Goal: Task Accomplishment & Management: Use online tool/utility

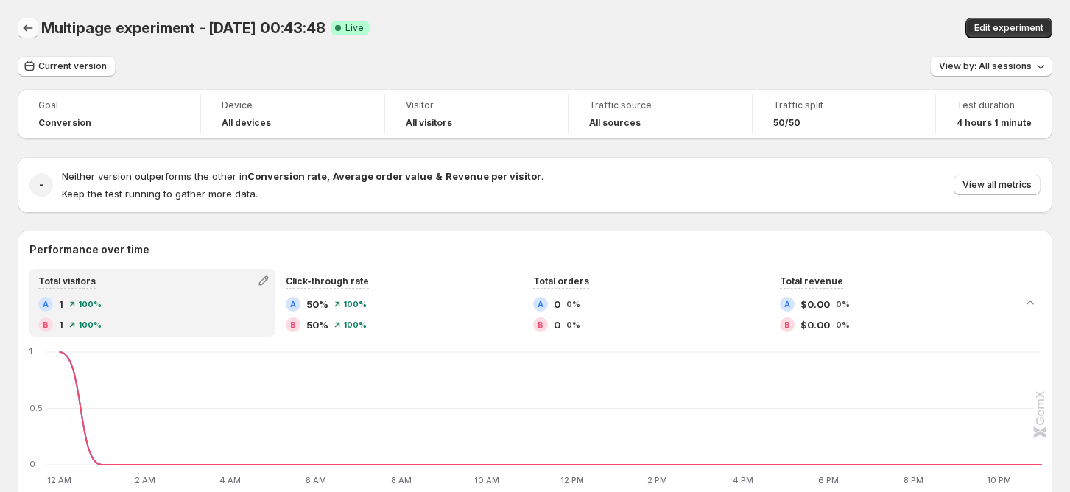
click at [25, 27] on icon "Back" at bounding box center [28, 28] width 15 height 15
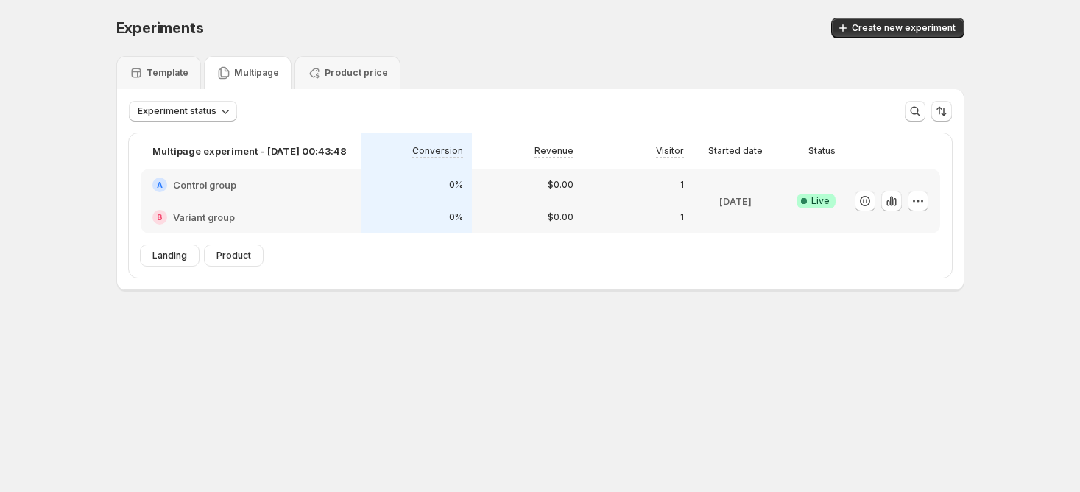
click at [234, 64] on div "Multipage" at bounding box center [248, 72] width 88 height 33
click at [864, 29] on span "Create new experiment" at bounding box center [904, 28] width 104 height 12
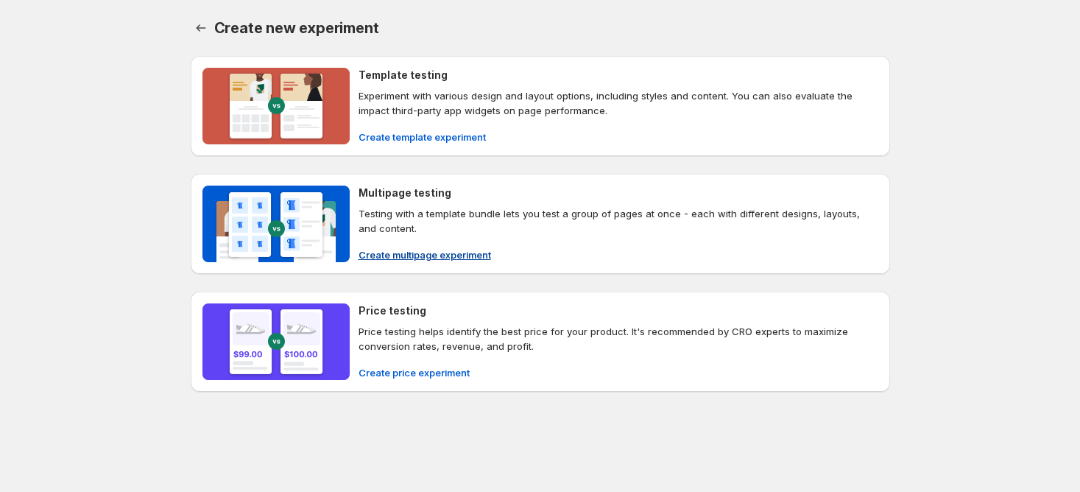
click at [442, 223] on p "Testing with a template bundle lets you test a group of pages at once - each wi…" at bounding box center [618, 220] width 520 height 29
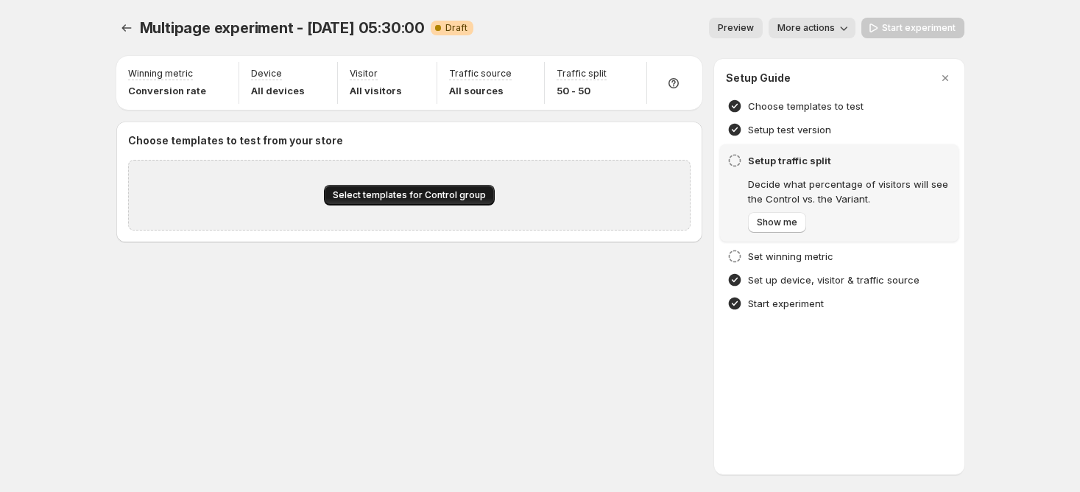
click at [425, 202] on button "Select templates for Control group" at bounding box center [409, 195] width 171 height 21
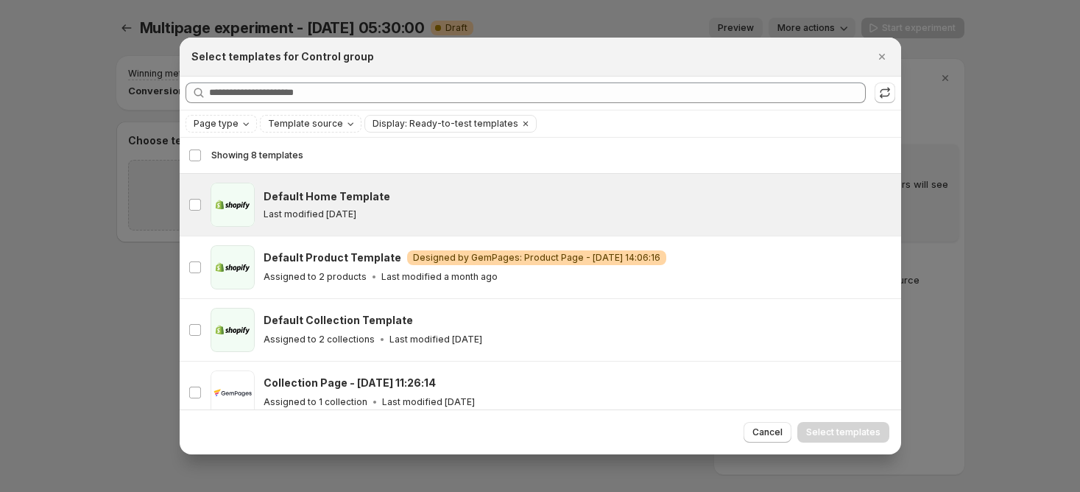
click at [454, 219] on div "Last modified [DATE]" at bounding box center [576, 214] width 624 height 12
click at [821, 425] on button "Select templates" at bounding box center [843, 432] width 92 height 21
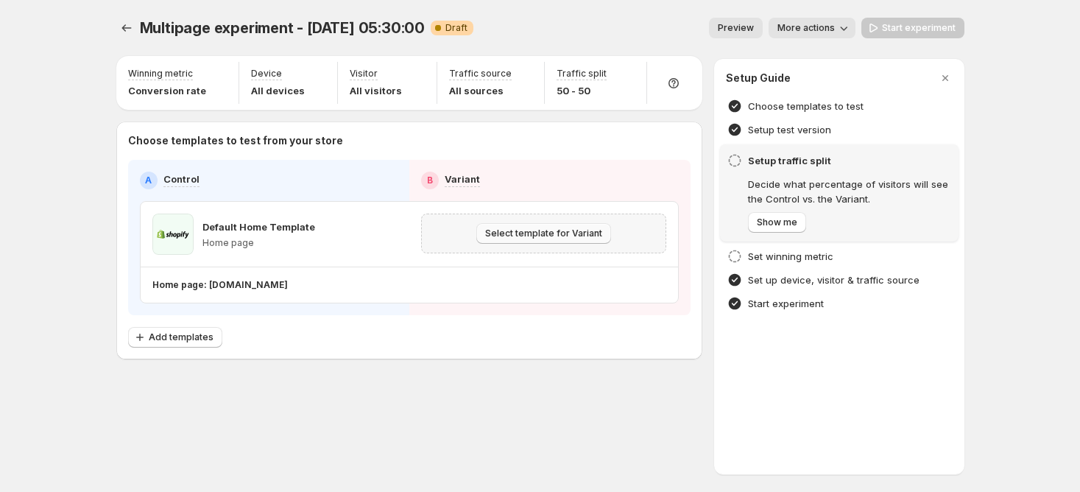
click at [568, 236] on span "Select template for Variant" at bounding box center [543, 233] width 117 height 12
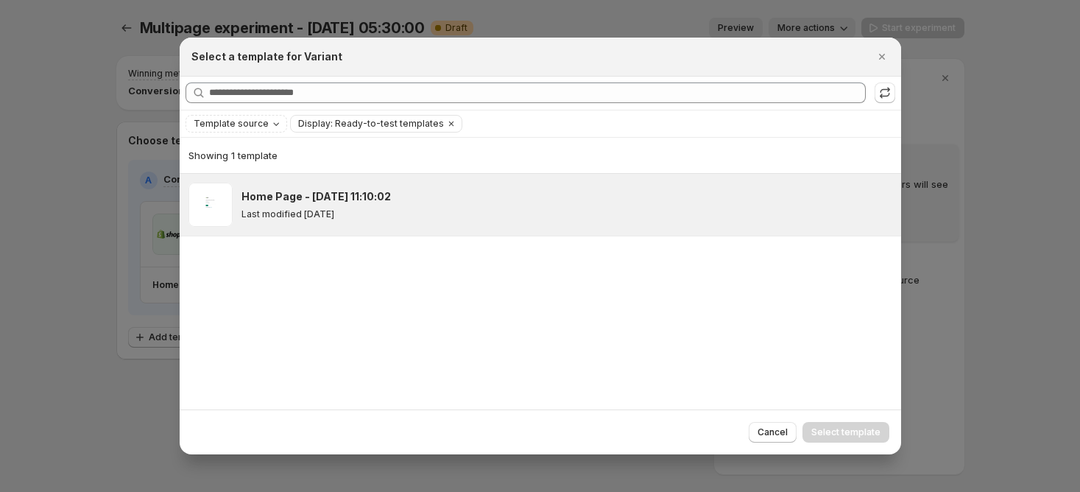
click at [478, 203] on div "Home Page - [DATE] 11:10:02 Last modified [DATE]" at bounding box center [564, 204] width 646 height 31
click at [822, 431] on span "Select template" at bounding box center [845, 432] width 69 height 12
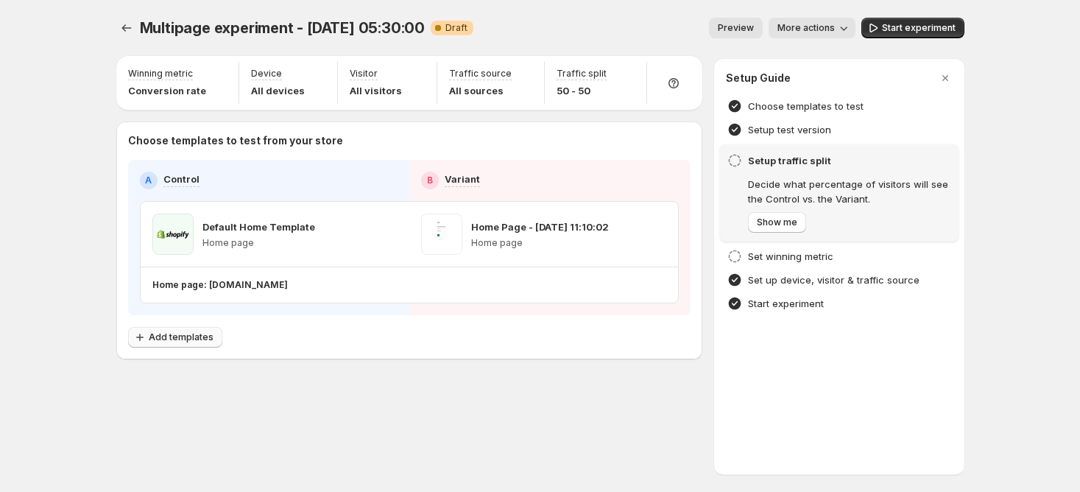
click at [205, 335] on span "Add templates" at bounding box center [181, 337] width 65 height 12
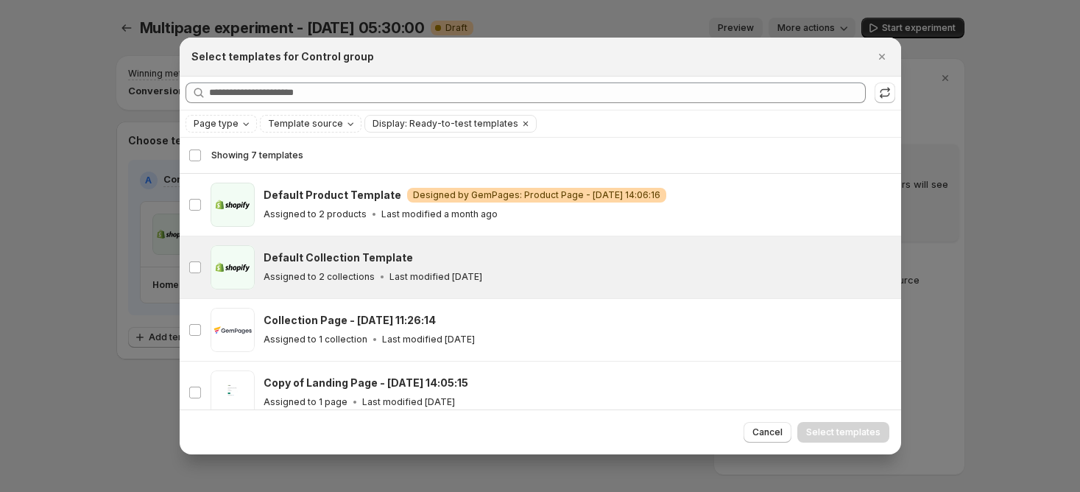
scroll to position [36, 0]
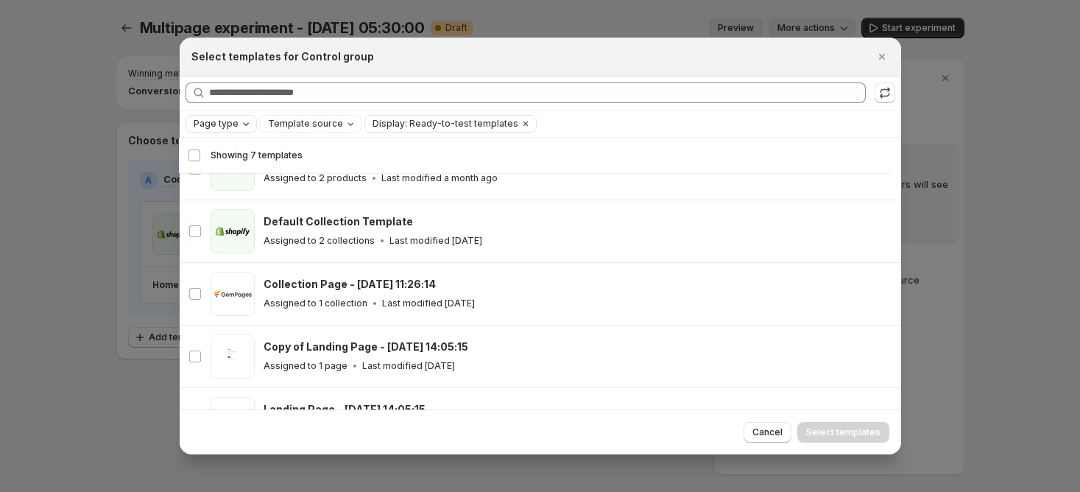
click at [243, 124] on icon "Page type" at bounding box center [246, 123] width 6 height 3
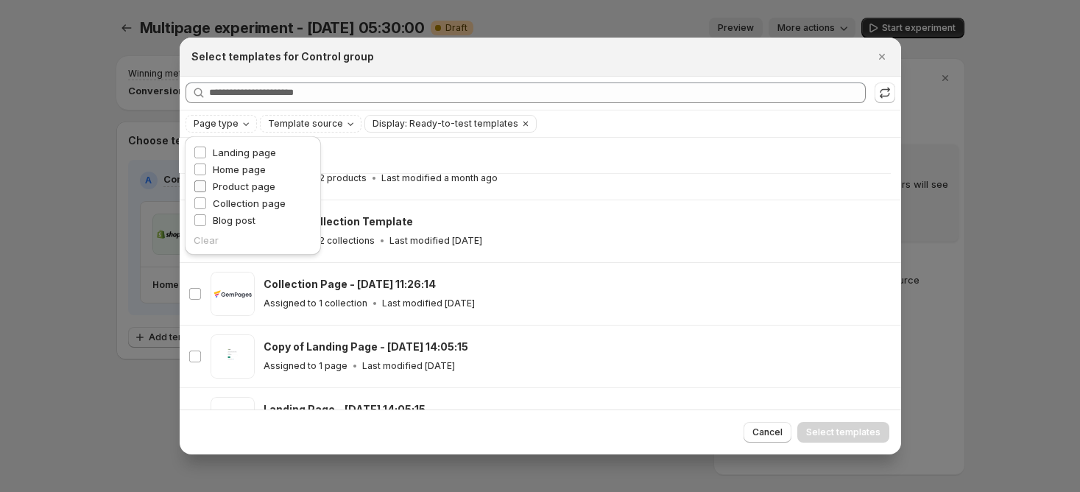
click at [247, 191] on span "Product page" at bounding box center [244, 186] width 63 height 12
click at [239, 186] on span "Product page" at bounding box center [244, 186] width 63 height 12
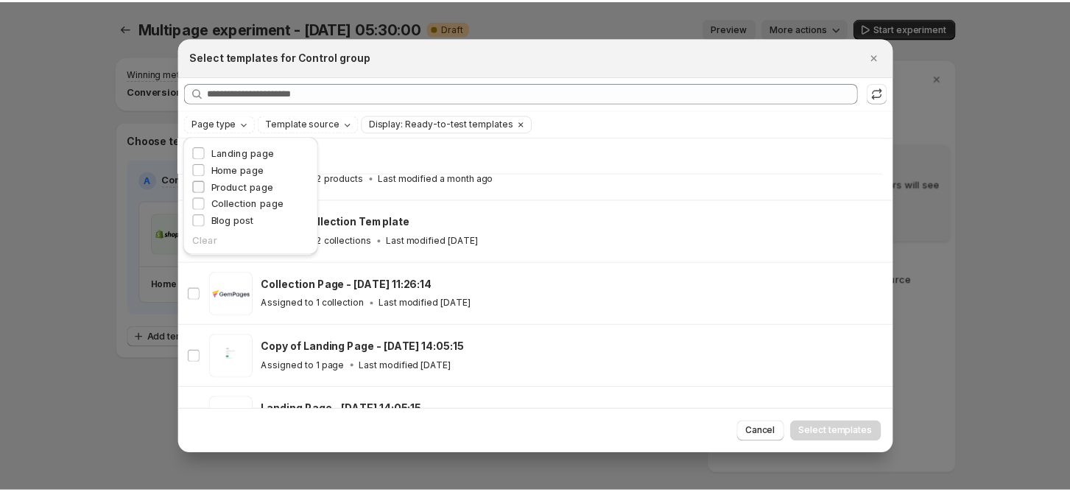
scroll to position [0, 0]
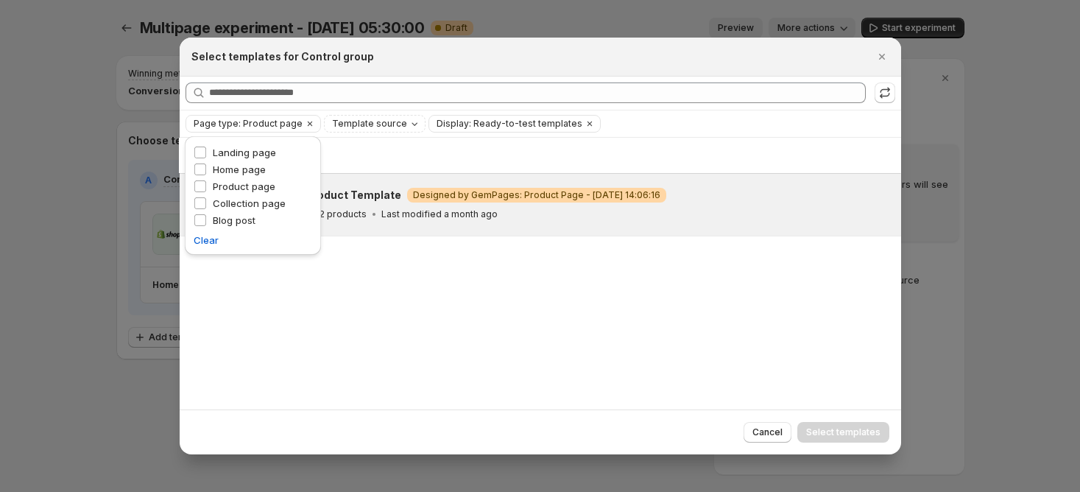
click at [371, 227] on div "product Default Product Template Warning Designed by GemPages: Product Page - […" at bounding box center [540, 205] width 721 height 62
drag, startPoint x: 569, startPoint y: 314, endPoint x: 643, endPoint y: 324, distance: 75.0
click at [570, 316] on div "Showing 1 template Deselect template Showing 1 template Select Deselect templat…" at bounding box center [540, 274] width 721 height 272
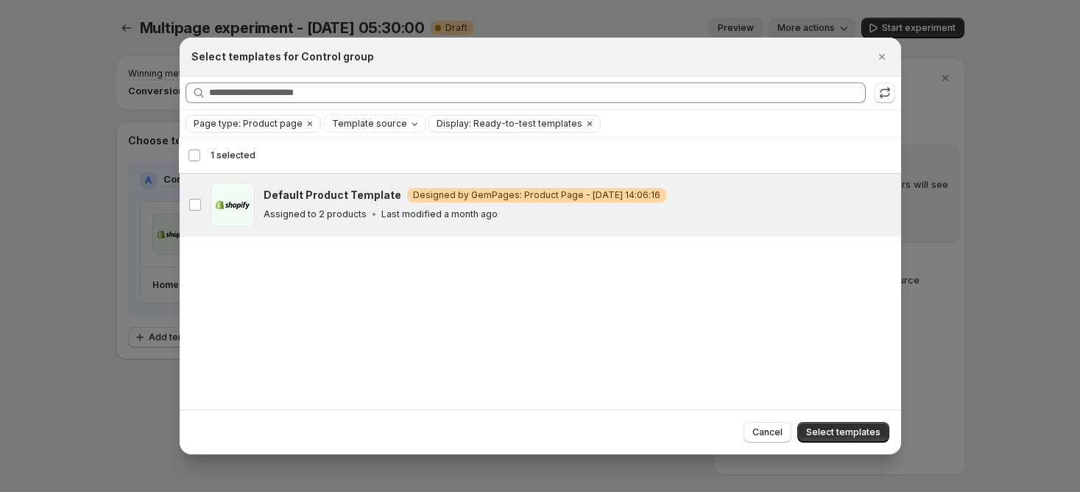
click at [842, 432] on span "Select templates" at bounding box center [843, 432] width 74 height 12
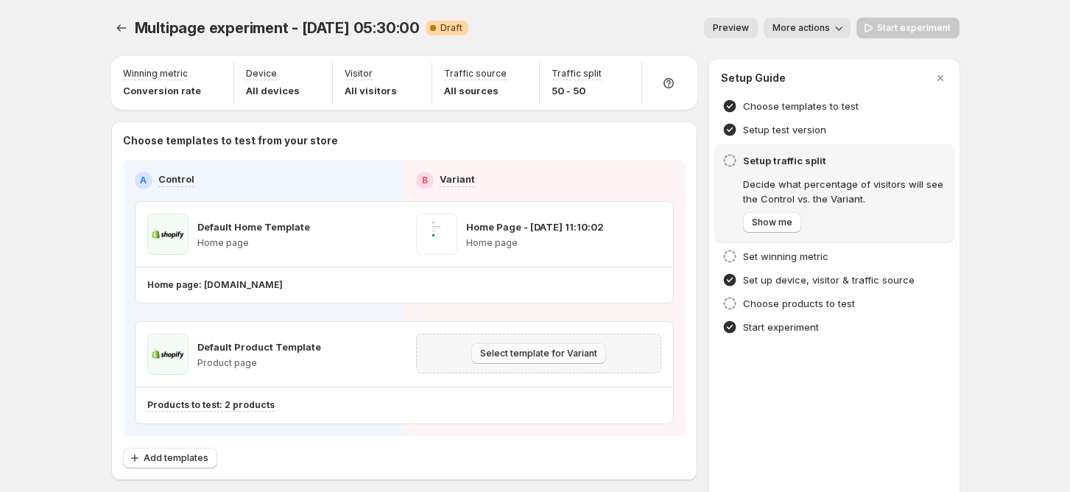
click at [512, 354] on span "Select template for Variant" at bounding box center [538, 353] width 117 height 12
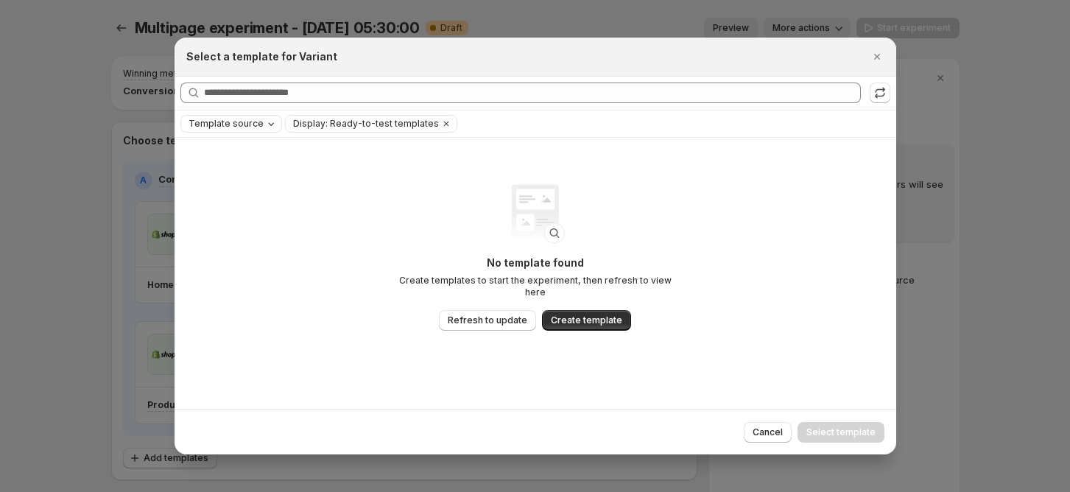
click at [240, 127] on span "Template source" at bounding box center [225, 124] width 75 height 12
click at [361, 210] on div "No template found Create templates to start the experiment, then refresh to vie…" at bounding box center [534, 274] width 721 height 272
click at [440, 123] on icon "Clear" at bounding box center [446, 124] width 12 height 12
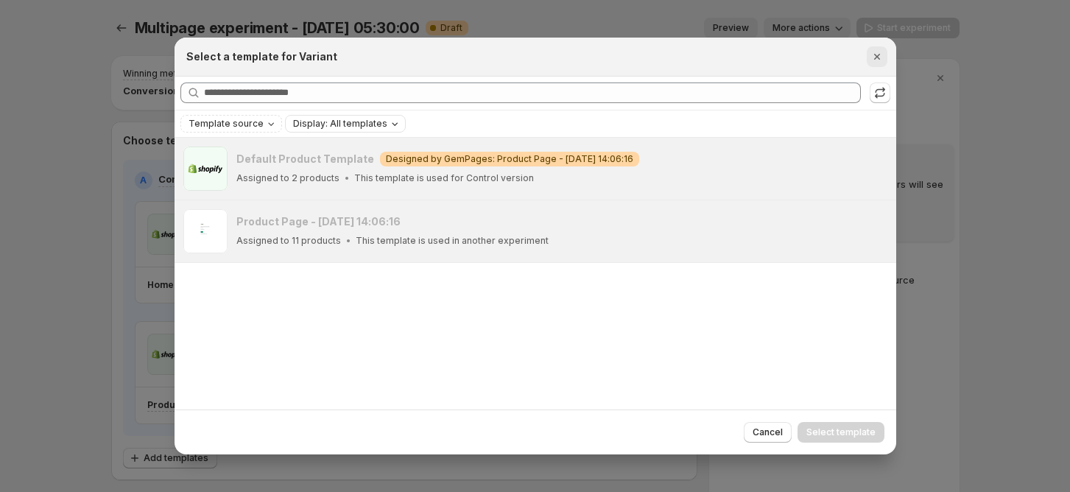
click at [872, 57] on icon "Close" at bounding box center [876, 56] width 15 height 15
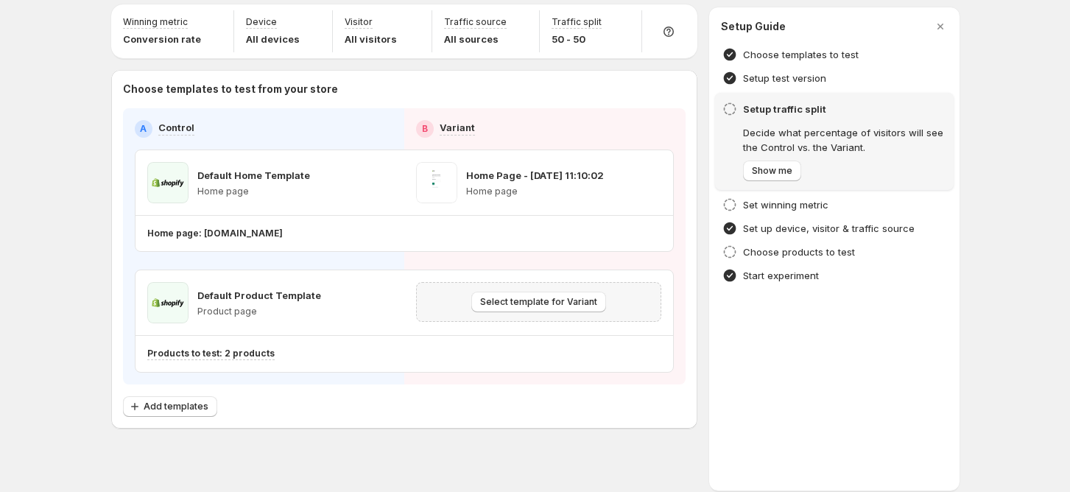
scroll to position [66, 0]
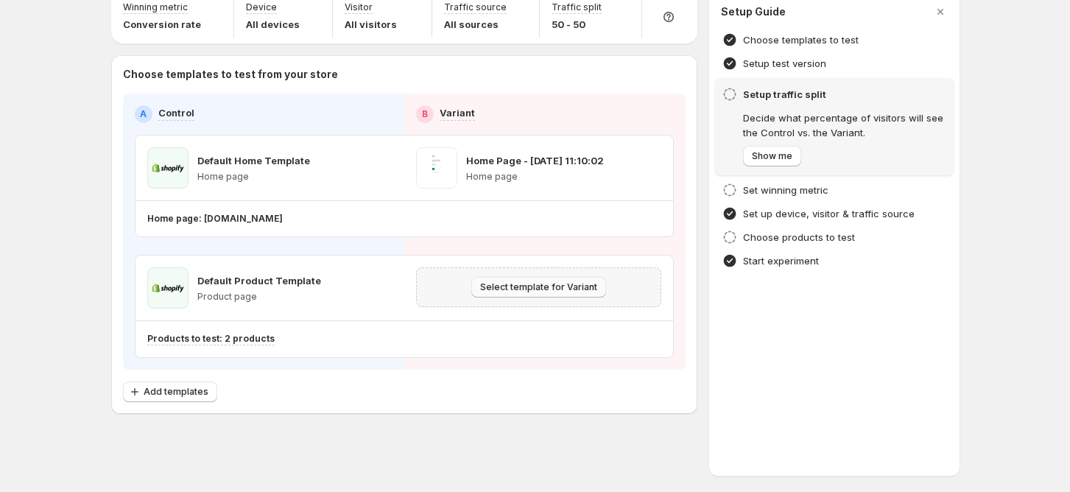
click at [540, 283] on span "Select template for Variant" at bounding box center [538, 287] width 117 height 12
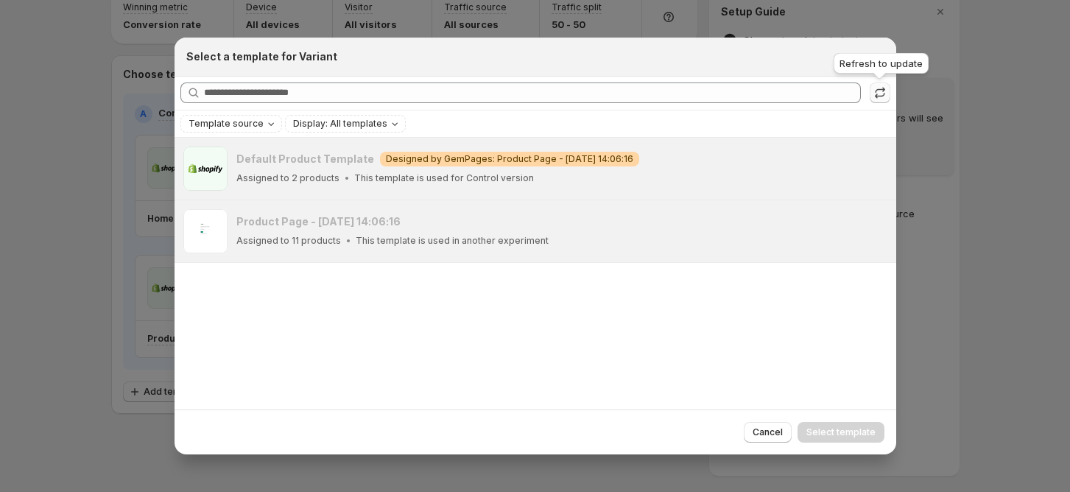
click at [882, 93] on icon ":r49g:" at bounding box center [879, 92] width 15 height 15
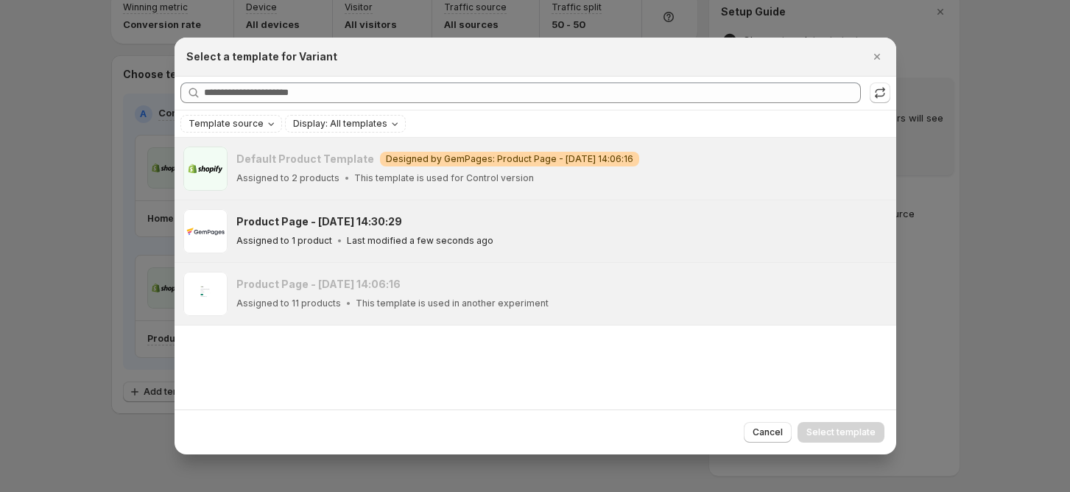
click at [382, 225] on h3 "Product Page - [DATE] 14:30:29" at bounding box center [319, 221] width 166 height 15
click at [822, 434] on span "Select template" at bounding box center [840, 432] width 69 height 12
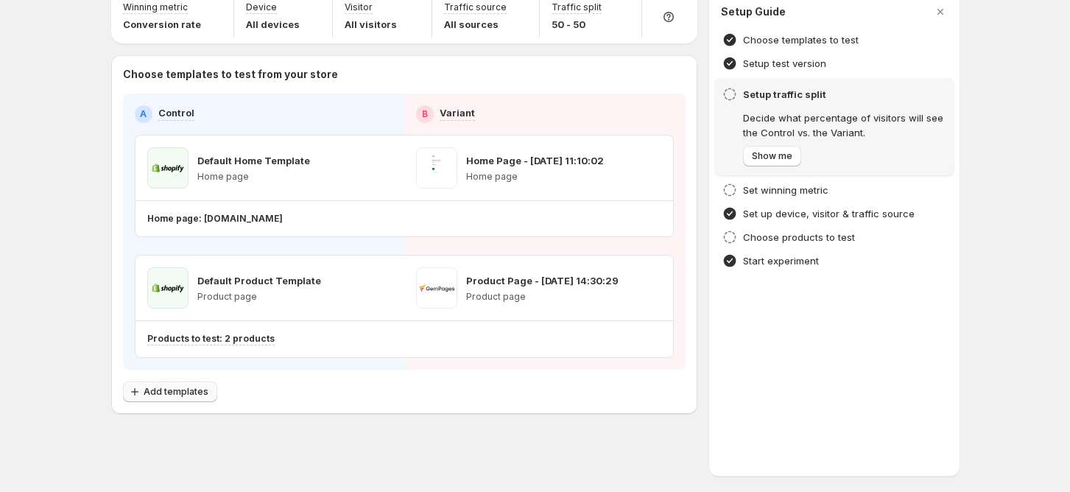
click at [194, 394] on span "Add templates" at bounding box center [176, 392] width 65 height 12
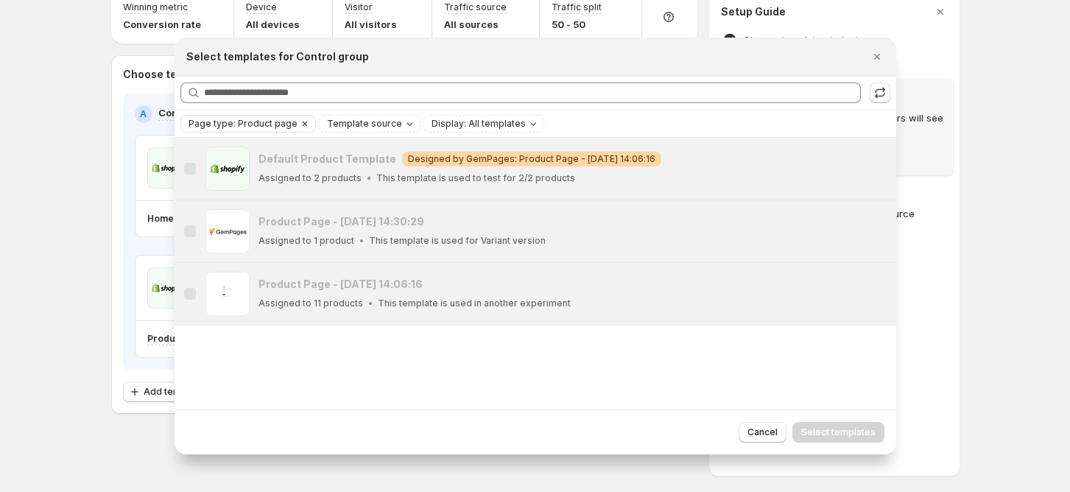
click at [299, 120] on icon "Clear" at bounding box center [305, 124] width 12 height 12
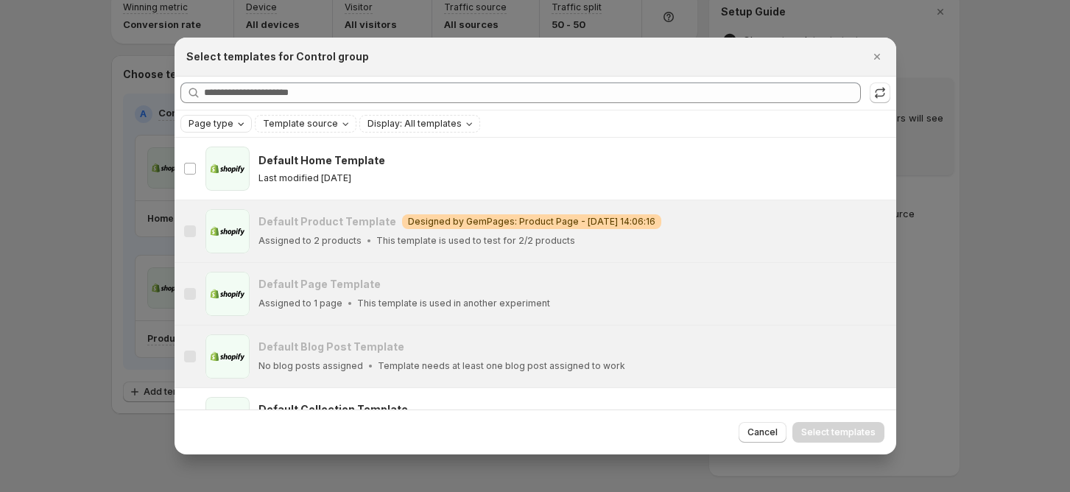
click at [241, 119] on icon "Page type" at bounding box center [241, 124] width 12 height 12
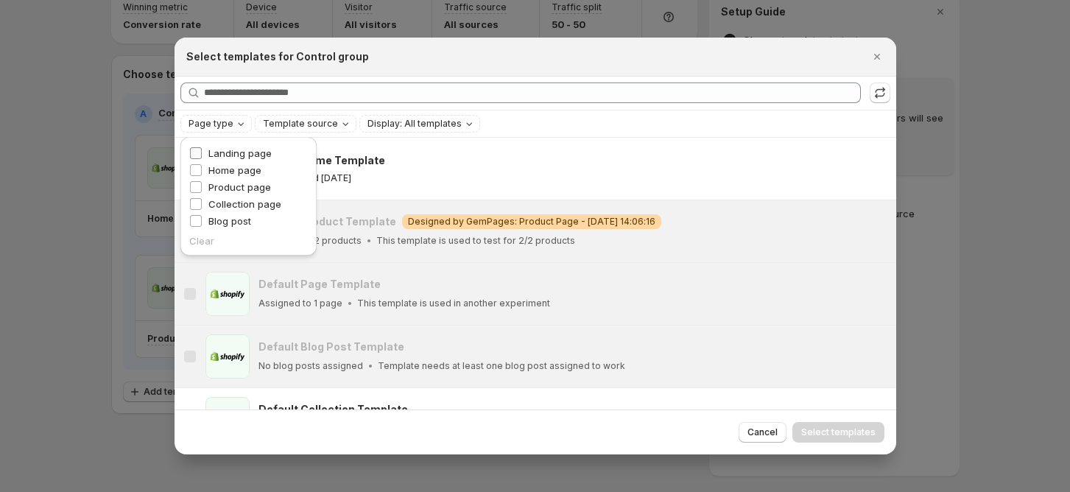
click at [247, 148] on span "Landing page" at bounding box center [239, 153] width 63 height 12
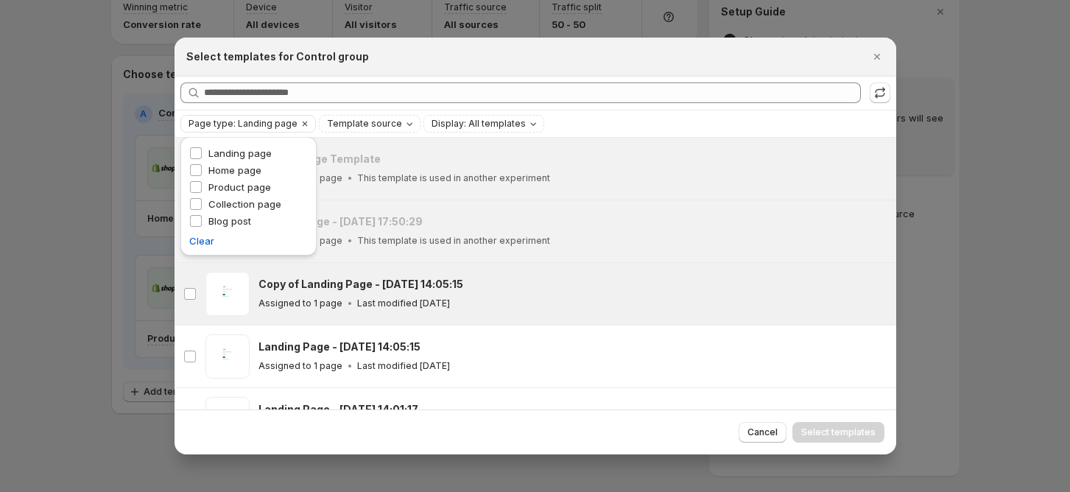
click at [534, 310] on div "Copy of Landing Page - [DATE] 14:05:15 Assigned to 1 page Last modified [DATE]" at bounding box center [572, 294] width 629 height 44
click at [665, 286] on div "Copy of Landing Page - [DATE] 14:05:15" at bounding box center [570, 284] width 624 height 15
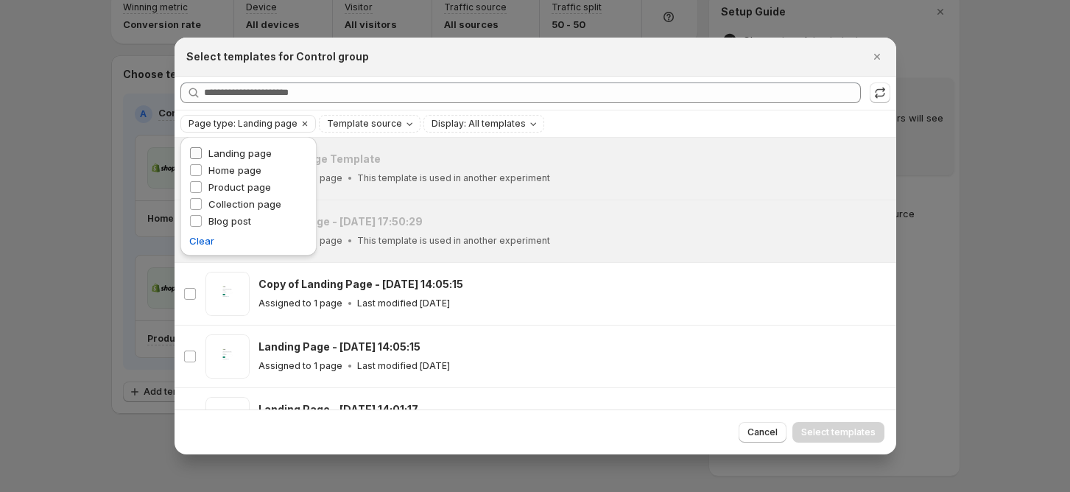
click at [248, 148] on span "Landing page" at bounding box center [239, 153] width 63 height 12
click at [574, 125] on div "Page type: Landing page Template source Display: All templates Clear all" at bounding box center [535, 124] width 710 height 18
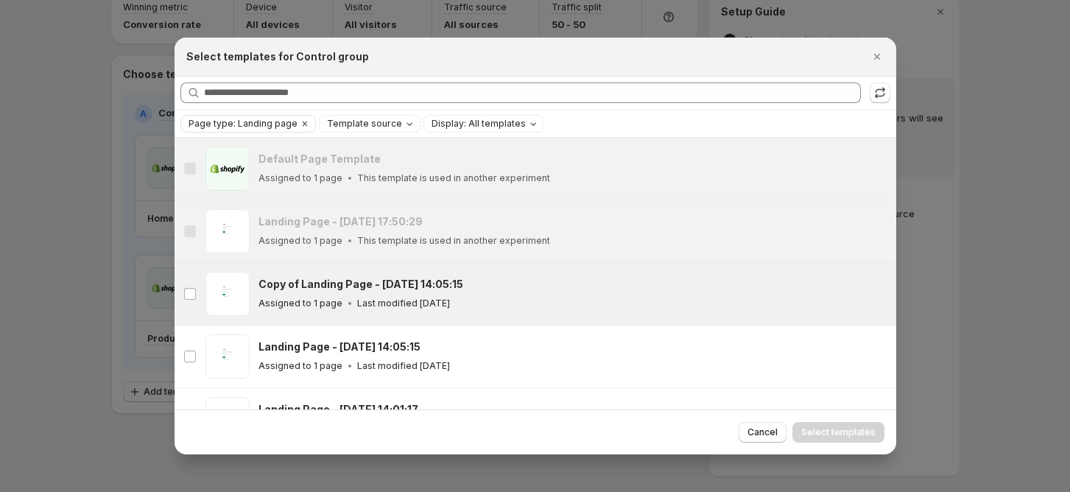
click at [350, 280] on h3 "Copy of Landing Page - [DATE] 14:05:15" at bounding box center [360, 284] width 205 height 15
click at [852, 434] on span "Select templates" at bounding box center [838, 432] width 74 height 12
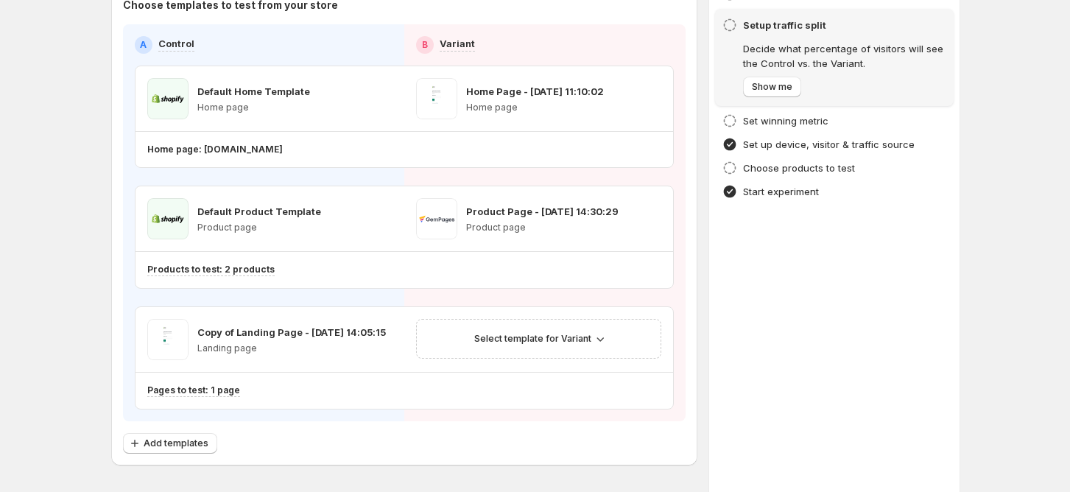
scroll to position [165, 0]
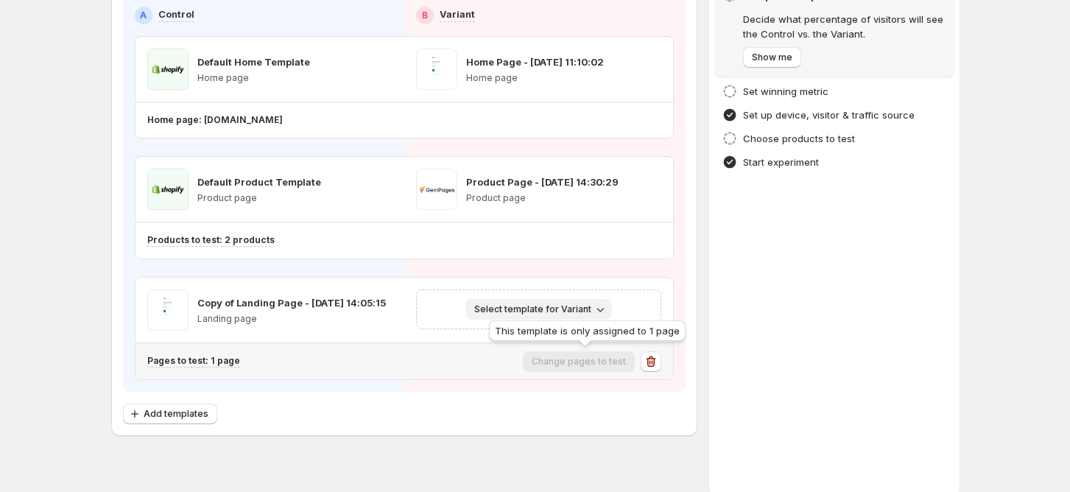
click at [551, 309] on span "Select template for Variant" at bounding box center [532, 309] width 117 height 12
click at [517, 340] on span "Select an existing template" at bounding box center [532, 339] width 124 height 12
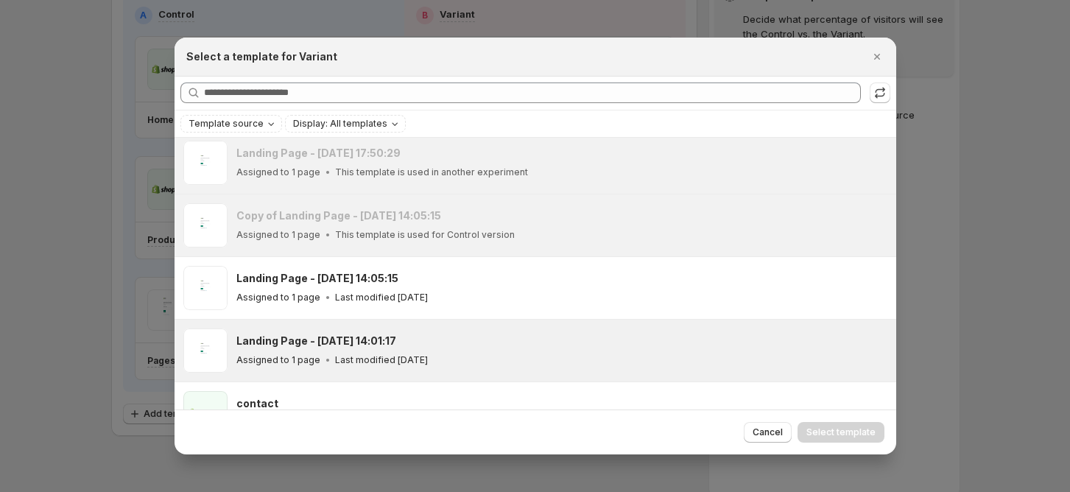
scroll to position [102, 0]
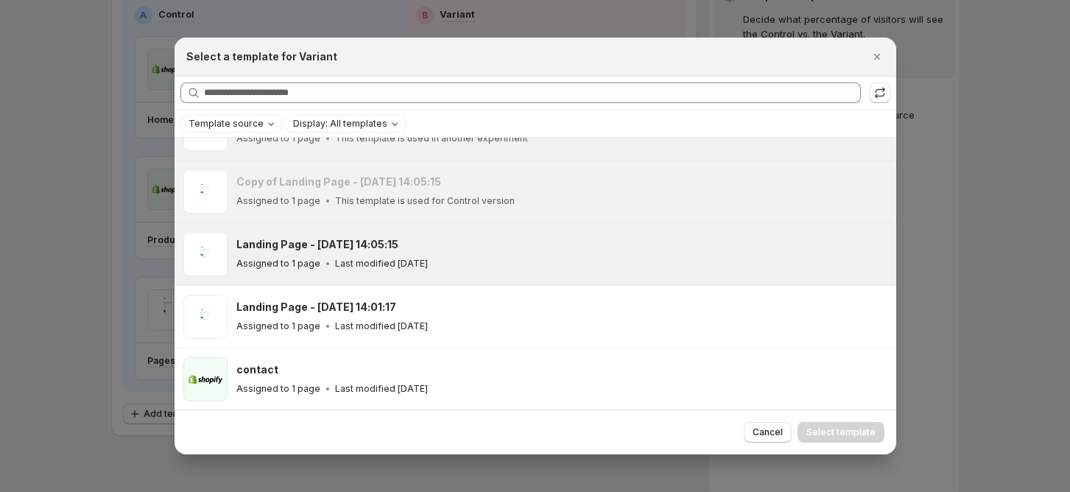
click at [478, 262] on div "Assigned to 1 page Last modified [DATE]" at bounding box center [559, 263] width 646 height 15
click at [821, 431] on span "Select template" at bounding box center [840, 432] width 69 height 12
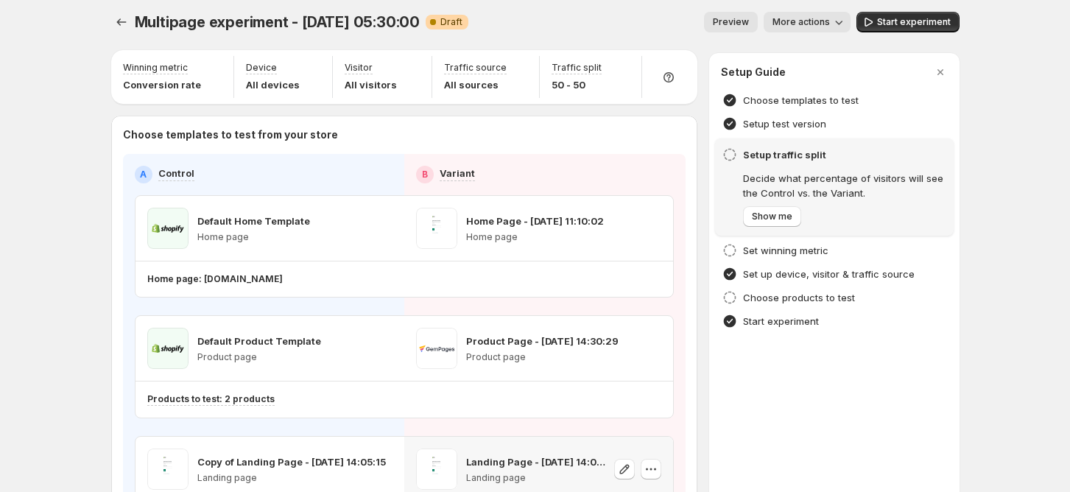
scroll to position [98, 0]
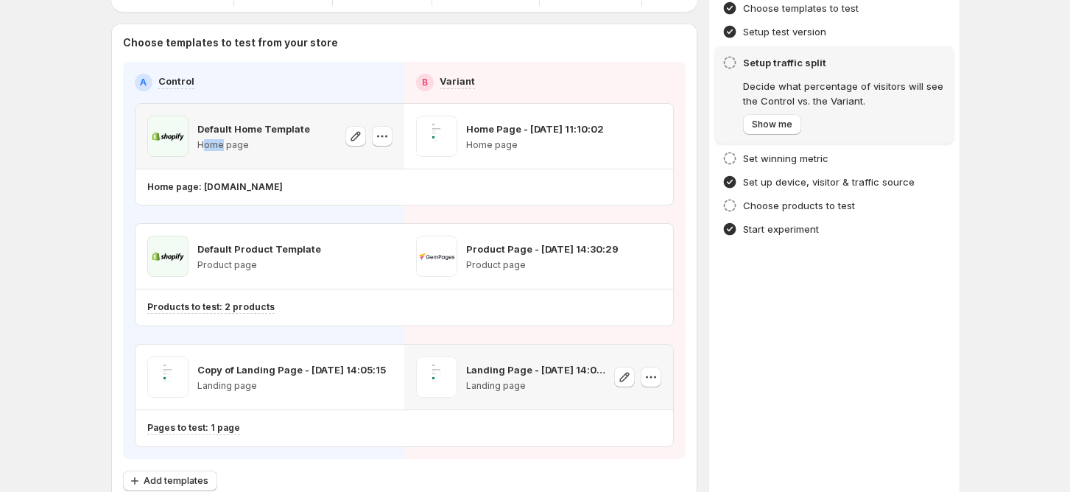
drag, startPoint x: 205, startPoint y: 148, endPoint x: 233, endPoint y: 171, distance: 36.1
click at [235, 149] on p "Home page" at bounding box center [253, 145] width 113 height 12
drag, startPoint x: 205, startPoint y: 266, endPoint x: 241, endPoint y: 299, distance: 49.0
click at [258, 269] on p "Product page" at bounding box center [259, 265] width 124 height 12
drag, startPoint x: 212, startPoint y: 392, endPoint x: 237, endPoint y: 392, distance: 25.0
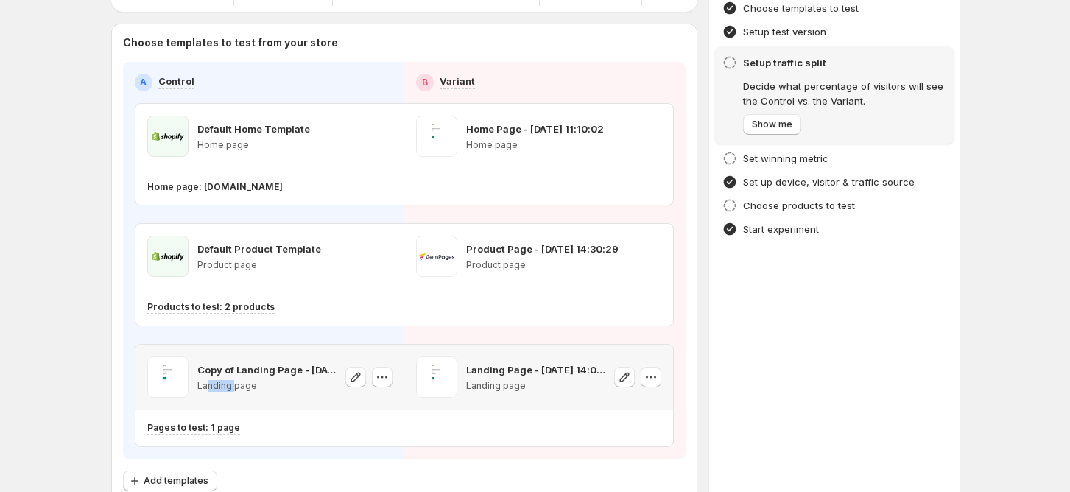
click at [237, 392] on div "Copy of Landing Page - [DATE] 14:05:15 Landing page" at bounding box center [266, 376] width 139 height 41
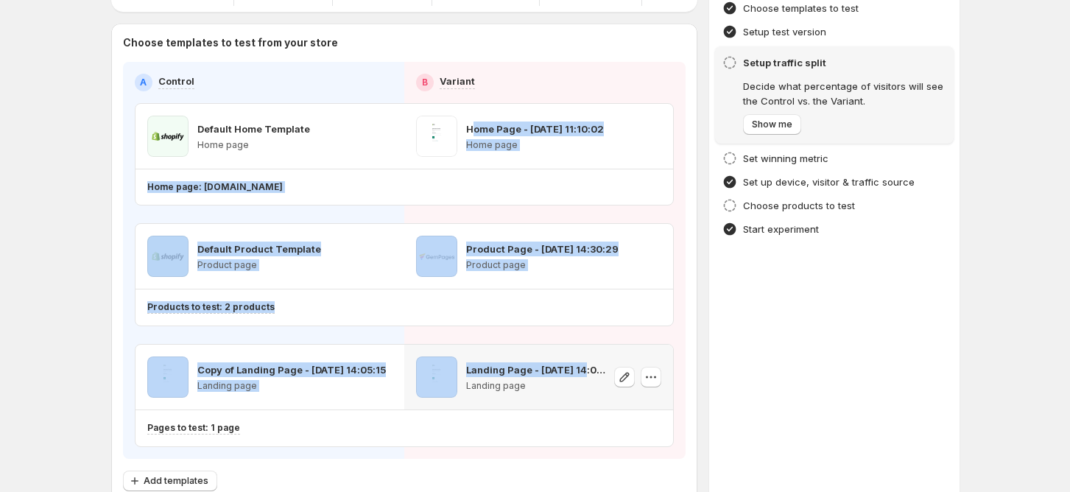
drag, startPoint x: 475, startPoint y: 123, endPoint x: 572, endPoint y: 337, distance: 235.2
click at [582, 351] on div "Default Home Template Home page Home Page - [DATE] 11:10:02 Home page Home page…" at bounding box center [404, 275] width 539 height 344
click at [494, 127] on p "Home Page - [DATE] 11:10:02" at bounding box center [535, 128] width 138 height 15
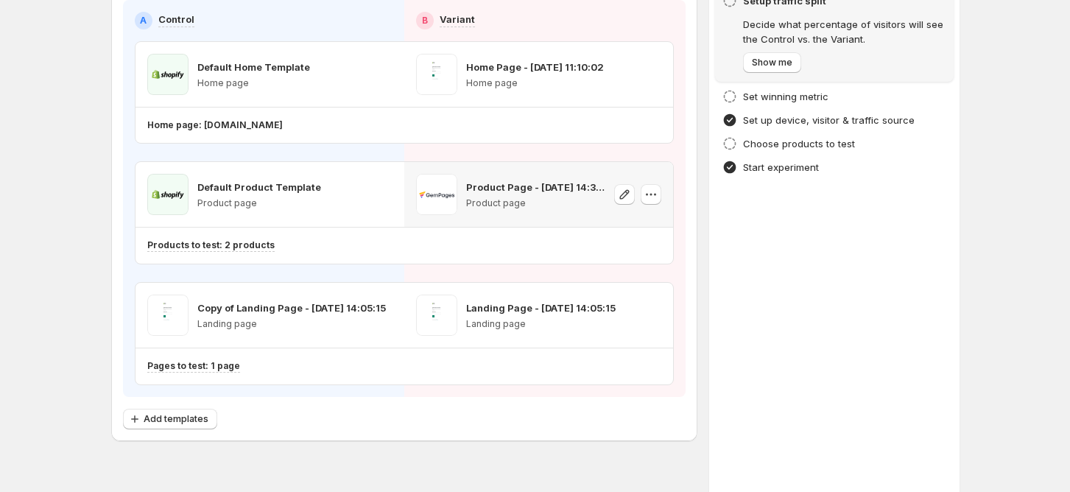
scroll to position [0, 0]
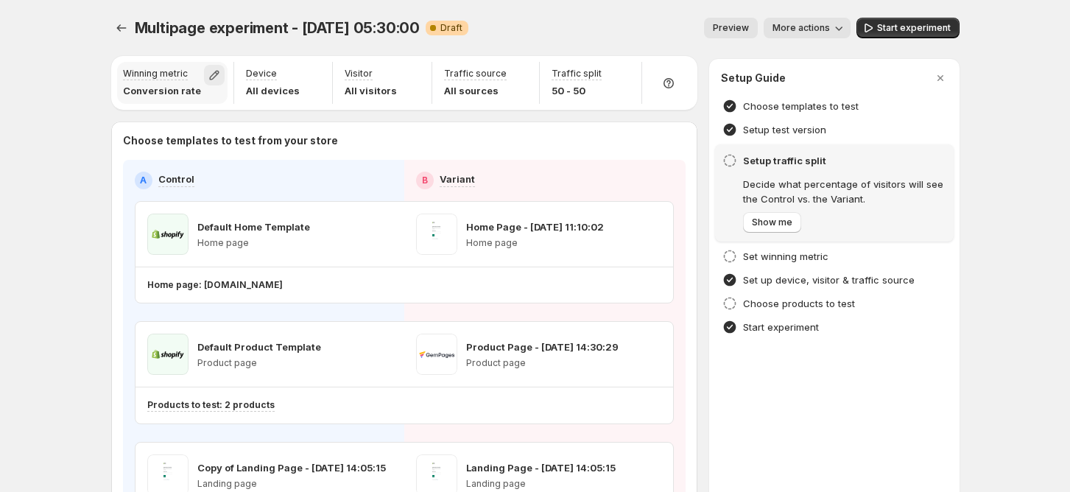
click at [210, 77] on icon "button" at bounding box center [214, 75] width 15 height 15
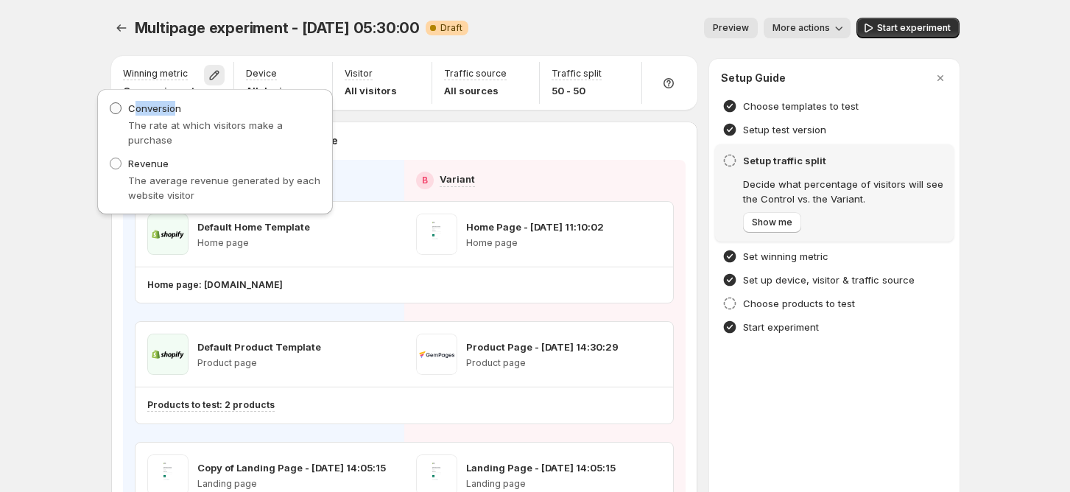
drag, startPoint x: 133, startPoint y: 110, endPoint x: 173, endPoint y: 112, distance: 39.8
click at [173, 112] on span "Conversion" at bounding box center [154, 108] width 53 height 12
click at [372, 117] on div "Winning metric Conversion rate Device All devices Visitor All visitors Traffic …" at bounding box center [404, 328] width 586 height 545
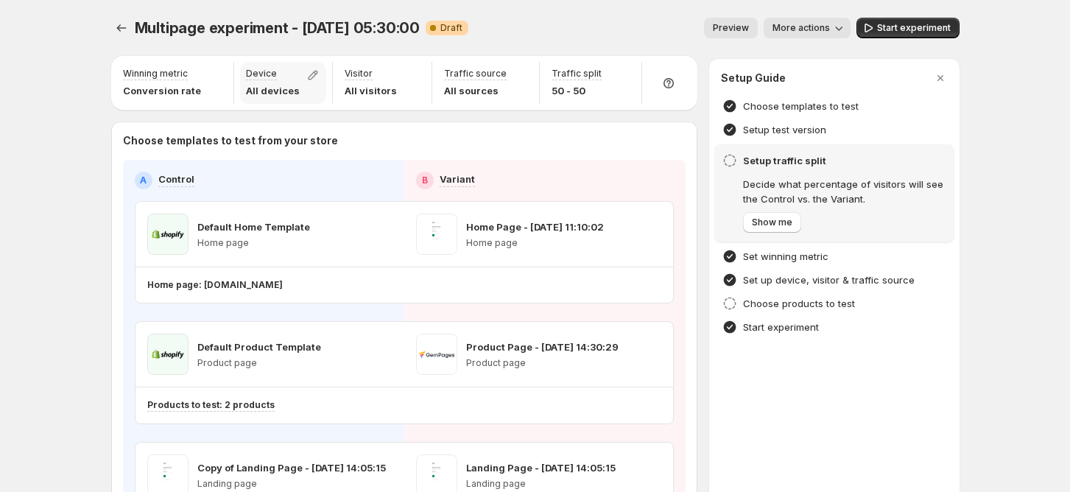
click at [294, 93] on p "All devices" at bounding box center [273, 90] width 54 height 15
click at [310, 80] on icon "button" at bounding box center [312, 75] width 15 height 15
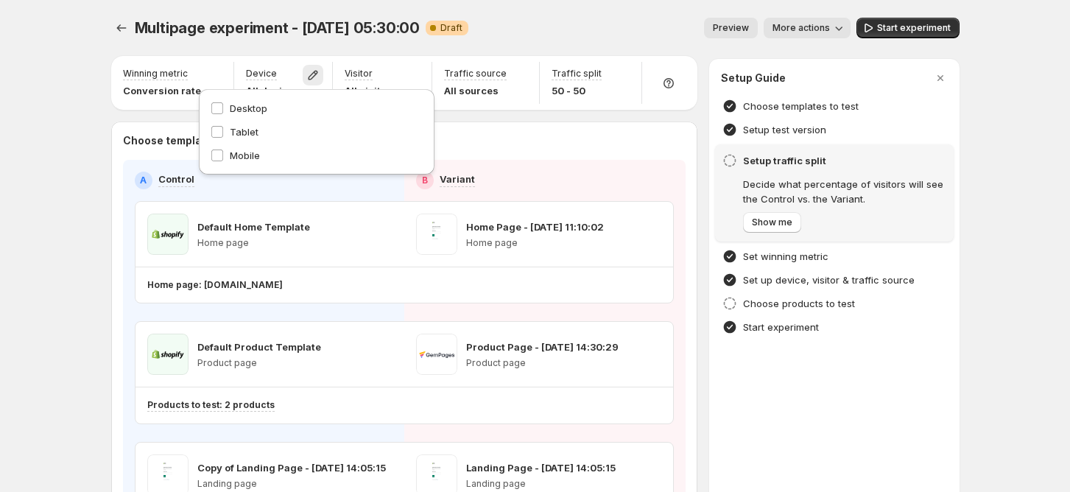
click at [448, 105] on div "Traffic source All sources" at bounding box center [485, 83] width 107 height 48
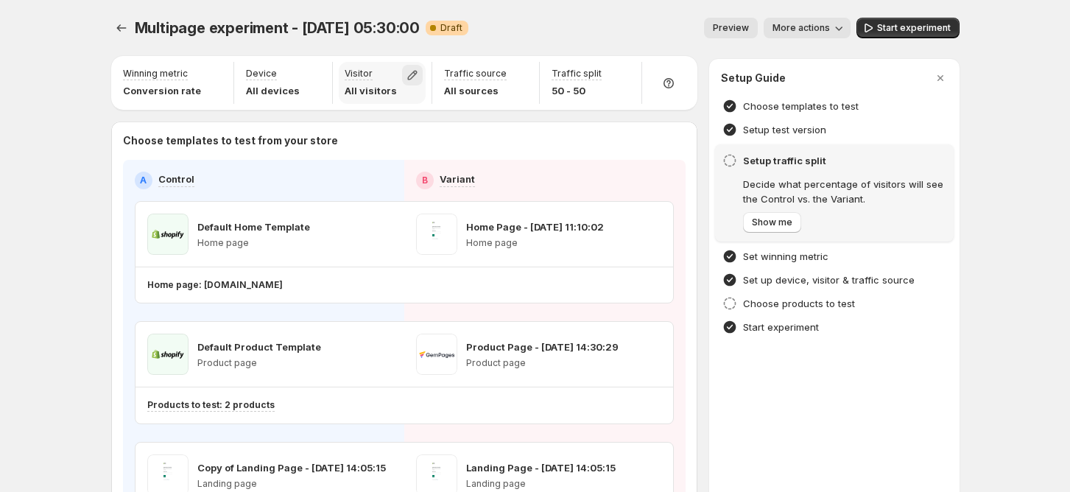
click at [418, 79] on icon "button" at bounding box center [412, 75] width 15 height 15
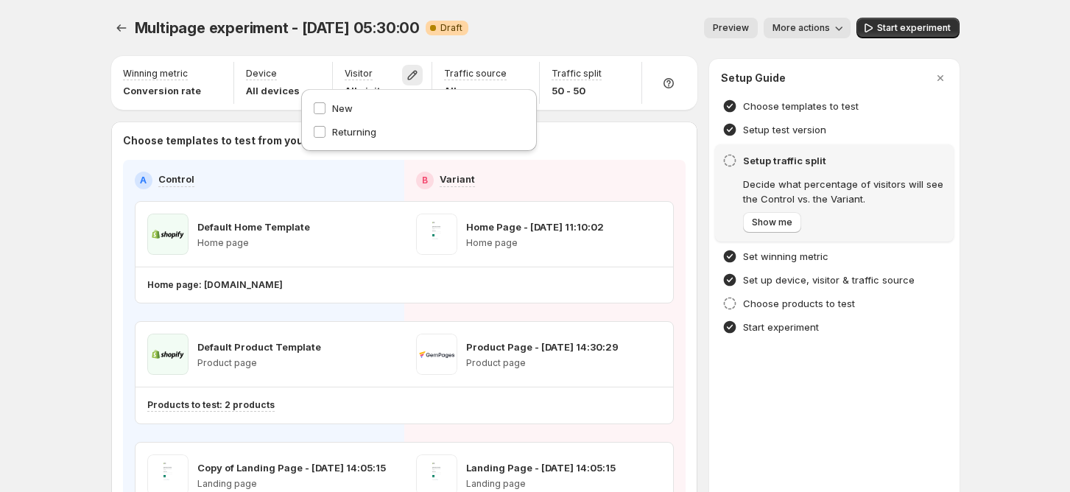
click at [577, 125] on div "Choose templates to test from your store A Control B Variant Default Home Templ…" at bounding box center [404, 360] width 586 height 479
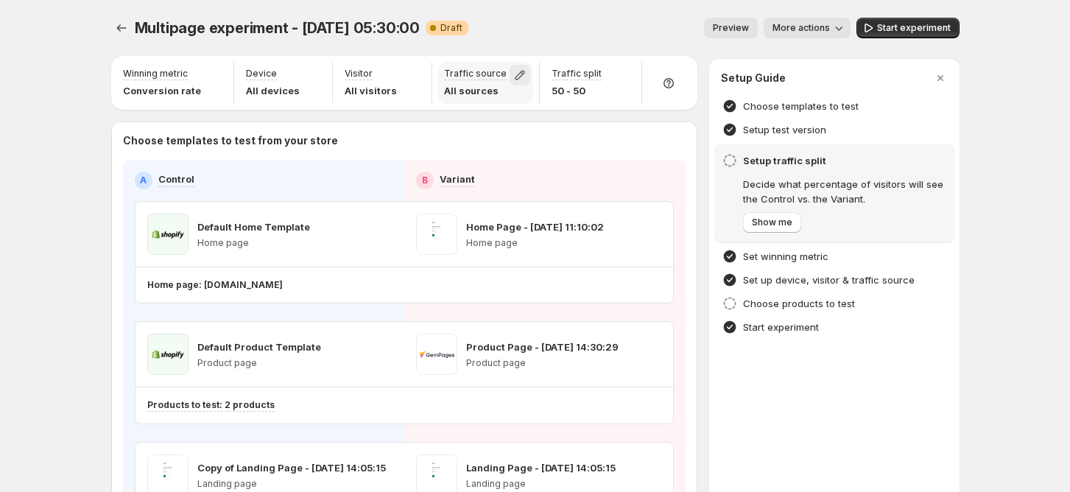
click at [519, 76] on icon "button" at bounding box center [519, 75] width 15 height 15
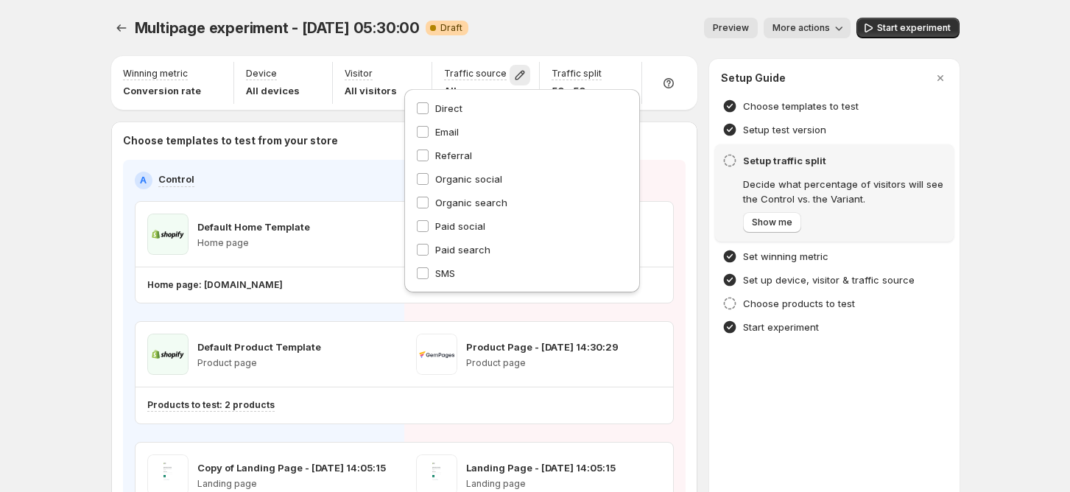
click at [656, 123] on div "Choose templates to test from your store A Control B Variant Default Home Templ…" at bounding box center [404, 360] width 586 height 479
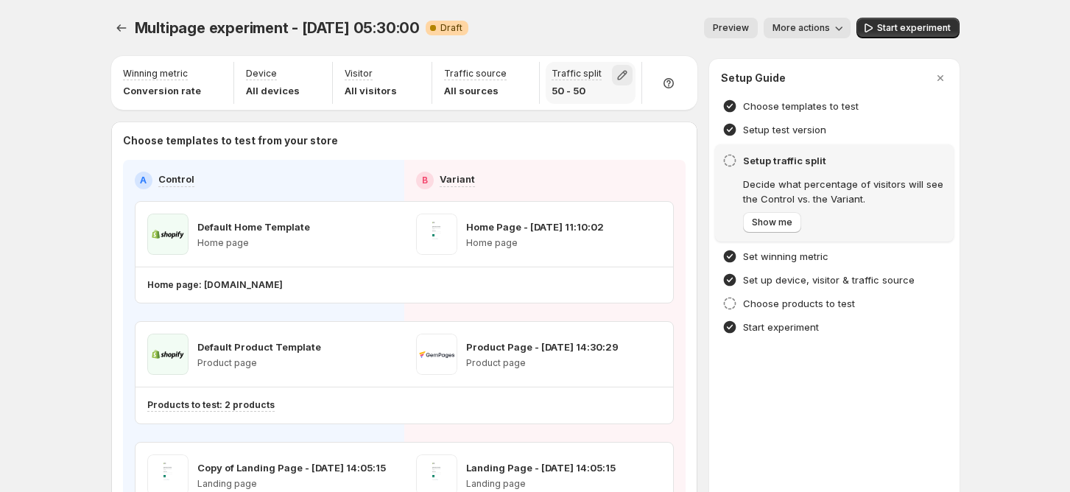
click at [618, 78] on icon "button" at bounding box center [622, 75] width 15 height 15
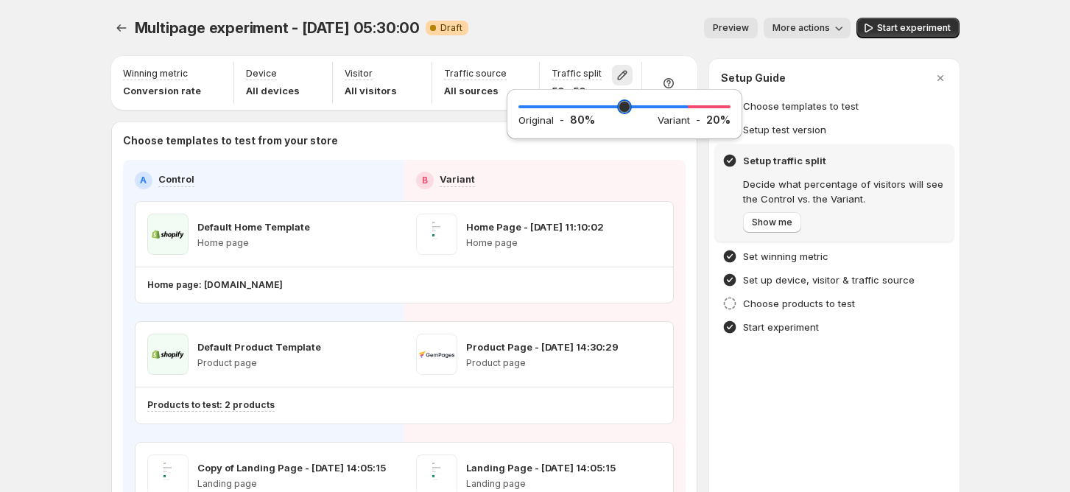
drag, startPoint x: 625, startPoint y: 110, endPoint x: 685, endPoint y: 116, distance: 59.9
click at [685, 116] on input "range" at bounding box center [624, 106] width 212 height 21
drag, startPoint x: 686, startPoint y: 110, endPoint x: 624, endPoint y: 121, distance: 62.8
type input "**"
click at [624, 117] on input "range" at bounding box center [624, 106] width 212 height 21
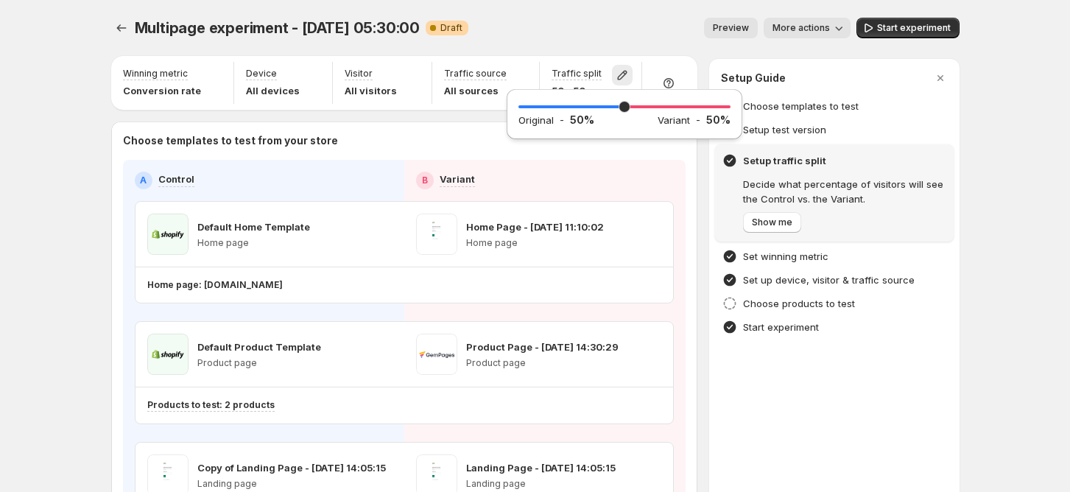
click at [637, 15] on div "Multipage experiment - [DATE] 05:30:00. This page is ready Multipage experiment…" at bounding box center [535, 28] width 848 height 56
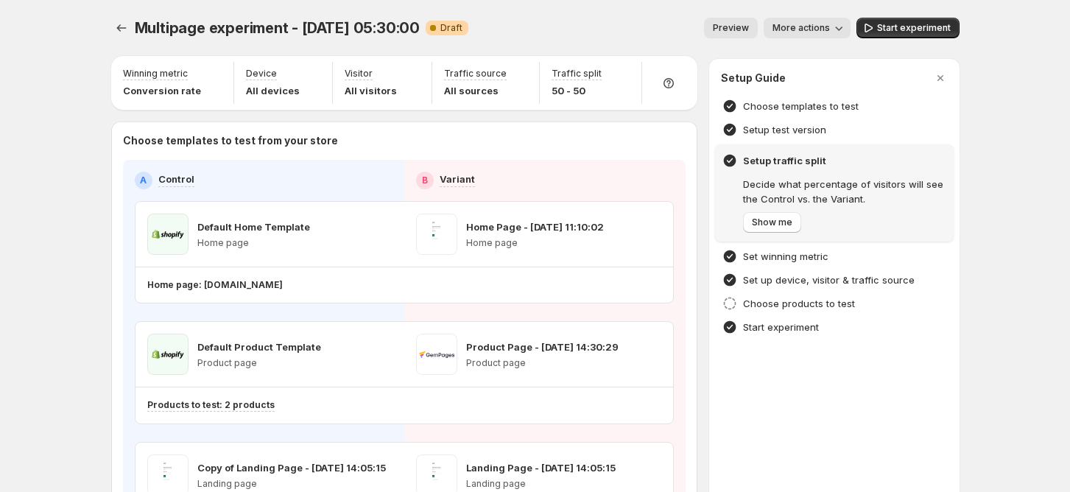
click at [696, 116] on div "Winning metric Conversion rate Device All devices Visitor All visitors Traffic …" at bounding box center [404, 328] width 586 height 545
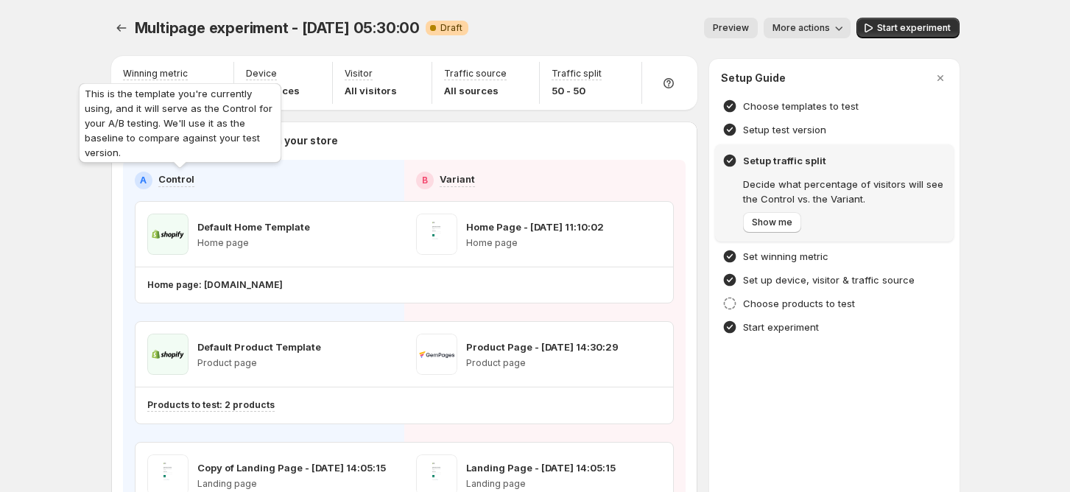
click at [171, 180] on p "Control" at bounding box center [176, 179] width 36 height 15
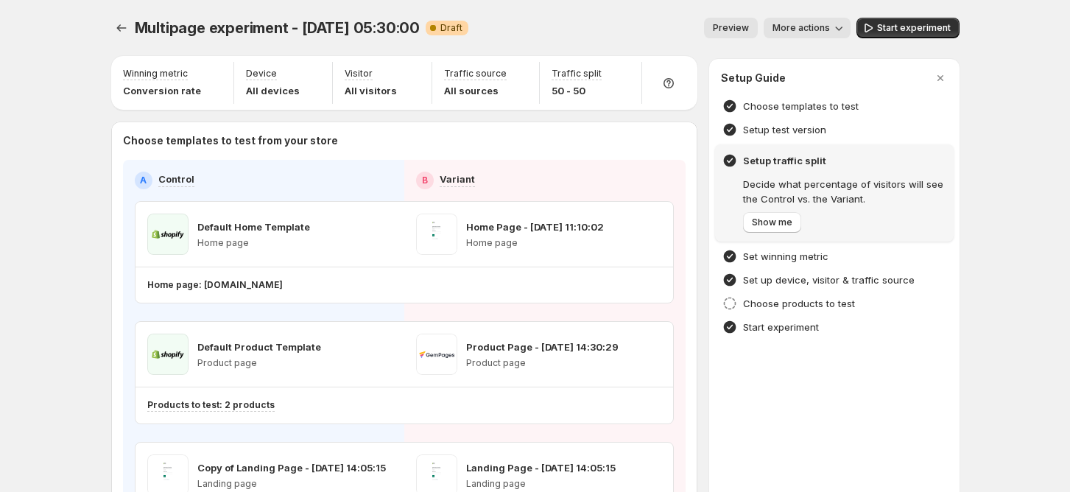
click at [229, 174] on div "A Control" at bounding box center [264, 181] width 258 height 18
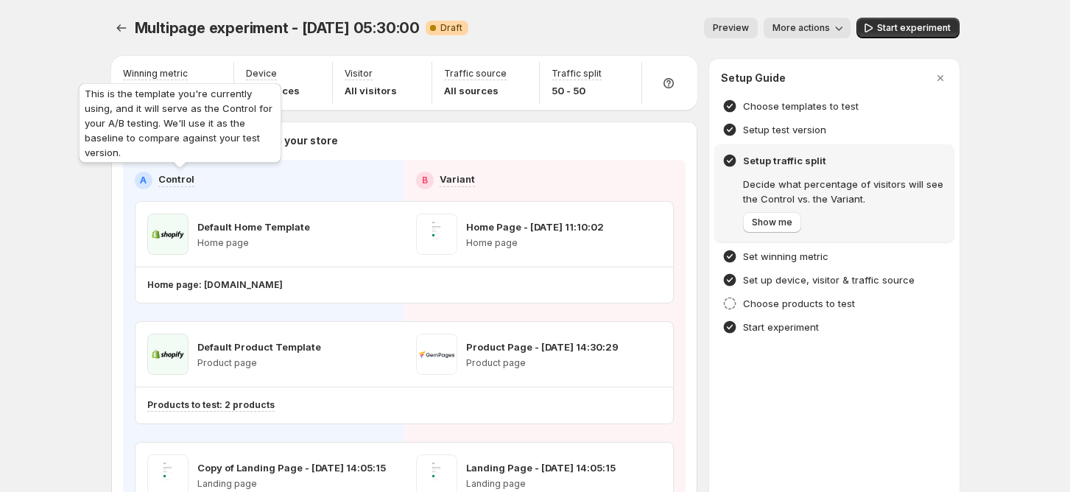
click at [186, 173] on p "Control" at bounding box center [176, 179] width 36 height 15
click at [186, 174] on p "Control" at bounding box center [176, 179] width 36 height 15
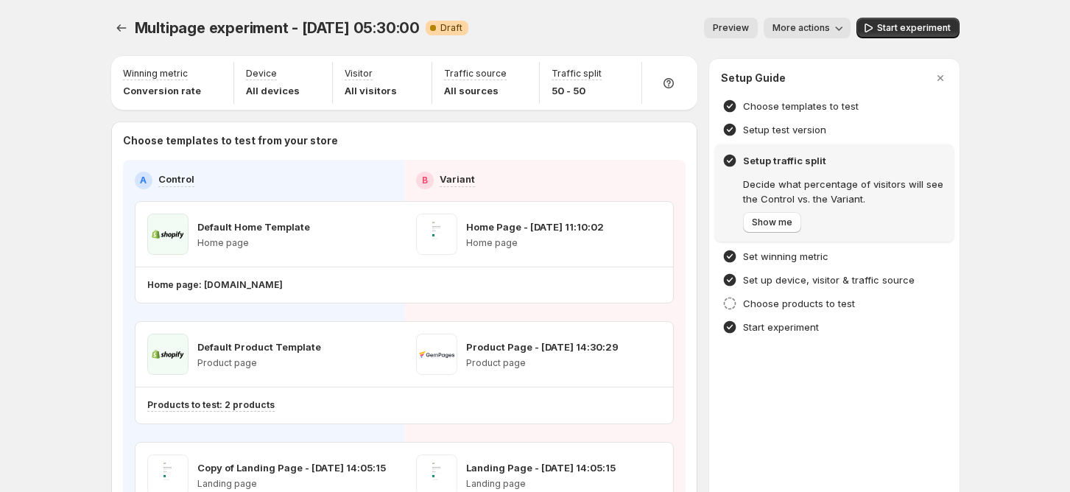
click at [88, 157] on div "Multipage experiment - [DATE] 05:30:00. This page is ready Multipage experiment…" at bounding box center [535, 340] width 1070 height 680
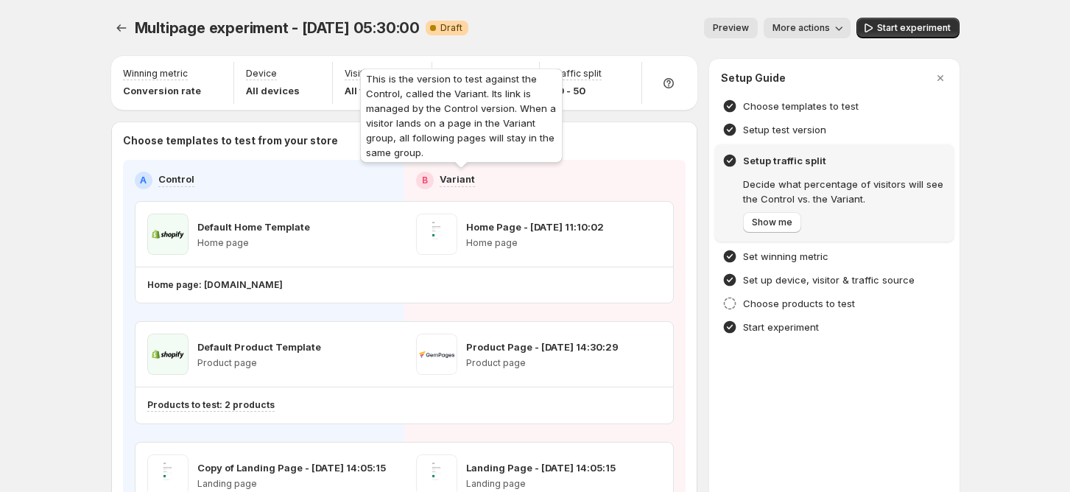
click at [451, 180] on p "Variant" at bounding box center [456, 179] width 35 height 15
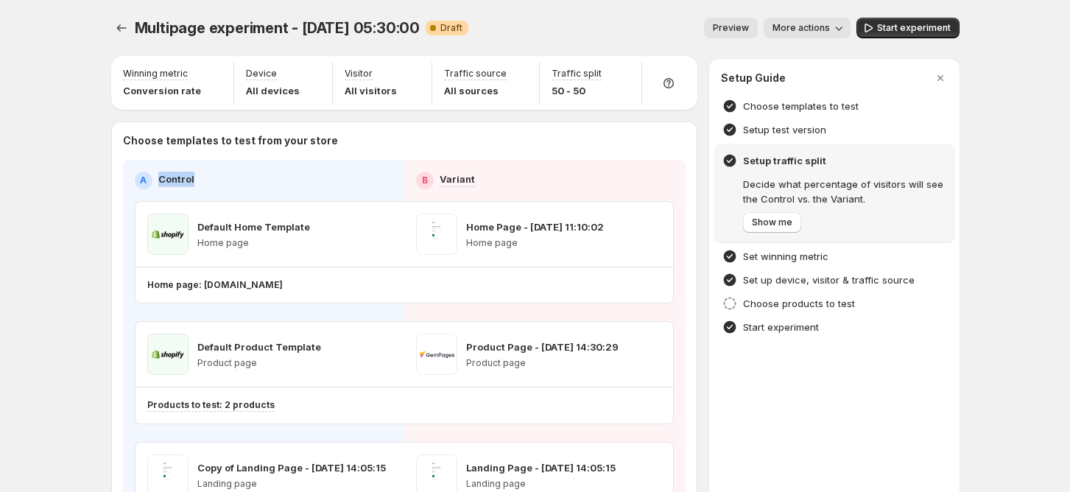
drag, startPoint x: 216, startPoint y: 180, endPoint x: 152, endPoint y: 183, distance: 64.1
click at [152, 183] on div "A Control" at bounding box center [264, 181] width 258 height 18
click at [125, 188] on div "Choose templates to test from your store A Control B Variant Default Home Templ…" at bounding box center [404, 360] width 586 height 479
click at [218, 280] on p "Home page: [DOMAIN_NAME]" at bounding box center [214, 285] width 135 height 12
click at [241, 280] on p "Home page: [DOMAIN_NAME]" at bounding box center [214, 285] width 135 height 12
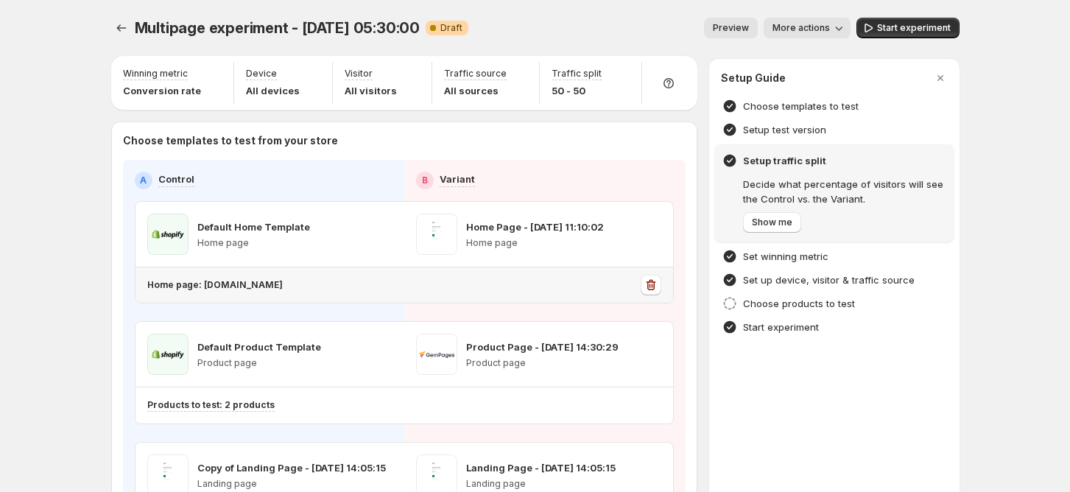
drag, startPoint x: 353, startPoint y: 286, endPoint x: 252, endPoint y: 286, distance: 100.1
click at [252, 286] on p "Home page: [DOMAIN_NAME]" at bounding box center [214, 285] width 135 height 12
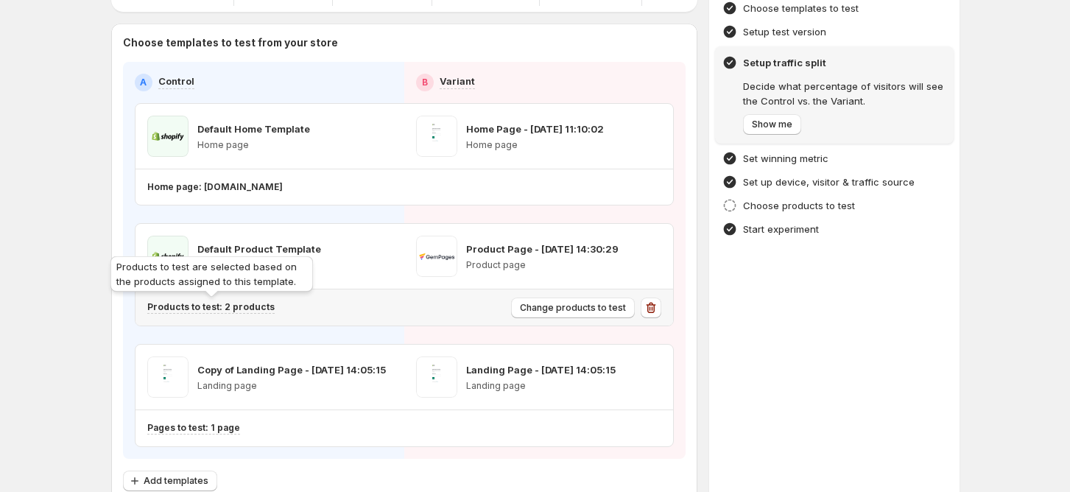
click at [241, 306] on p "Products to test: 2 products" at bounding box center [210, 307] width 127 height 12
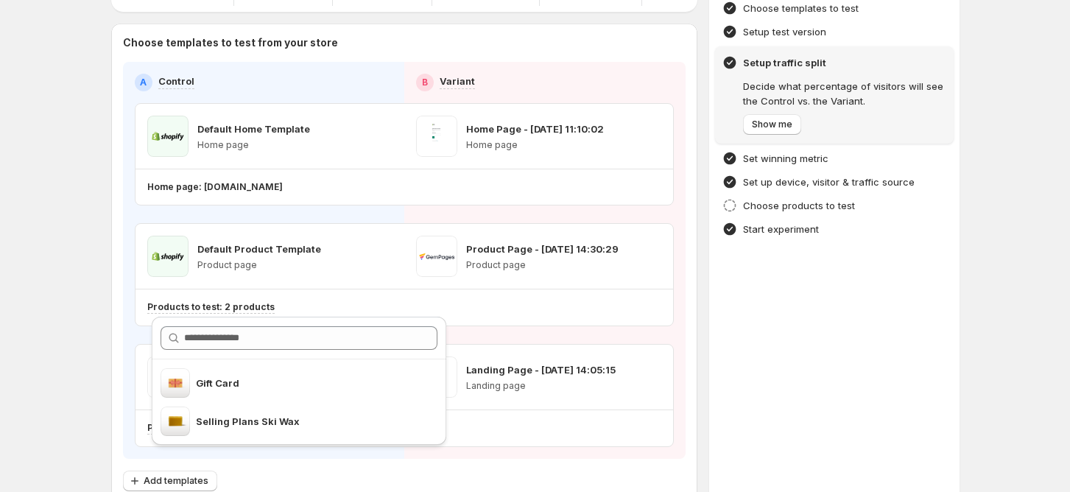
click at [481, 56] on div "Choose templates to test from your store A Control B Variant Default Home Templ…" at bounding box center [404, 263] width 562 height 456
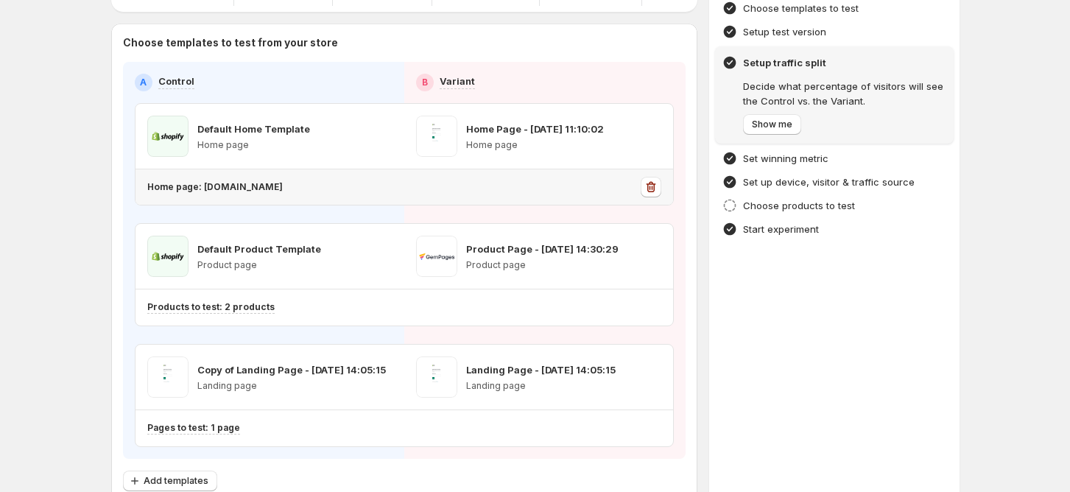
click at [240, 183] on p "Home page: [DOMAIN_NAME]" at bounding box center [214, 187] width 135 height 12
click at [109, 189] on div "Multipage experiment - [DATE] 05:30:00. This page is ready Multipage experiment…" at bounding box center [534, 242] width 883 height 680
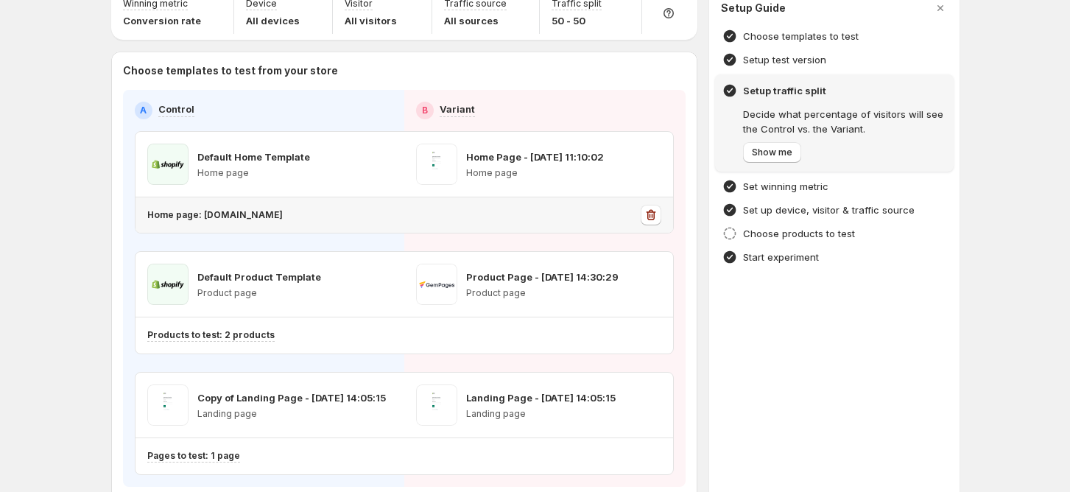
scroll to position [0, 0]
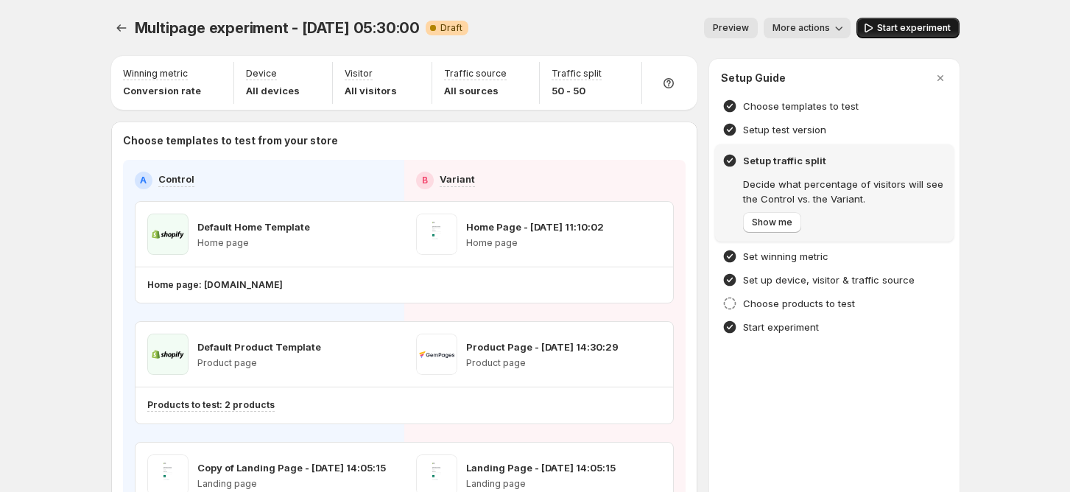
click at [925, 32] on span "Start experiment" at bounding box center [914, 28] width 74 height 12
click at [114, 25] on div "Multipage experiment - [DATE] 05:30:00. This page is ready Multipage experiment…" at bounding box center [534, 340] width 883 height 681
click at [129, 27] on icon "Experiments" at bounding box center [121, 28] width 15 height 15
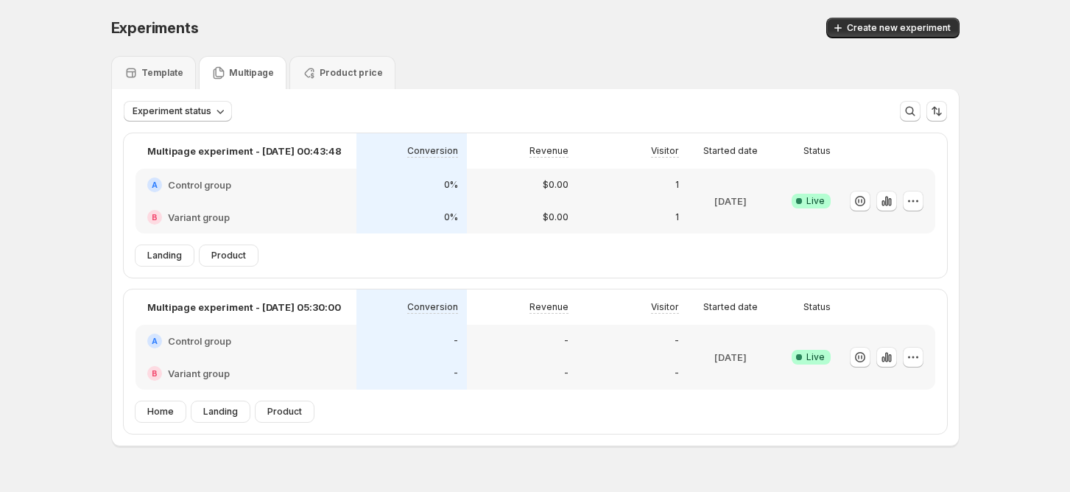
click at [356, 203] on div "B Variant group" at bounding box center [245, 217] width 221 height 32
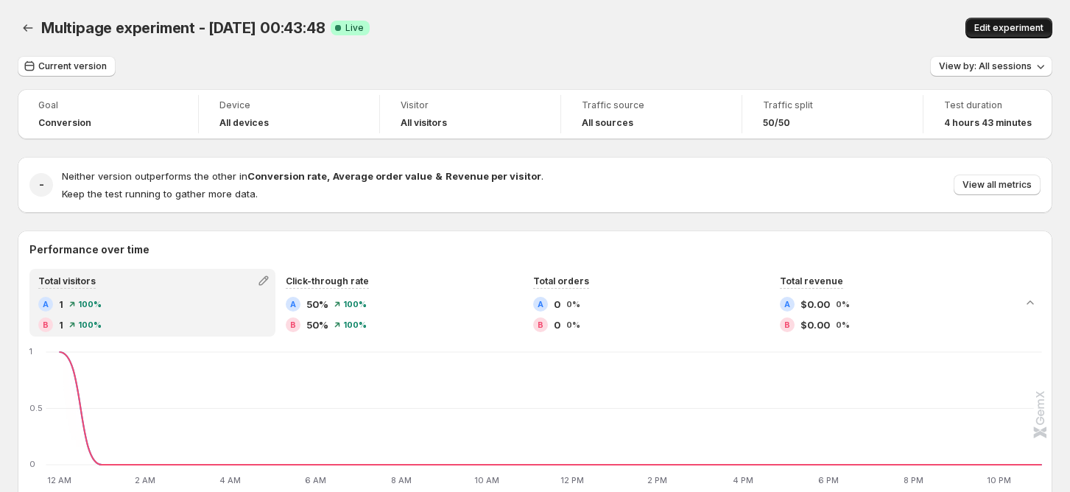
click at [986, 35] on button "Edit experiment" at bounding box center [1008, 28] width 87 height 21
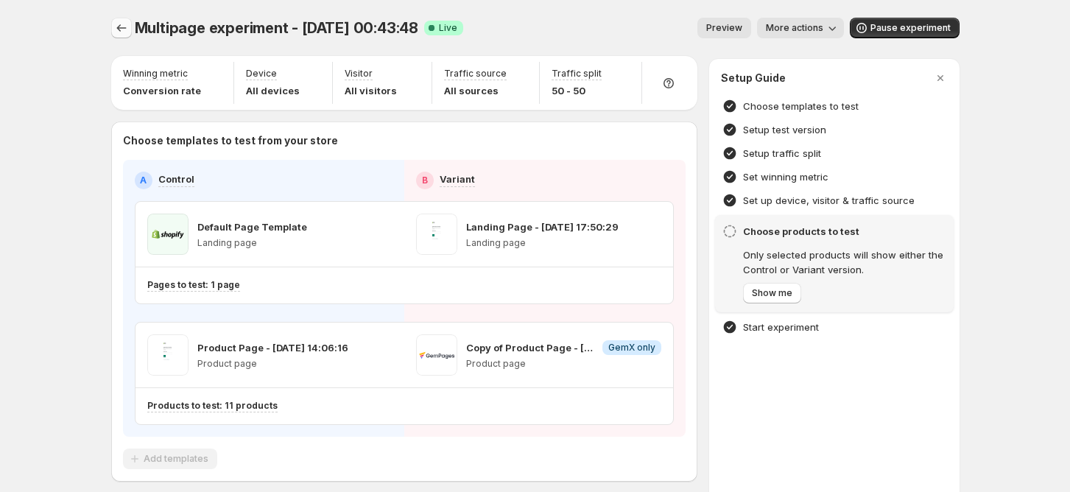
click at [129, 29] on icon "Experiments" at bounding box center [121, 28] width 15 height 15
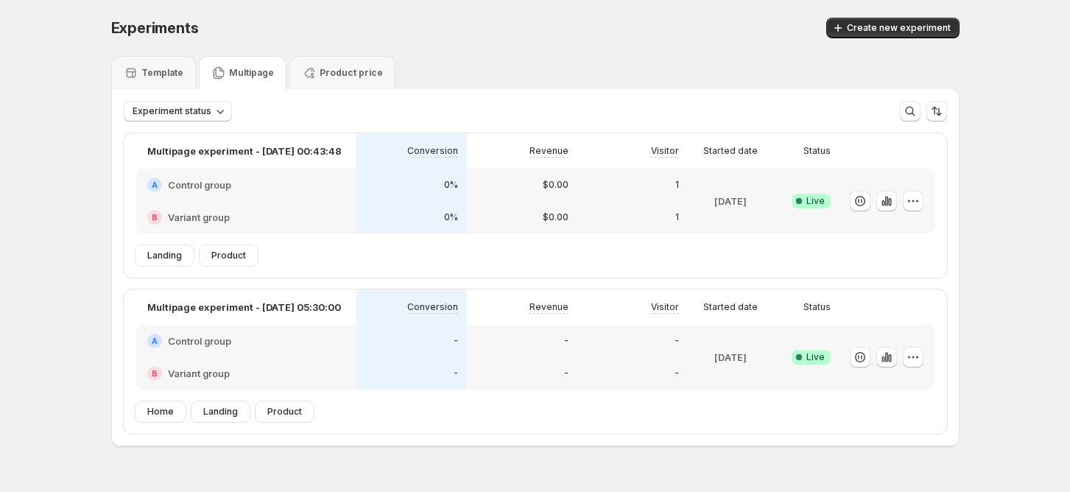
click at [255, 356] on div "A Control group" at bounding box center [245, 341] width 221 height 32
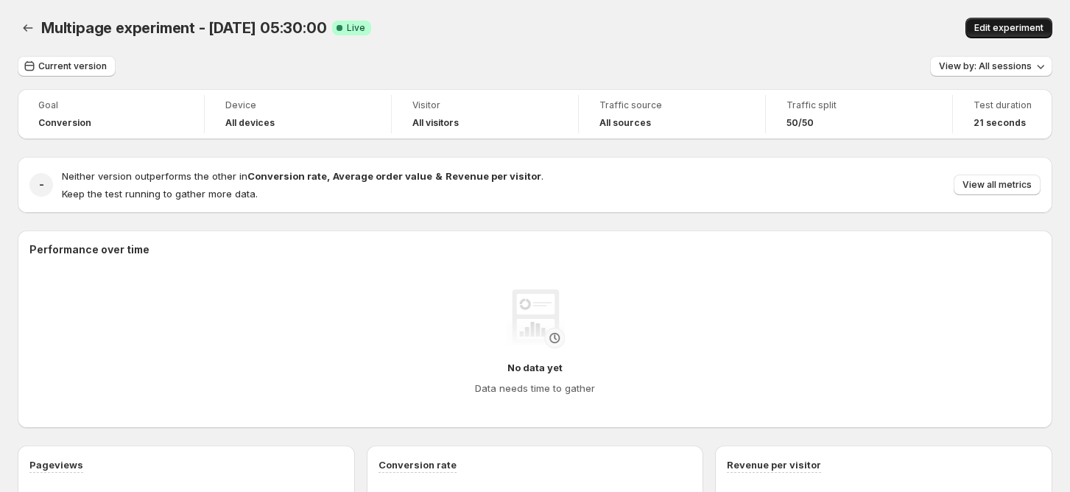
click at [1015, 32] on span "Edit experiment" at bounding box center [1008, 28] width 69 height 12
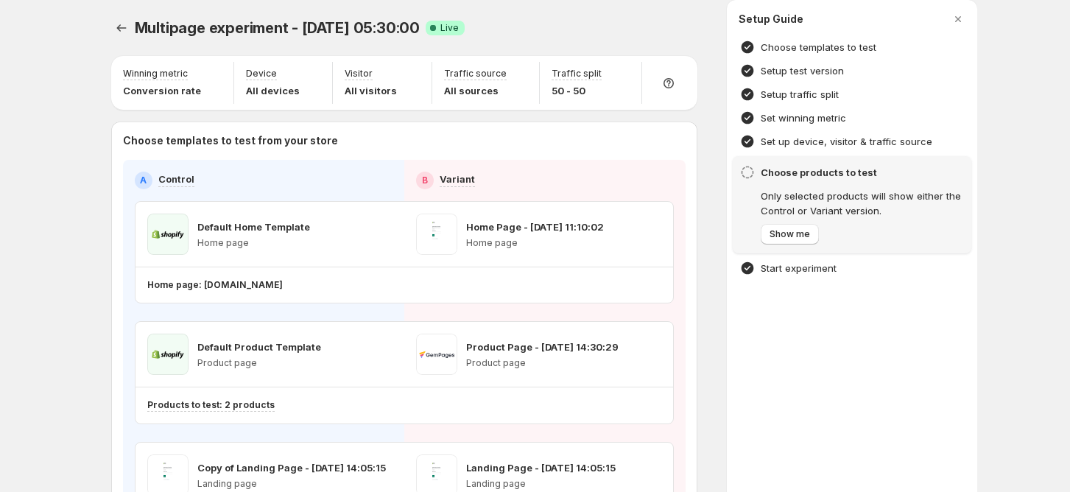
click at [1008, 33] on div "Multipage experiment - [DATE] 05:30:00. This page is ready Multipage experiment…" at bounding box center [535, 340] width 1070 height 681
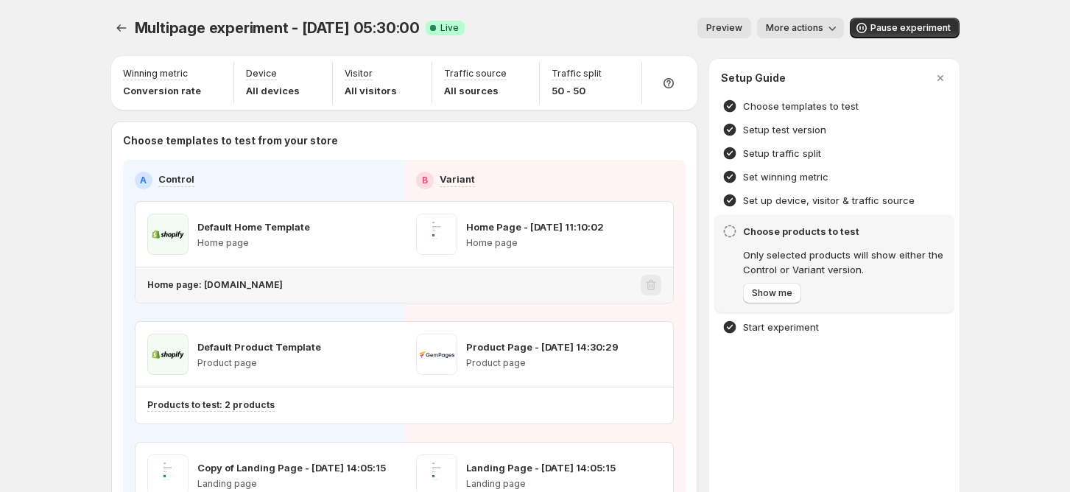
drag, startPoint x: 206, startPoint y: 290, endPoint x: 353, endPoint y: 287, distance: 146.5
click at [283, 287] on p "Home page: [DOMAIN_NAME]" at bounding box center [214, 285] width 135 height 12
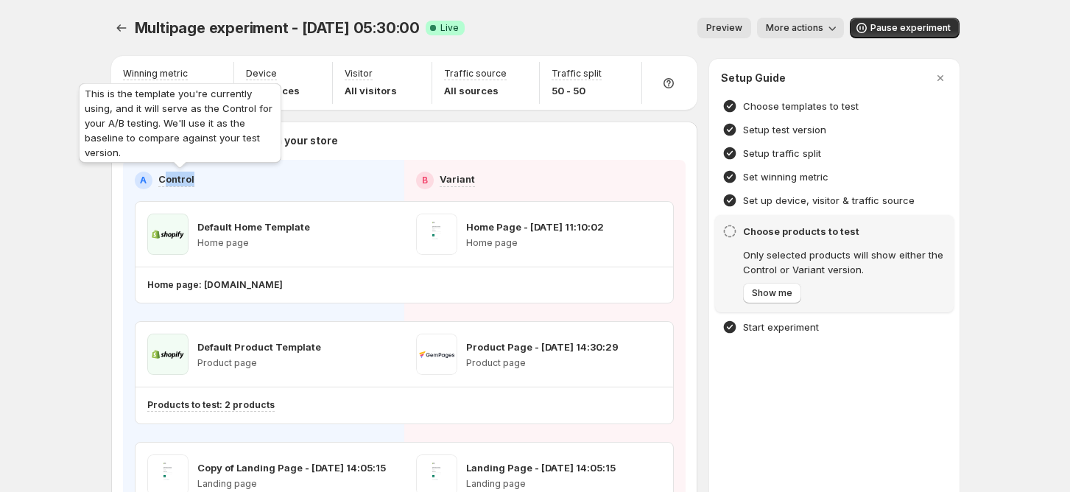
drag, startPoint x: 202, startPoint y: 181, endPoint x: 167, endPoint y: 181, distance: 35.3
click at [167, 181] on div "A Control" at bounding box center [264, 181] width 258 height 18
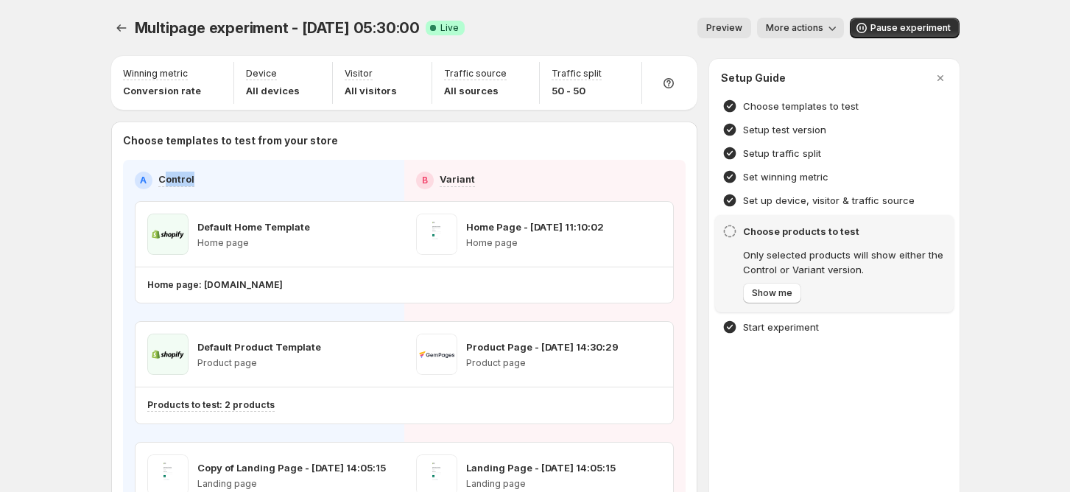
click at [205, 177] on div "A Control" at bounding box center [264, 181] width 258 height 18
drag, startPoint x: 214, startPoint y: 180, endPoint x: 188, endPoint y: 203, distance: 35.0
click at [133, 180] on div "A Control B Variant Default Home Template Home page Home Page - [DATE] 11:10:02…" at bounding box center [404, 358] width 562 height 397
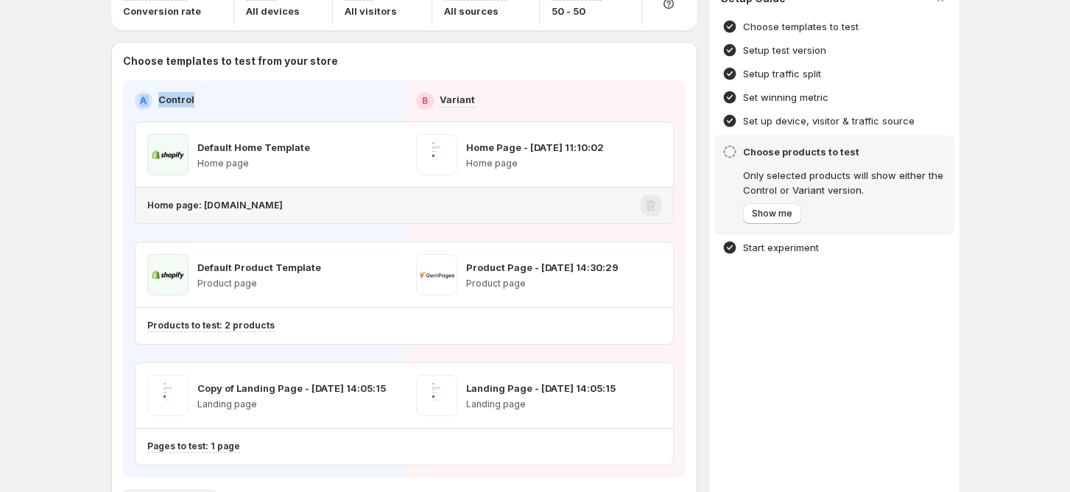
scroll to position [98, 0]
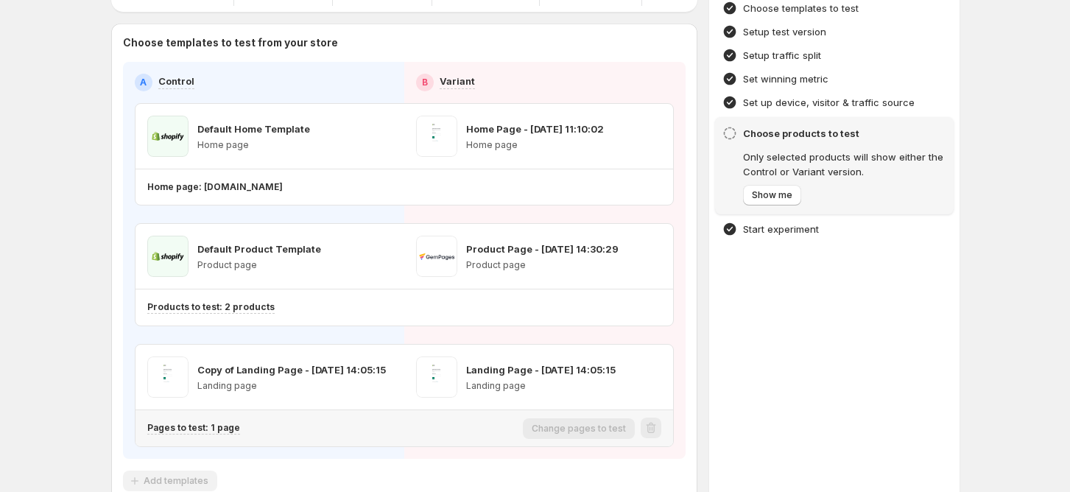
click at [250, 435] on div "Pages to test: 1 page" at bounding box center [332, 428] width 370 height 24
drag, startPoint x: 238, startPoint y: 87, endPoint x: 132, endPoint y: 85, distance: 106.0
click at [135, 87] on div "A Control B Variant Default Home Template Home page Home Page - [DATE] 11:10:02…" at bounding box center [404, 260] width 562 height 397
click at [349, 15] on div "Winning metric Conversion rate Device All devices Visitor All visitors Traffic …" at bounding box center [404, 230] width 586 height 545
drag, startPoint x: 389, startPoint y: 31, endPoint x: 418, endPoint y: 80, distance: 57.1
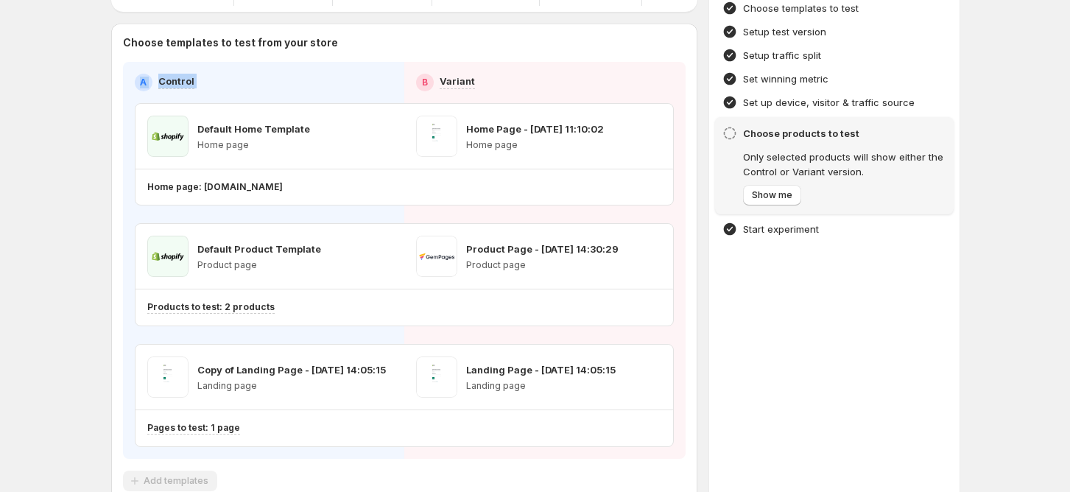
click at [418, 80] on div "Choose templates to test from your store A Control B Variant Default Home Templ…" at bounding box center [404, 264] width 586 height 480
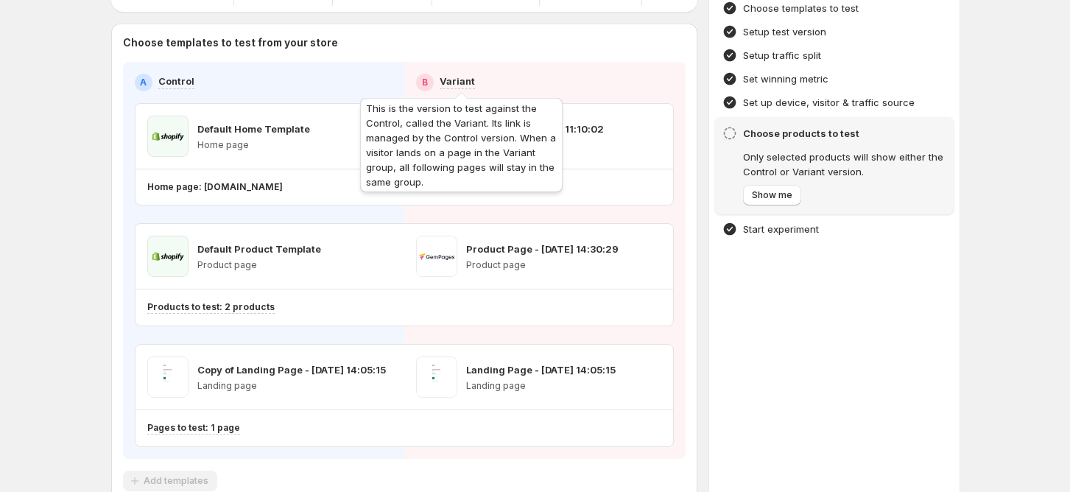
click at [473, 81] on p "Variant" at bounding box center [456, 81] width 35 height 15
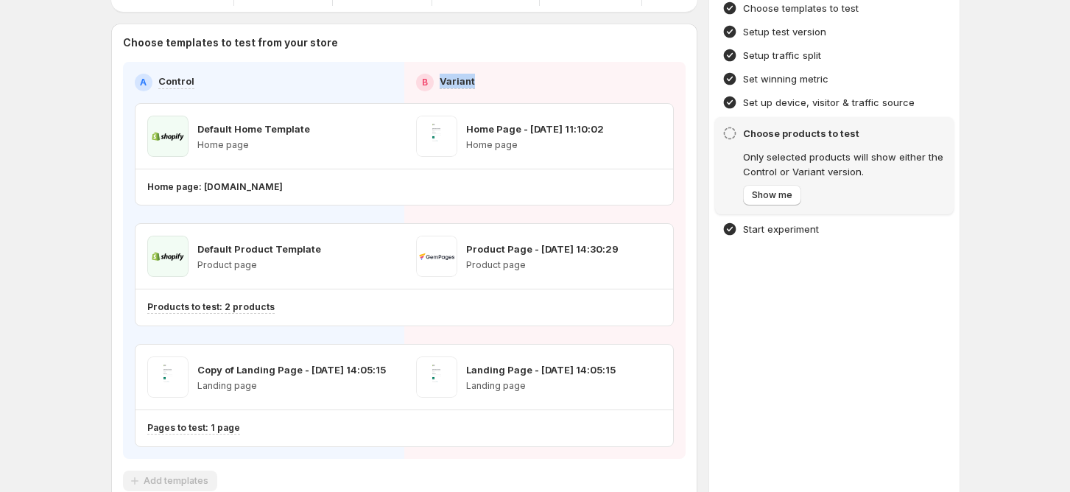
drag, startPoint x: 505, startPoint y: 88, endPoint x: 431, endPoint y: 81, distance: 74.0
click at [431, 81] on div "B Variant" at bounding box center [545, 83] width 258 height 18
click at [570, 71] on div "A Control B Variant Default Home Template Home page Home Page - [DATE] 11:10:02…" at bounding box center [404, 260] width 562 height 397
click at [595, 137] on div "Home Page - [DATE] 11:10:02 Home page" at bounding box center [535, 136] width 138 height 41
drag, startPoint x: 495, startPoint y: 365, endPoint x: 509, endPoint y: 365, distance: 14.7
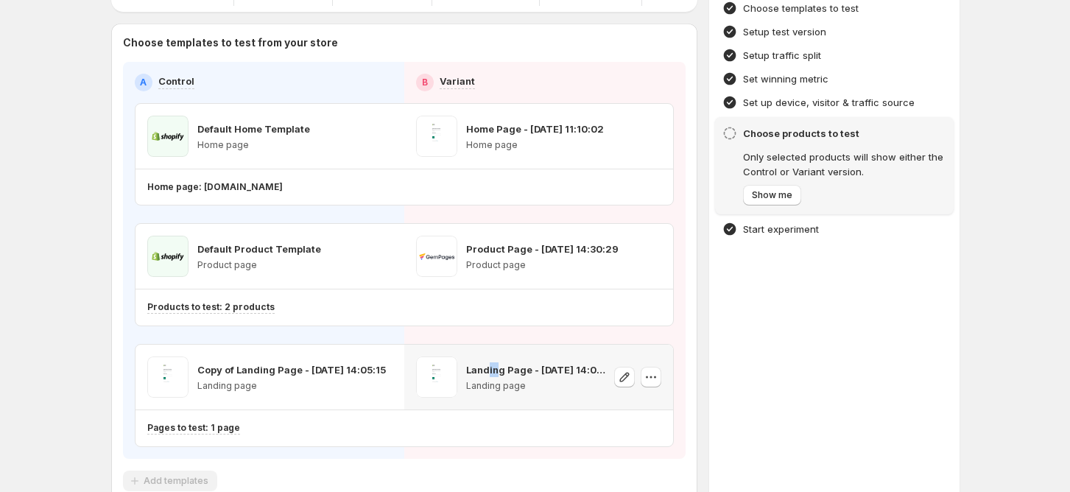
click at [503, 365] on p "Landing Page - [DATE] 14:05:15" at bounding box center [535, 369] width 139 height 15
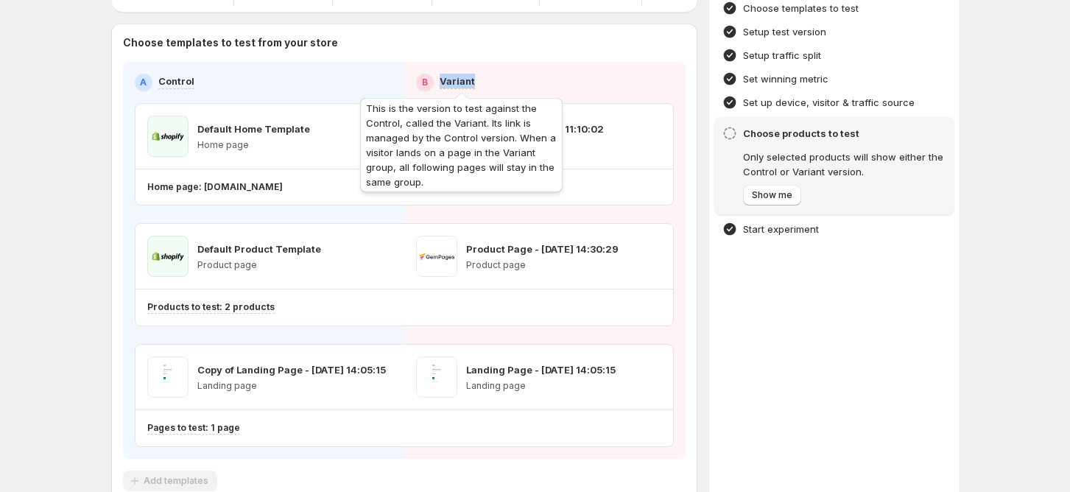
drag, startPoint x: 484, startPoint y: 81, endPoint x: 444, endPoint y: 81, distance: 40.5
click at [444, 81] on div "B Variant" at bounding box center [545, 83] width 258 height 18
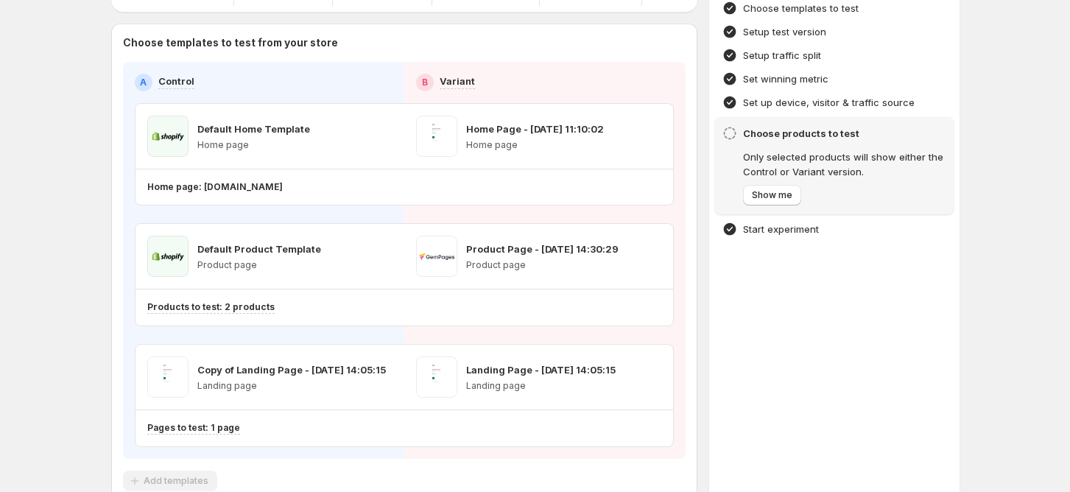
click at [405, 95] on div "A Control B Variant Default Home Template Home page Home Page - [DATE] 11:10:02…" at bounding box center [404, 260] width 539 height 373
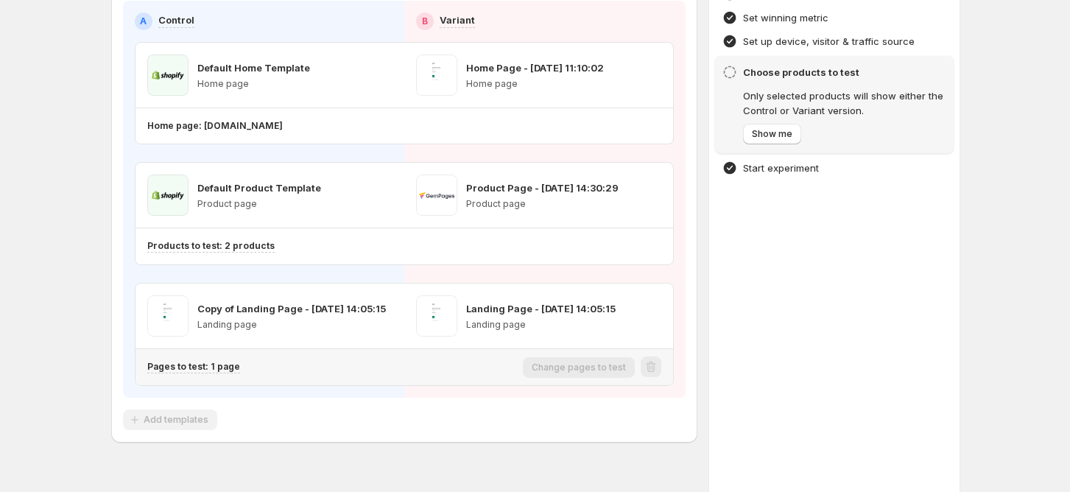
scroll to position [188, 0]
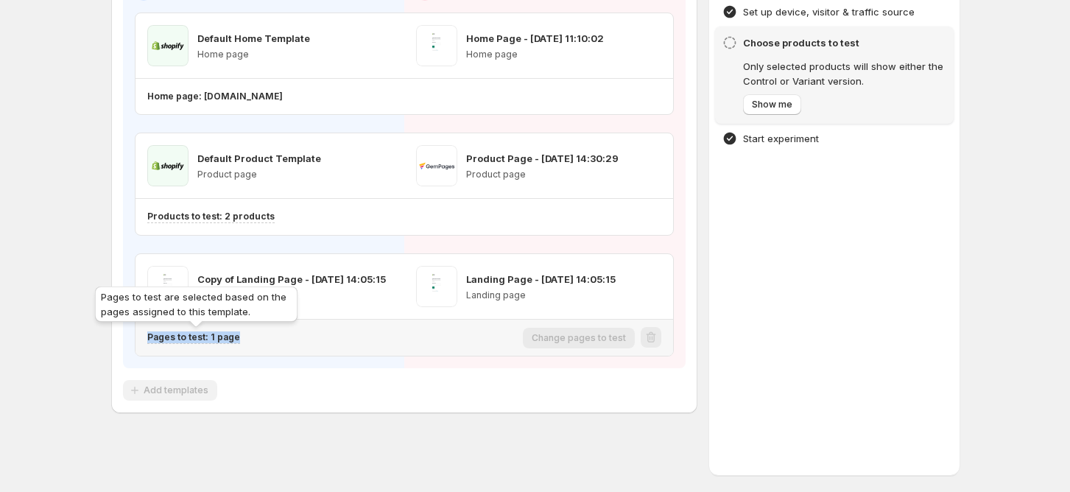
drag, startPoint x: 244, startPoint y: 337, endPoint x: 140, endPoint y: 344, distance: 104.7
click at [153, 333] on div "Pages to test: 1 page" at bounding box center [332, 337] width 370 height 13
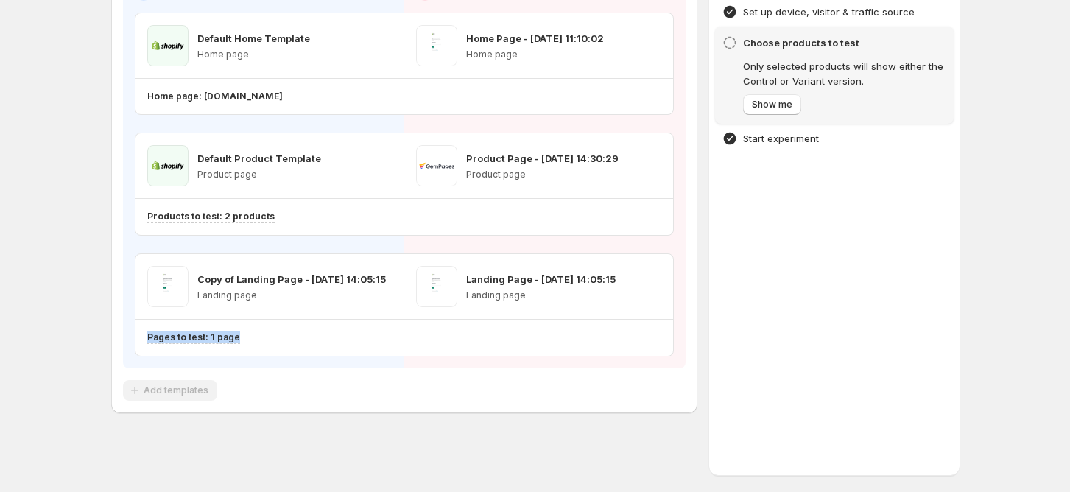
click at [127, 351] on div "Choose templates to test from your store A Control B Variant Default Home Templ…" at bounding box center [404, 173] width 586 height 480
click at [311, 395] on div "Add templates" at bounding box center [404, 390] width 562 height 21
drag, startPoint x: 473, startPoint y: 294, endPoint x: 523, endPoint y: 295, distance: 50.1
click at [523, 295] on p "Landing page" at bounding box center [535, 295] width 139 height 12
click at [524, 295] on p "Landing page" at bounding box center [535, 295] width 139 height 12
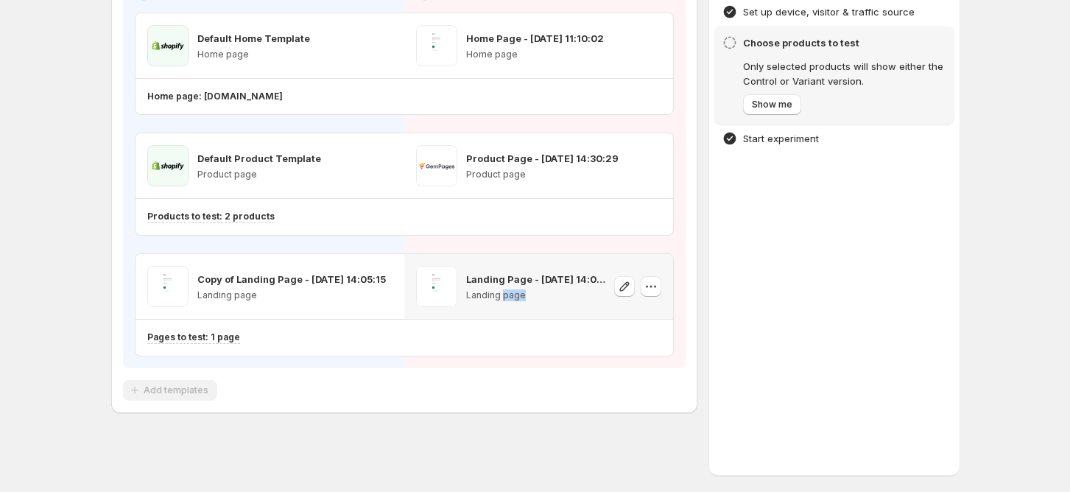
click at [524, 295] on p "Landing page" at bounding box center [535, 295] width 139 height 12
click at [523, 299] on p "Landing page" at bounding box center [535, 295] width 139 height 12
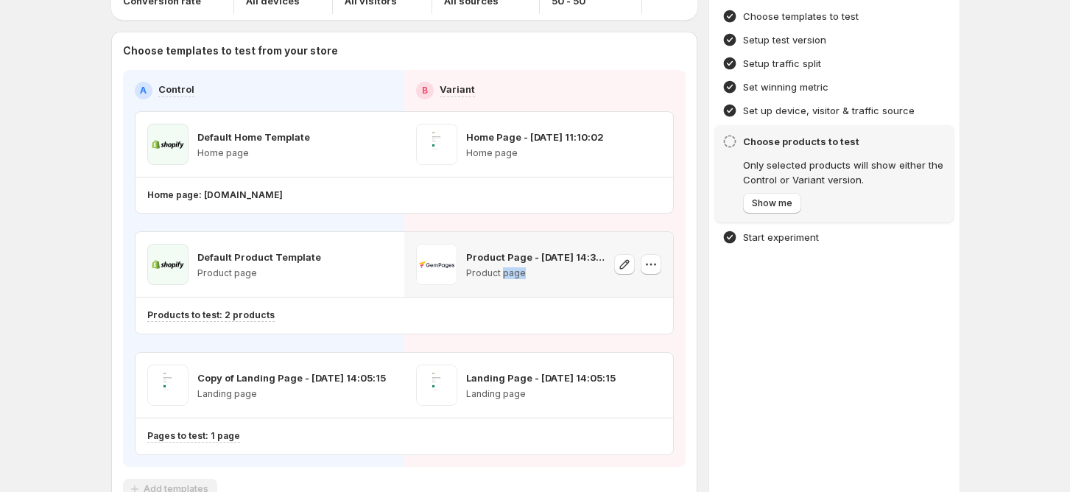
drag, startPoint x: 536, startPoint y: 270, endPoint x: 508, endPoint y: 271, distance: 28.0
click at [508, 271] on p "Product page" at bounding box center [535, 273] width 139 height 12
drag, startPoint x: 477, startPoint y: 154, endPoint x: 507, endPoint y: 155, distance: 30.2
click at [506, 155] on p "Home page" at bounding box center [535, 153] width 138 height 12
drag, startPoint x: 474, startPoint y: 274, endPoint x: 527, endPoint y: 274, distance: 53.0
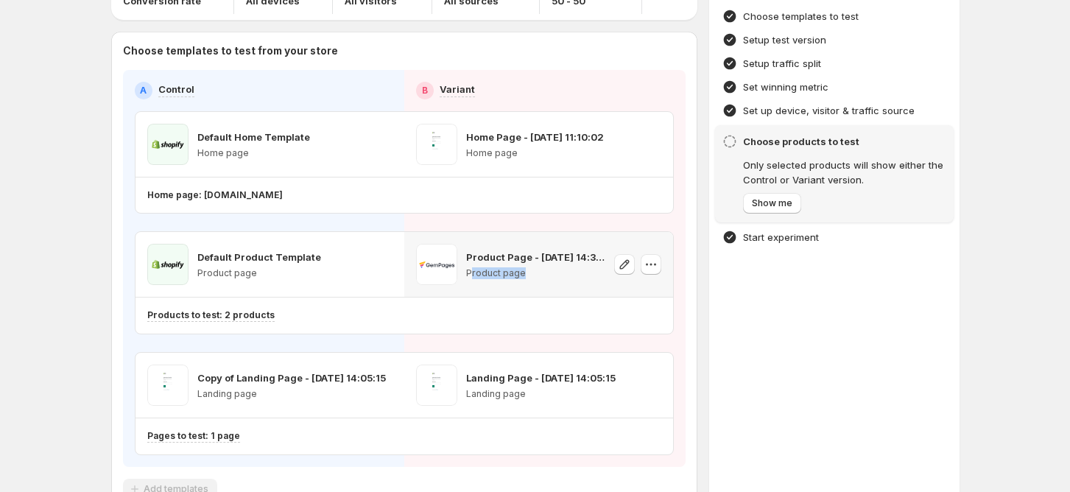
click at [527, 274] on p "Product page" at bounding box center [535, 273] width 139 height 12
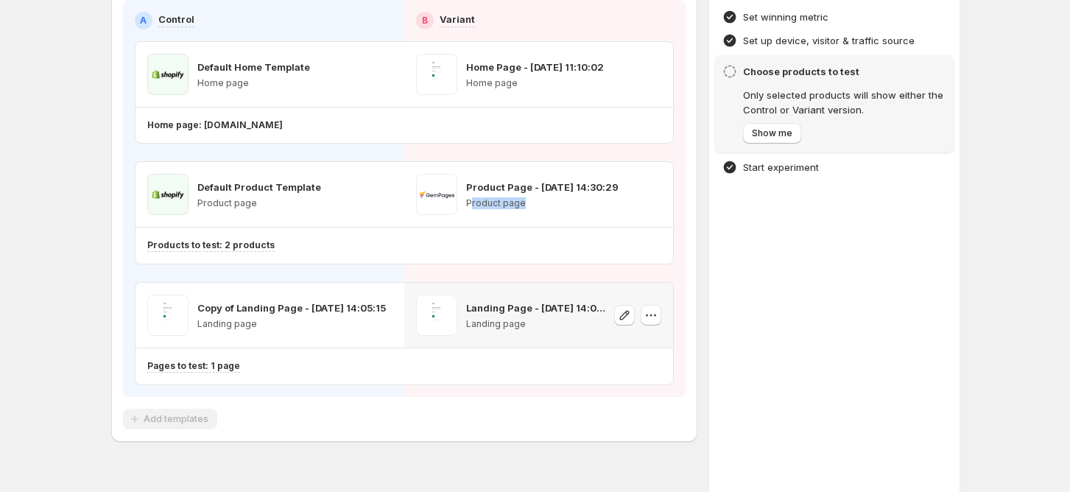
scroll to position [188, 0]
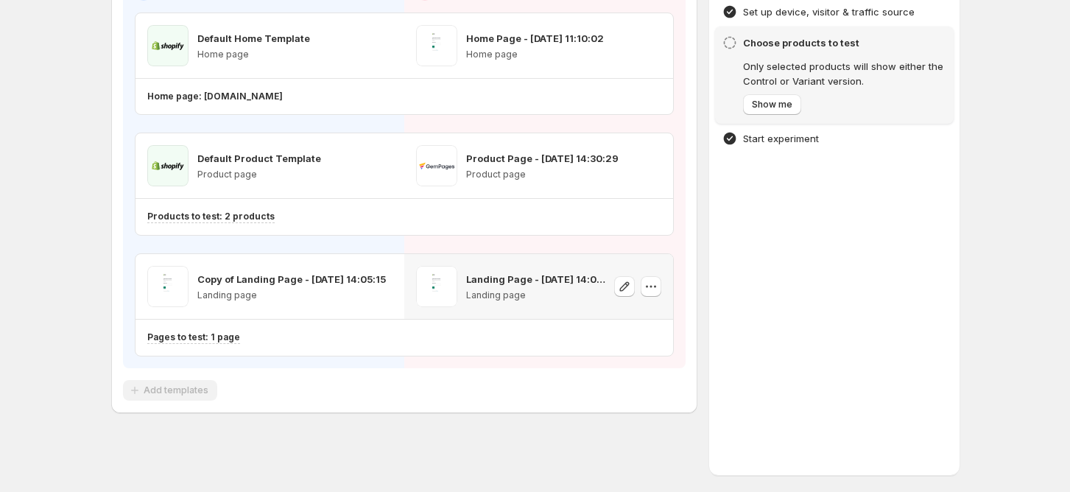
click at [518, 311] on div "Landing Page - [DATE] 14:05:15 Landing page" at bounding box center [538, 286] width 269 height 65
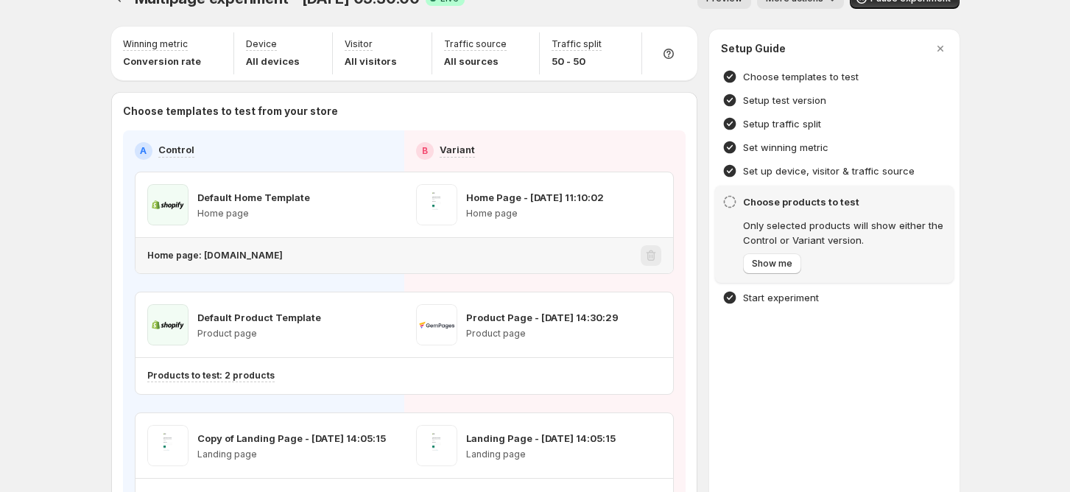
scroll to position [0, 0]
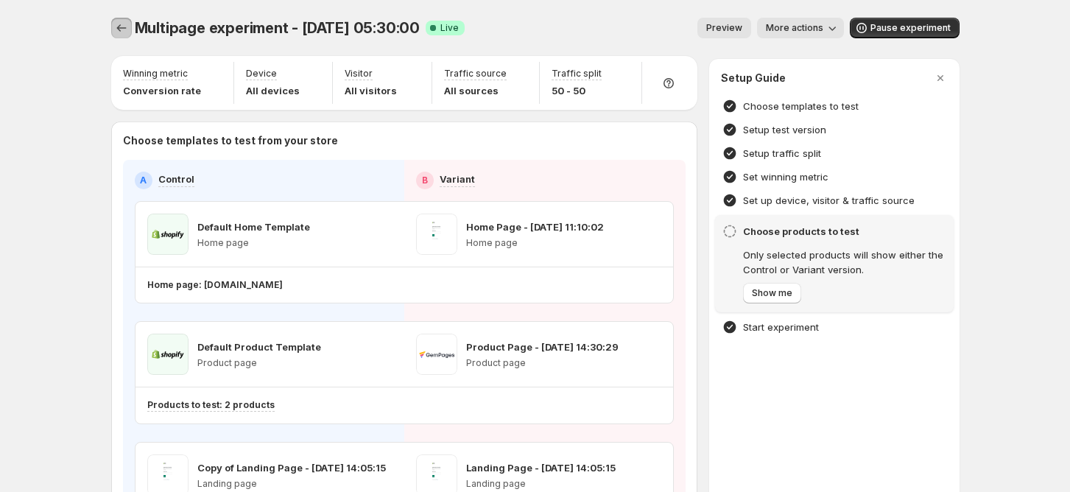
click at [126, 27] on icon "Experiments" at bounding box center [121, 28] width 15 height 15
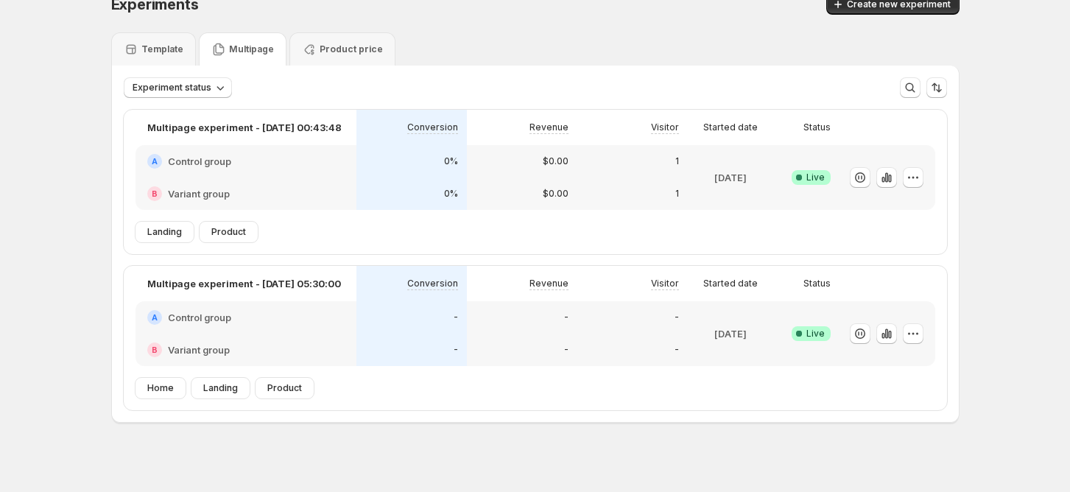
scroll to position [33, 0]
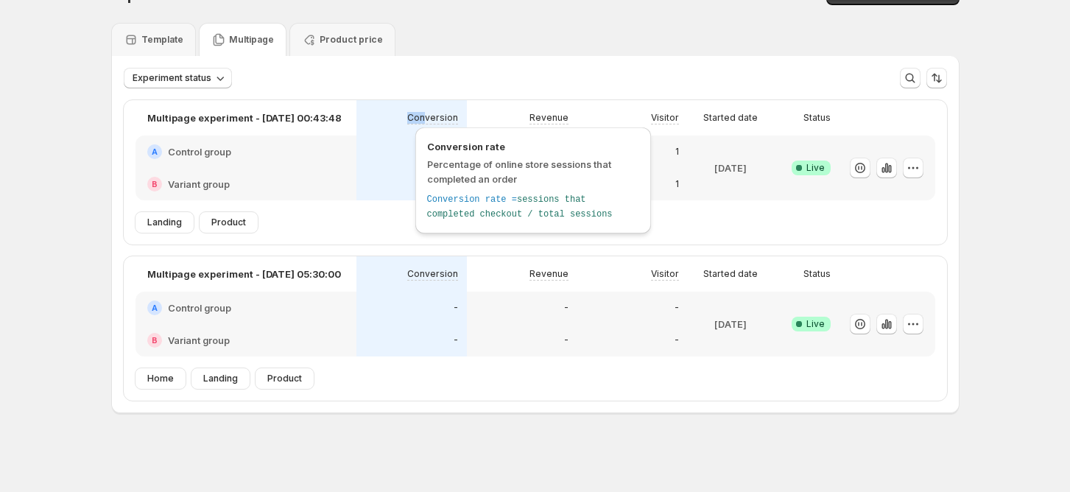
drag, startPoint x: 403, startPoint y: 121, endPoint x: 462, endPoint y: 119, distance: 58.9
click at [458, 119] on div "Conversion" at bounding box center [411, 118] width 93 height 18
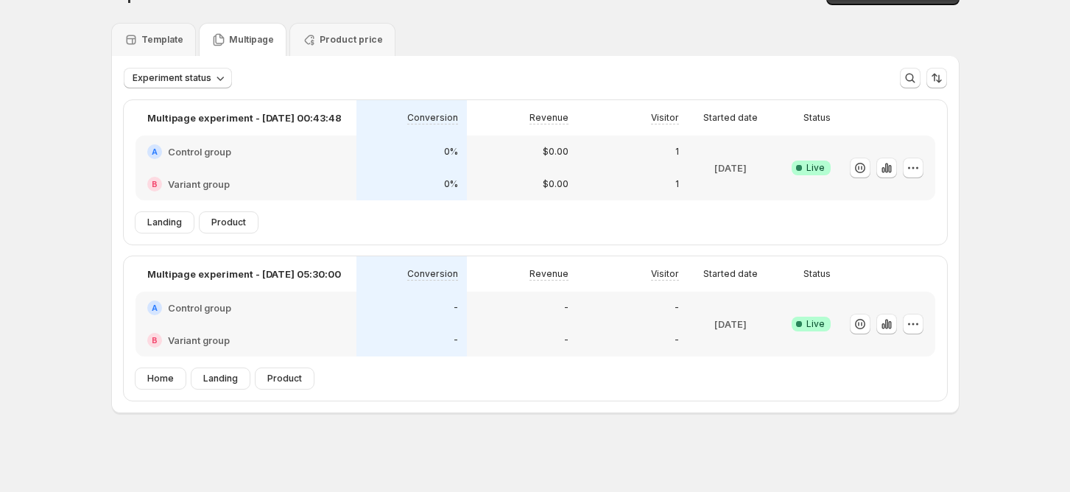
click at [540, 63] on div "Experiment status More views More views Create new view" at bounding box center [535, 72] width 847 height 32
click at [891, 170] on icon "button" at bounding box center [889, 169] width 3 height 8
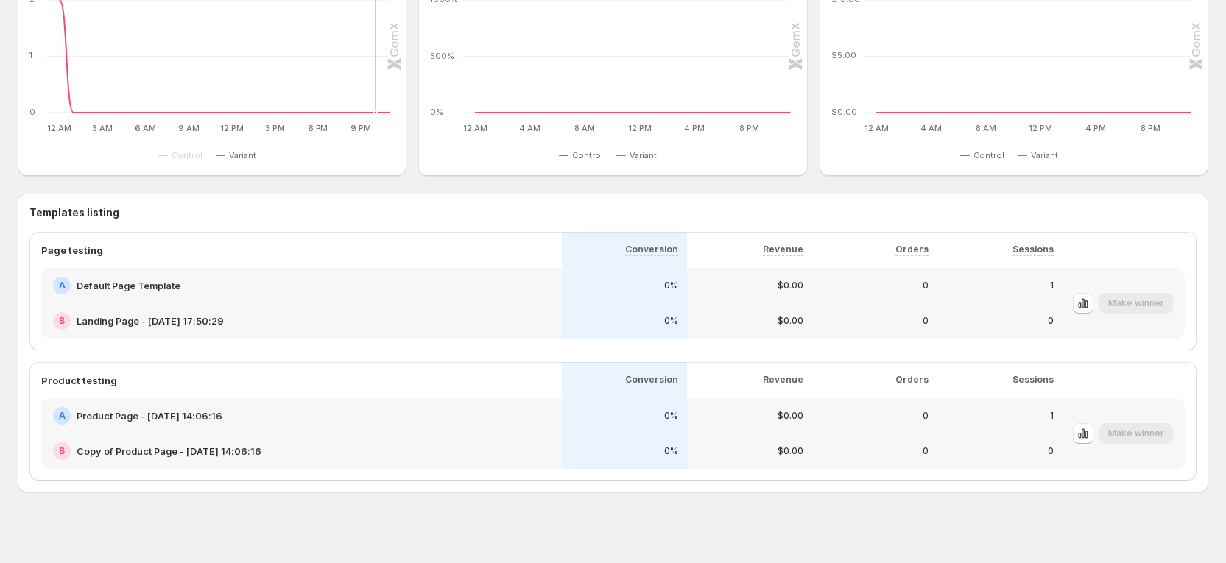
scroll to position [638, 0]
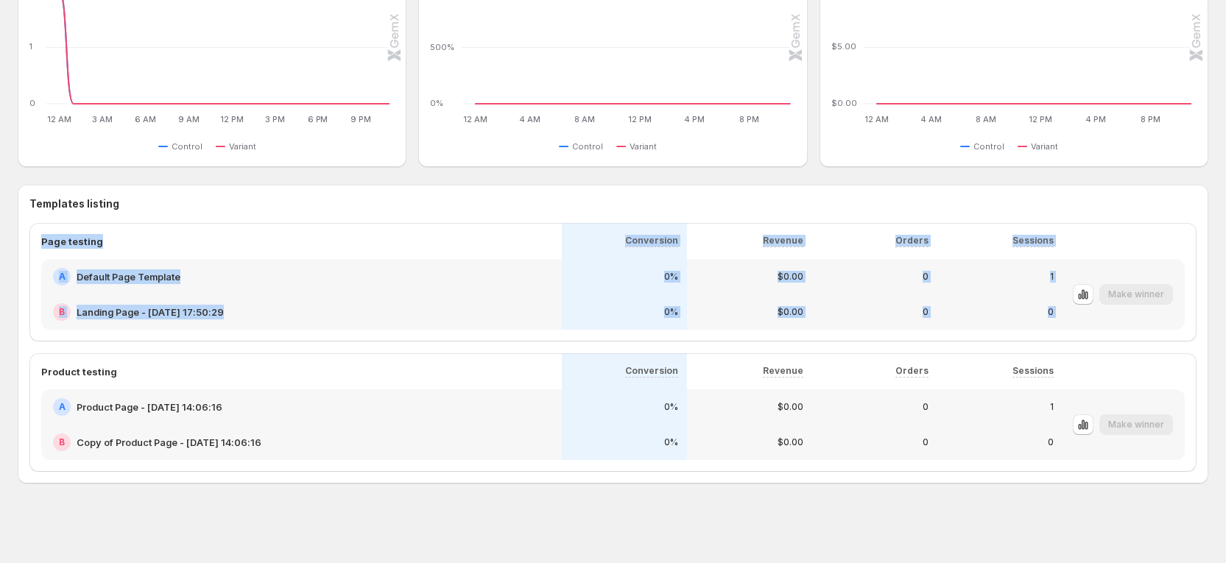
drag, startPoint x: 43, startPoint y: 245, endPoint x: 1095, endPoint y: 305, distance: 1053.6
click at [1069, 305] on div "Page testing Conversion Revenue Orders Sessions A Default Page Template B Landi…" at bounding box center [612, 276] width 1143 height 107
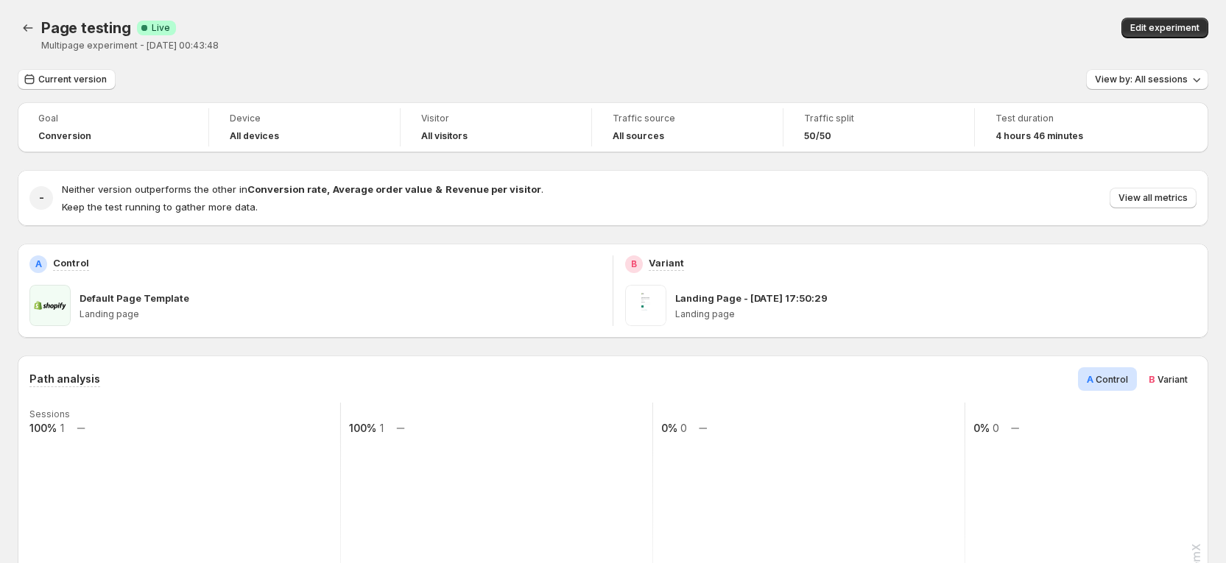
click at [26, 24] on icon "Back" at bounding box center [28, 28] width 15 height 15
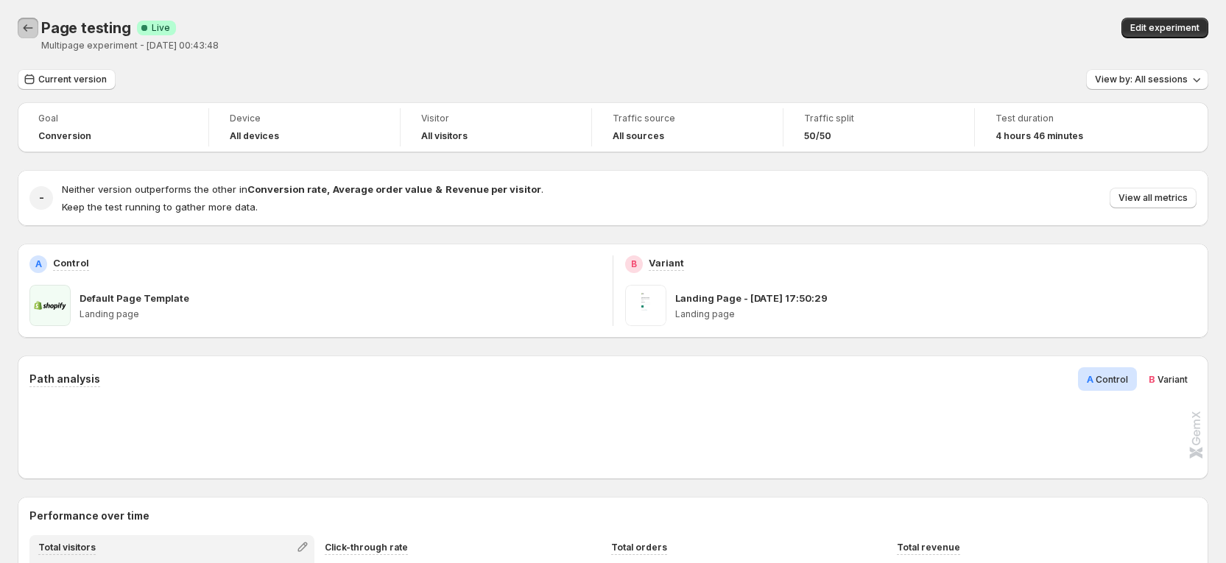
click at [36, 28] on button "Back" at bounding box center [28, 28] width 21 height 21
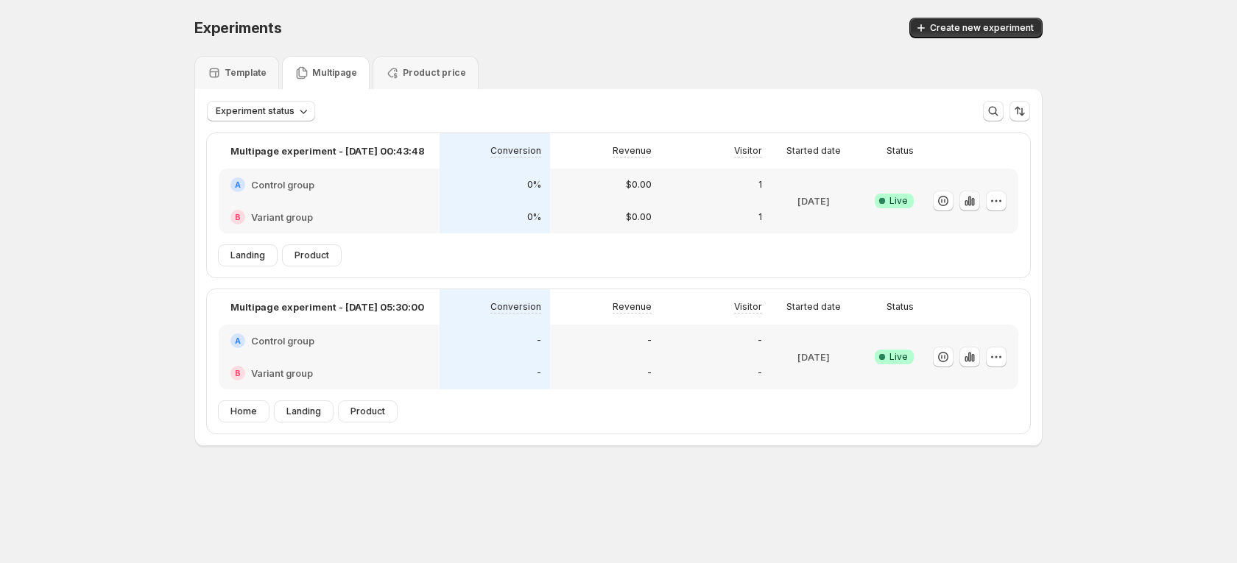
click at [970, 203] on icon "button" at bounding box center [969, 201] width 3 height 10
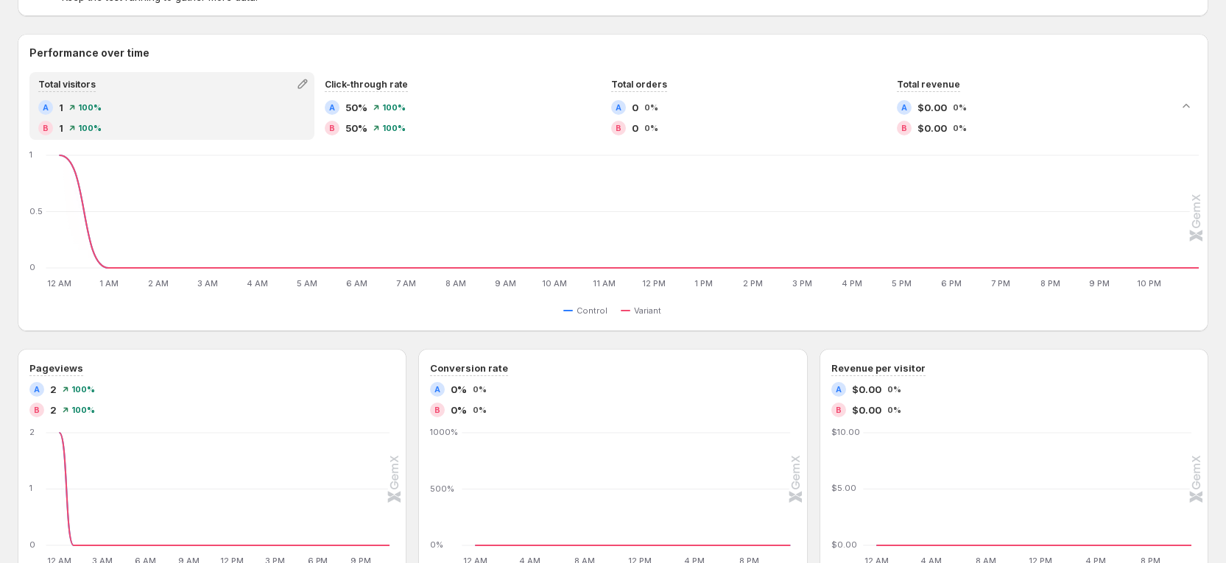
scroll to position [638, 0]
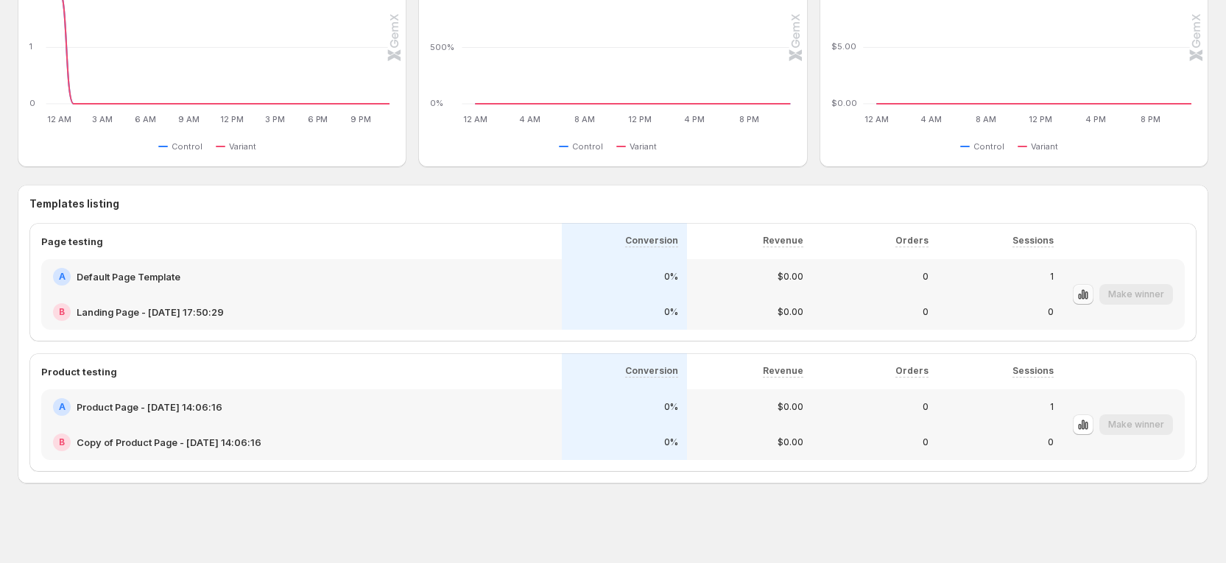
click at [1069, 296] on icon "button" at bounding box center [1082, 294] width 3 height 10
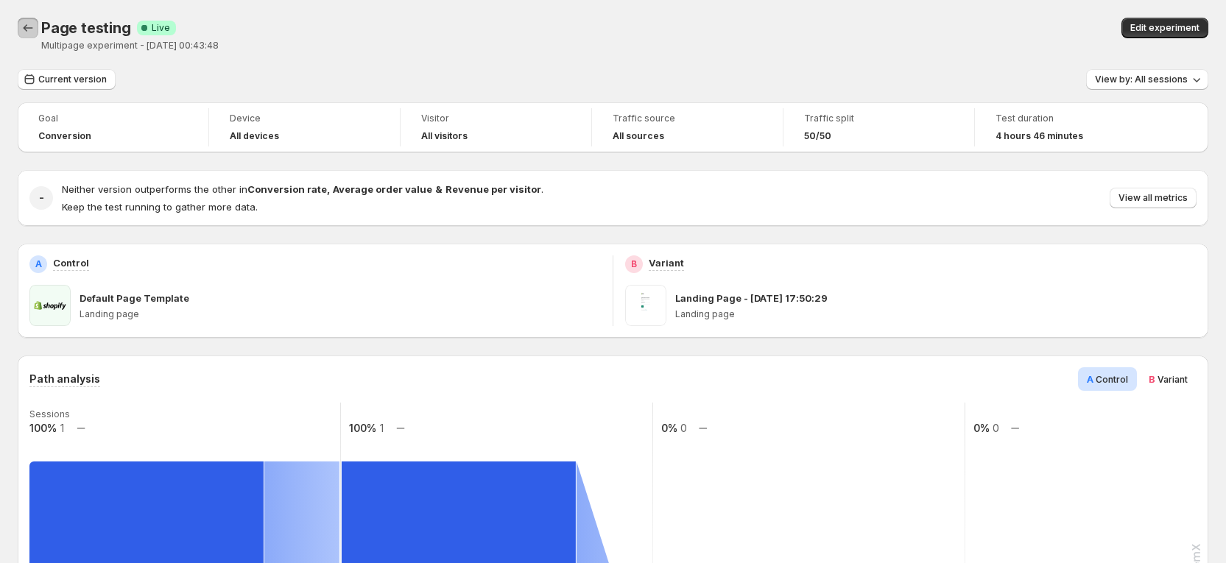
drag, startPoint x: 20, startPoint y: 24, endPoint x: 55, endPoint y: 28, distance: 35.5
click at [20, 24] on button "Back" at bounding box center [28, 28] width 21 height 21
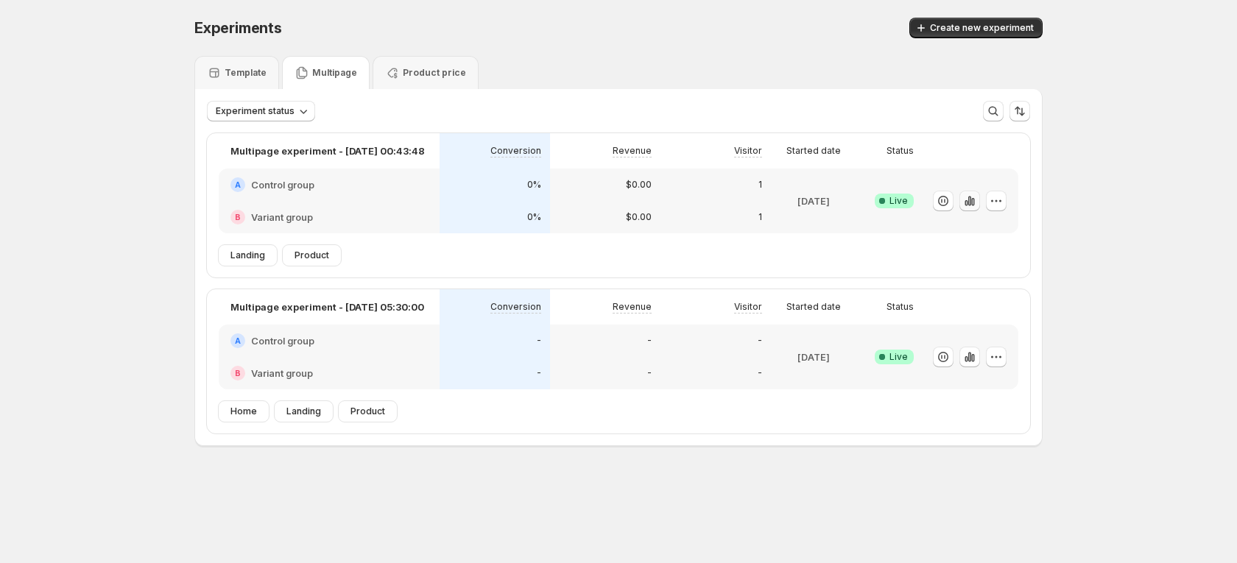
click at [967, 199] on icon "button" at bounding box center [969, 201] width 15 height 15
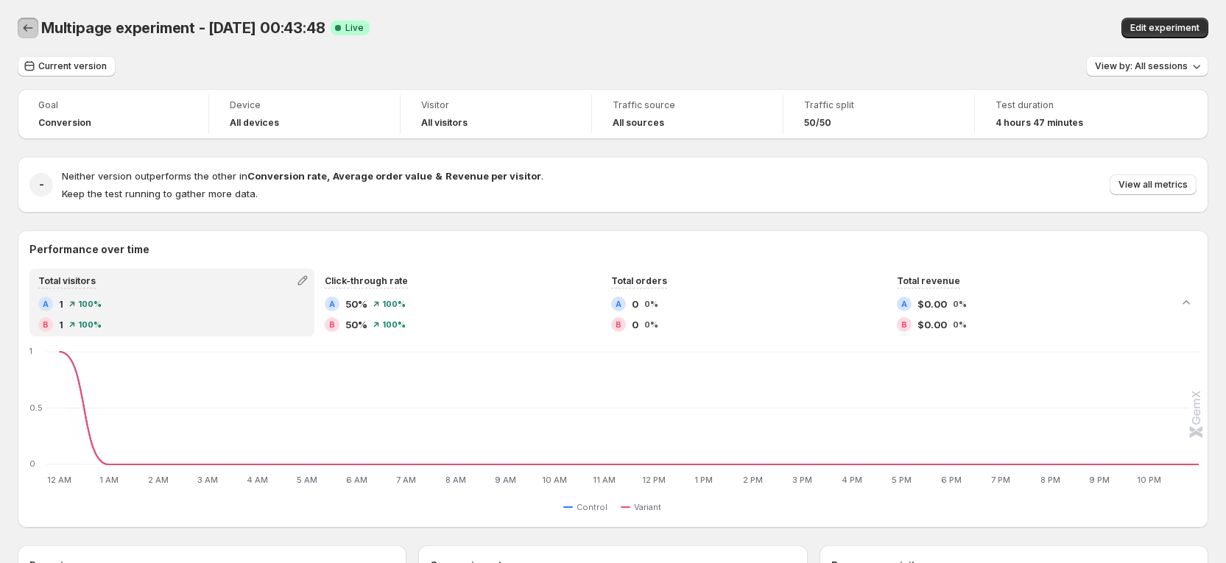
click at [34, 30] on icon "Back" at bounding box center [28, 28] width 15 height 15
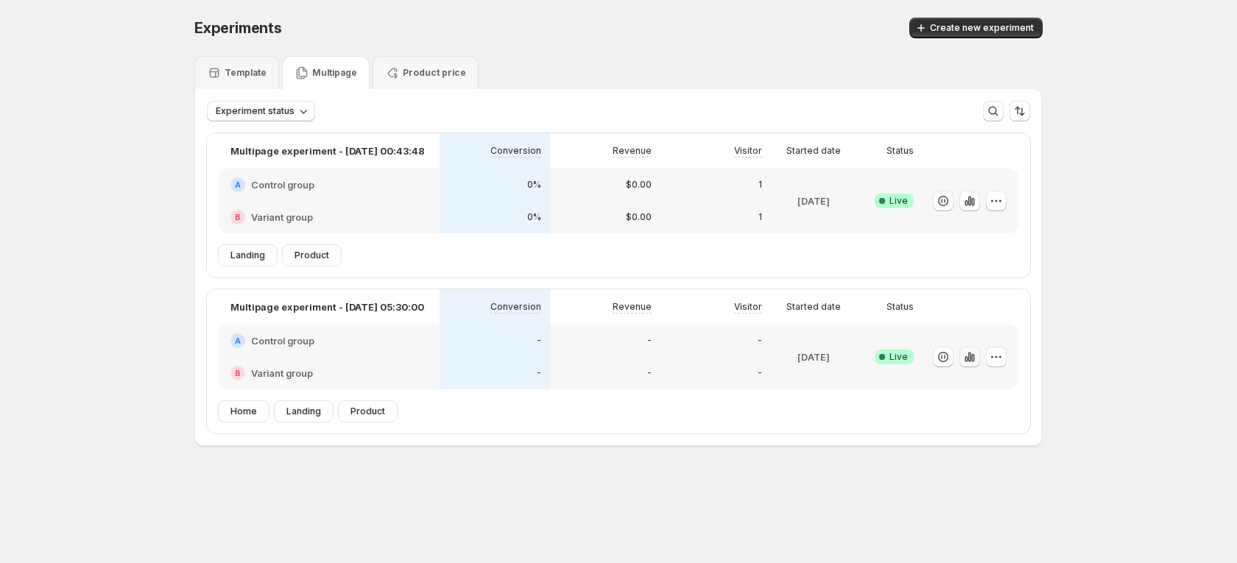
click at [969, 358] on icon "button" at bounding box center [969, 357] width 15 height 15
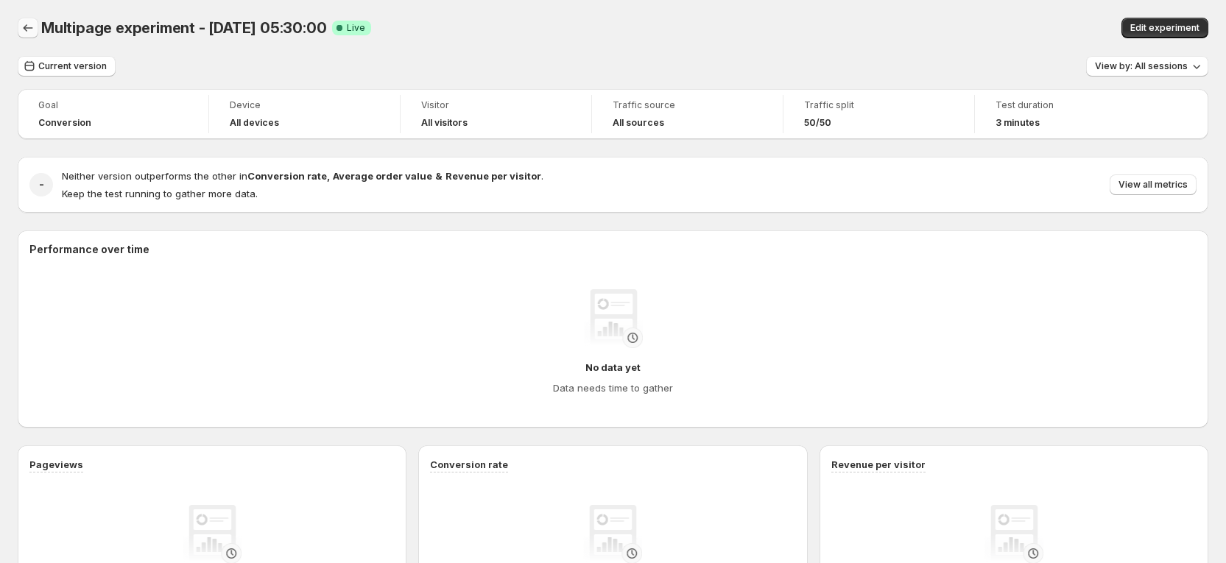
click at [33, 35] on button "Back" at bounding box center [28, 28] width 21 height 21
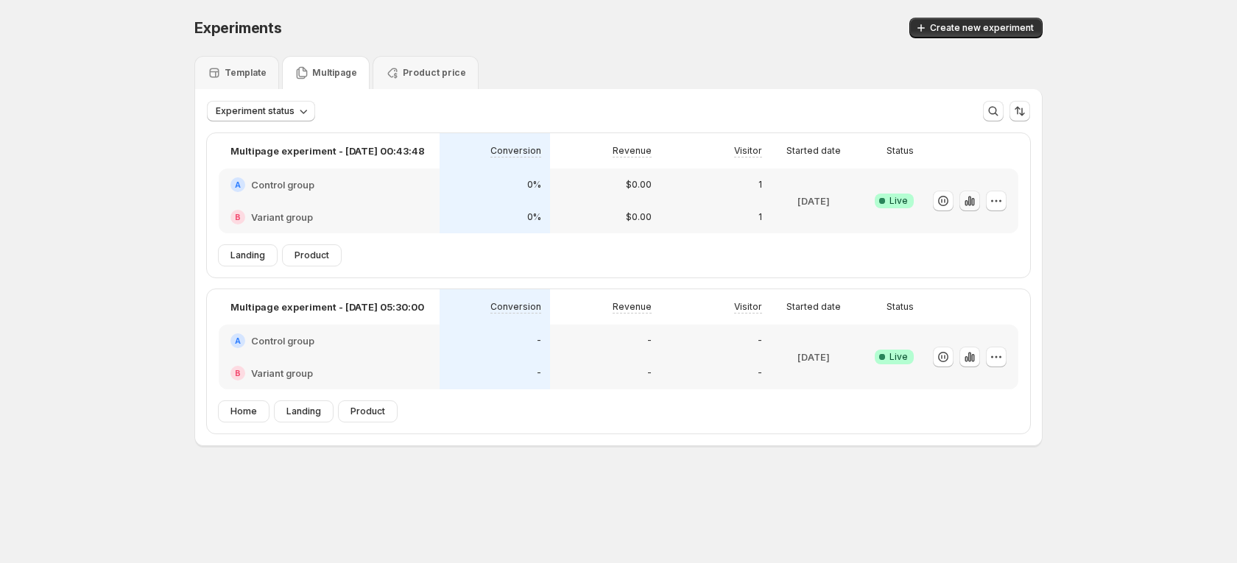
click at [970, 202] on icon "button" at bounding box center [969, 201] width 3 height 10
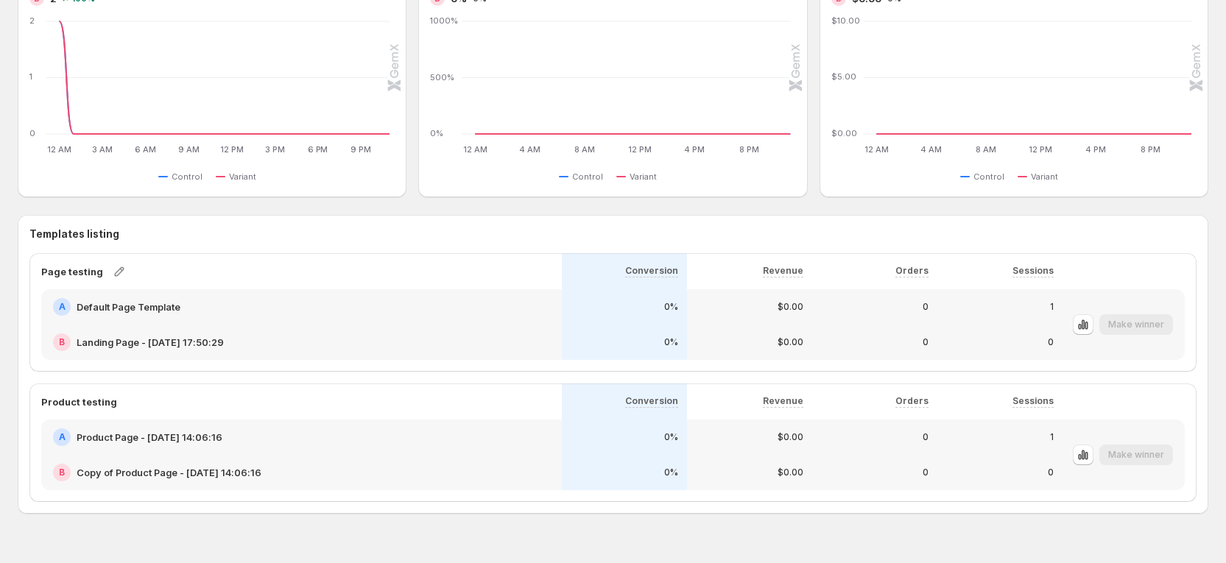
scroll to position [638, 0]
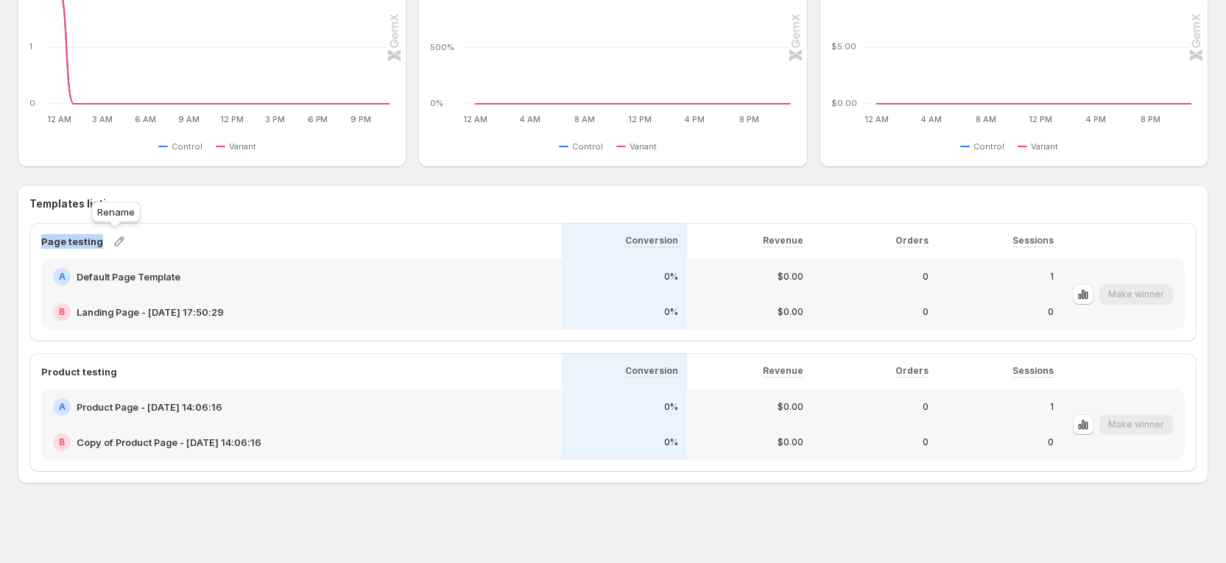
drag, startPoint x: 37, startPoint y: 244, endPoint x: 146, endPoint y: 286, distance: 116.7
click at [119, 242] on div "Page testing Conversion Revenue Orders Sessions A Default Page Template B Landi…" at bounding box center [612, 282] width 1167 height 119
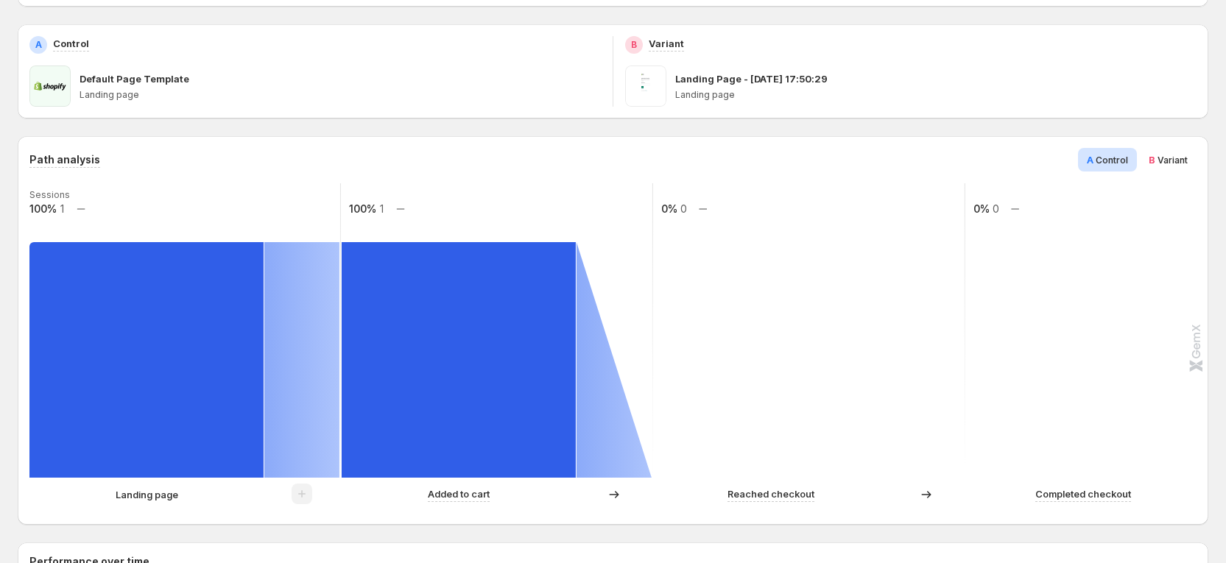
scroll to position [221, 0]
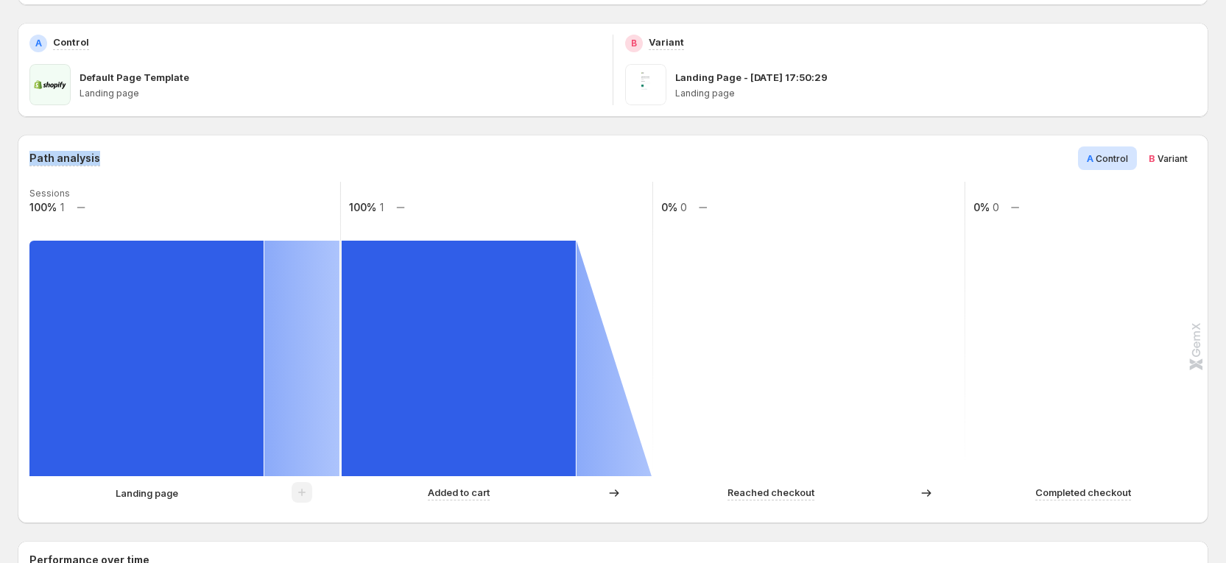
drag, startPoint x: 24, startPoint y: 160, endPoint x: 210, endPoint y: 164, distance: 186.3
click at [210, 164] on div "Path analysis A Control B Variant Sessions 100% 1 100% 1 0% 0 0% 0 Landing page…" at bounding box center [613, 329] width 1190 height 389
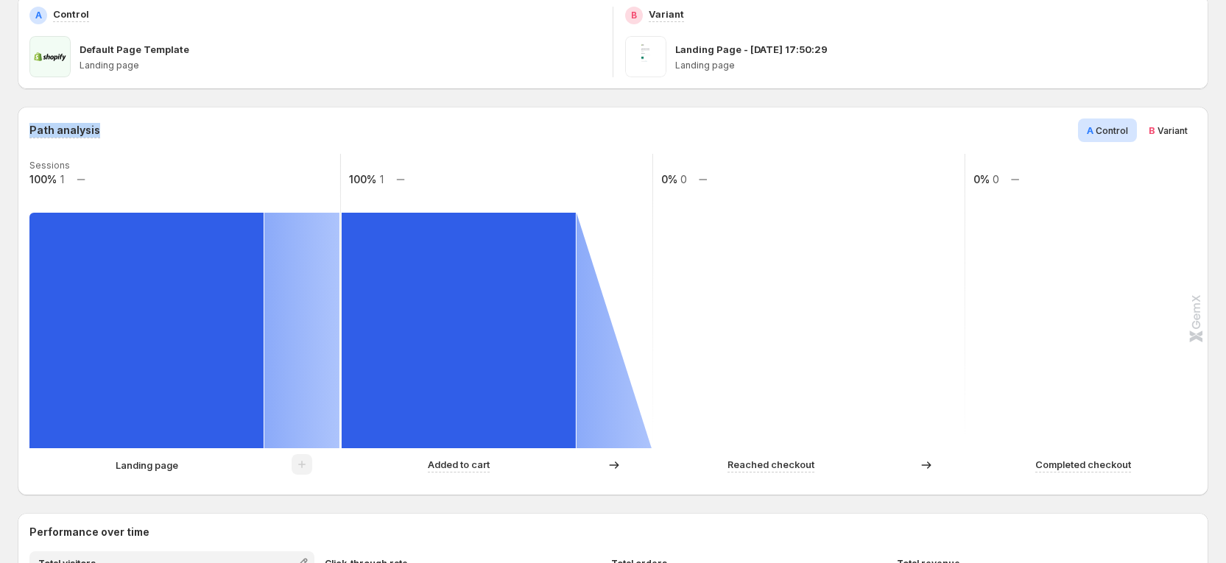
scroll to position [110, 0]
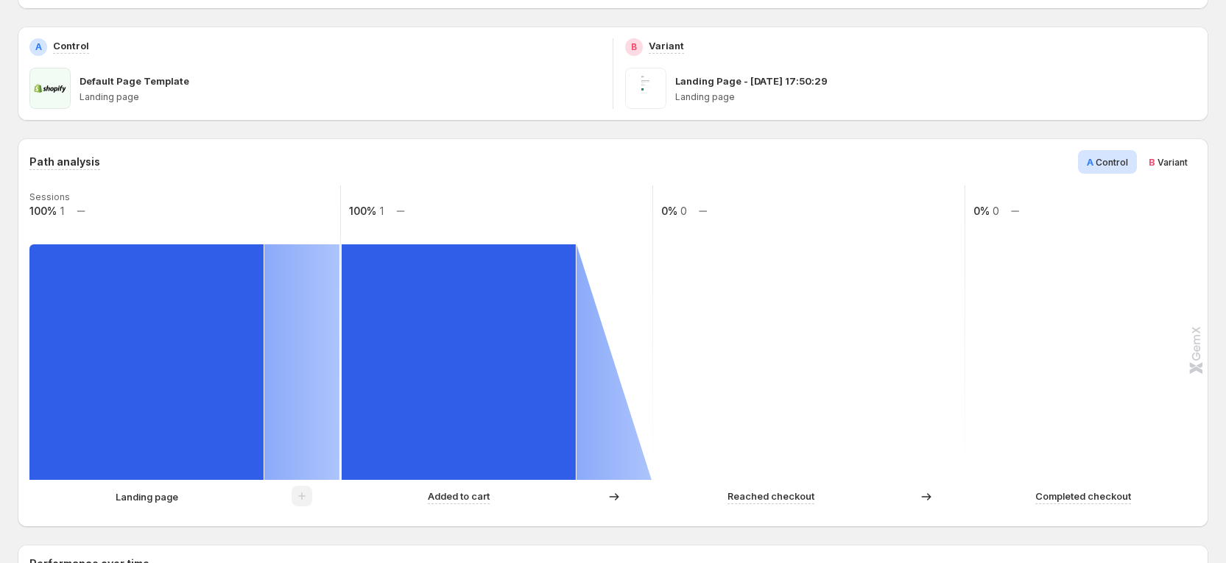
scroll to position [221, 0]
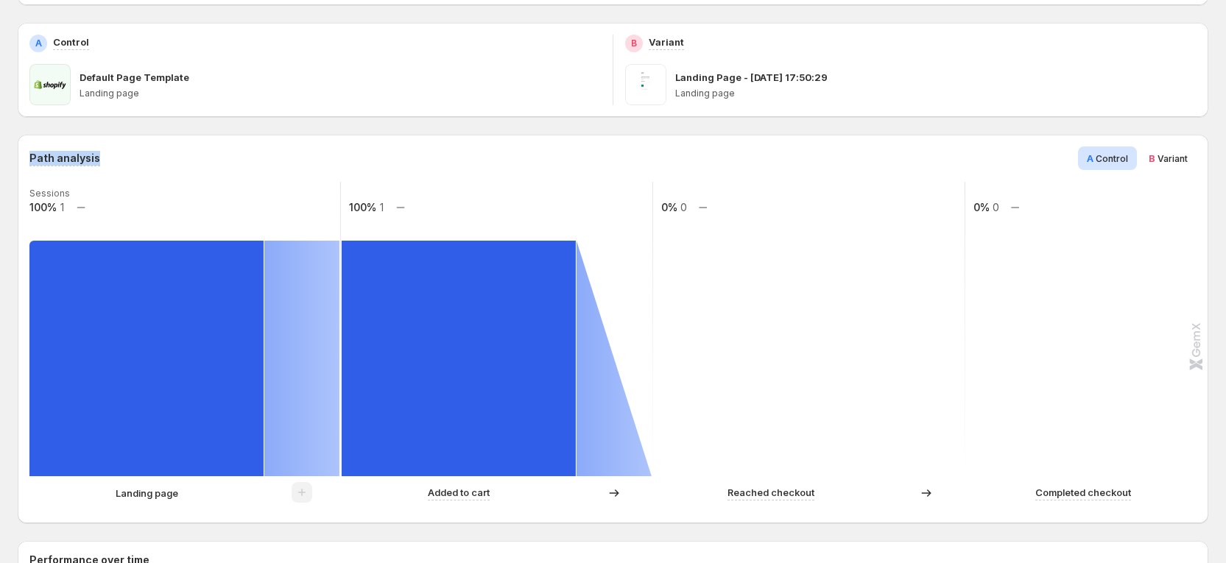
drag, startPoint x: 20, startPoint y: 158, endPoint x: 116, endPoint y: 163, distance: 95.8
click at [116, 163] on div "Path analysis A Control B Variant Sessions 100% 1 100% 1 0% 0 0% 0 Landing page…" at bounding box center [613, 329] width 1190 height 389
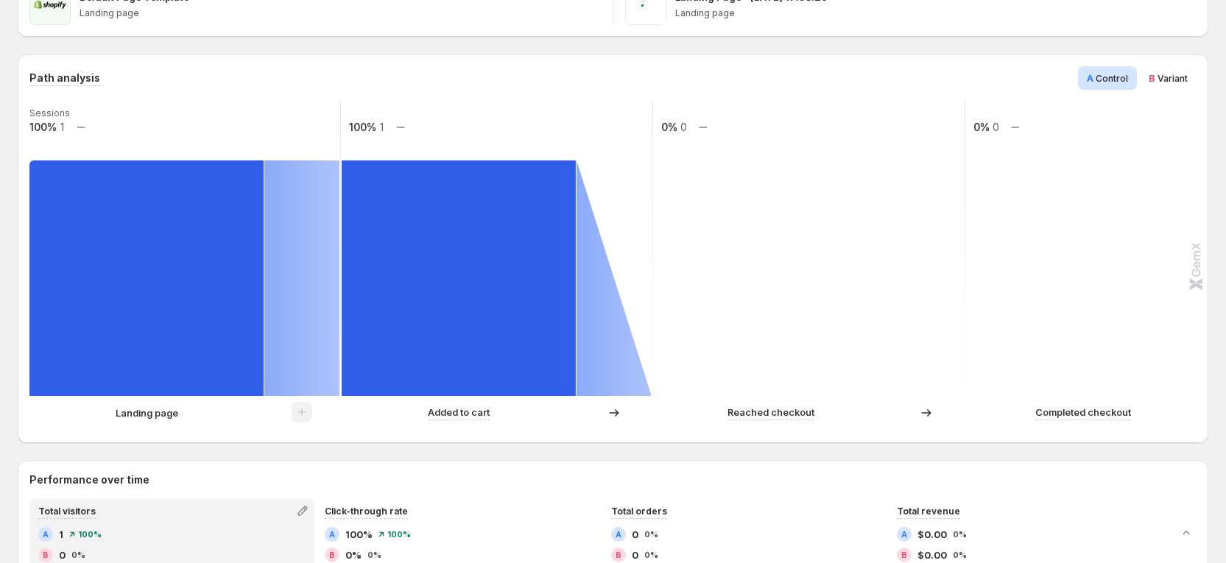
scroll to position [331, 0]
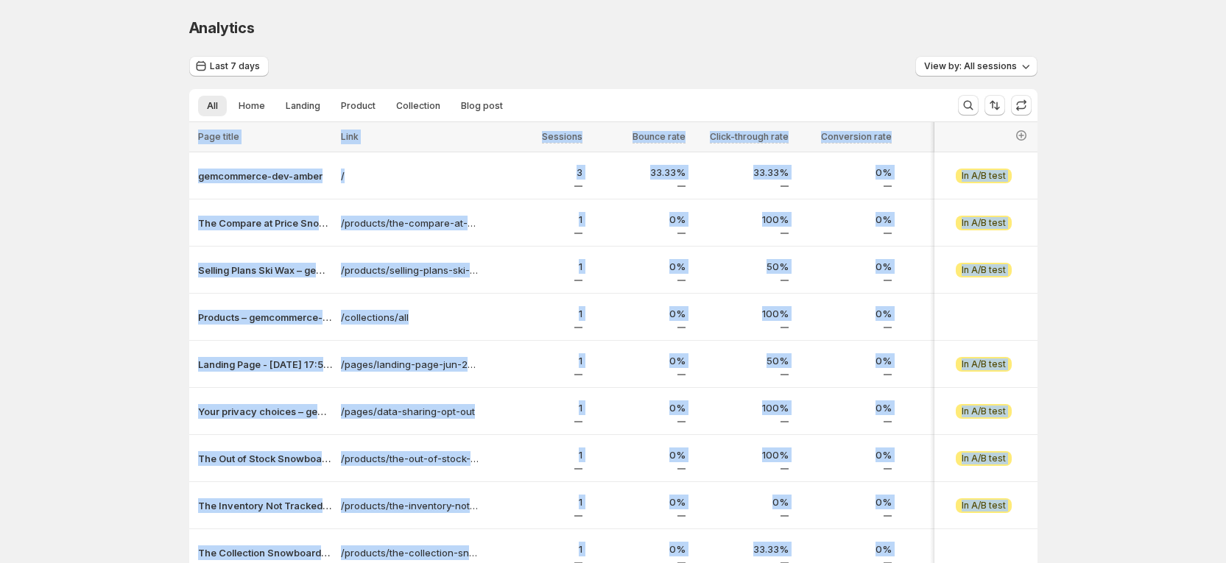
drag, startPoint x: 178, startPoint y: 175, endPoint x: 345, endPoint y: 181, distance: 166.5
click at [345, 181] on div "Analytics. This page is ready Analytics Last 7 days View by: All sessions All H…" at bounding box center [613, 330] width 883 height 660
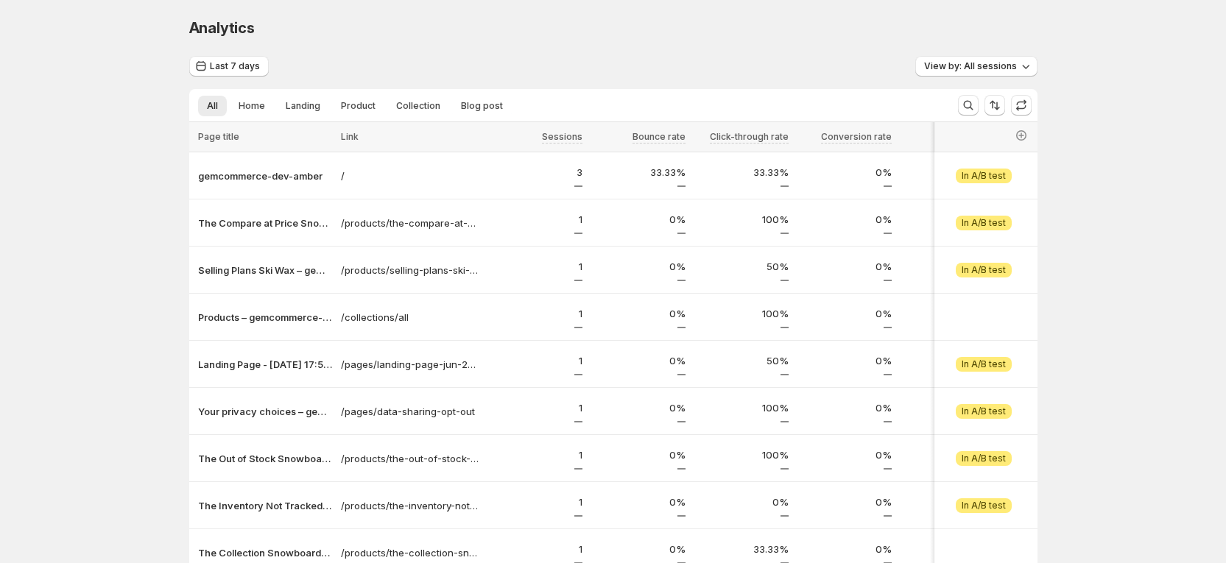
click at [481, 51] on div "Analytics. This page is ready Analytics" at bounding box center [613, 28] width 848 height 56
click at [610, 66] on div "Last 7 days View by: All sessions" at bounding box center [613, 66] width 848 height 21
click at [179, 166] on div "Analytics. This page is ready Analytics Last 7 days View by: All sessions All H…" at bounding box center [613, 330] width 883 height 660
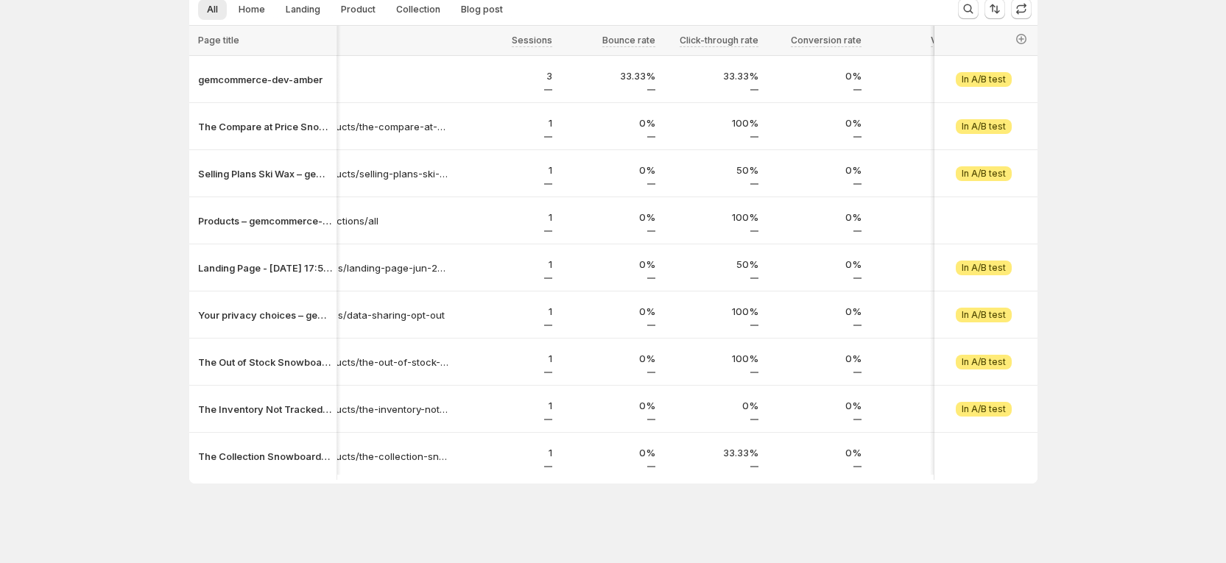
scroll to position [0, 35]
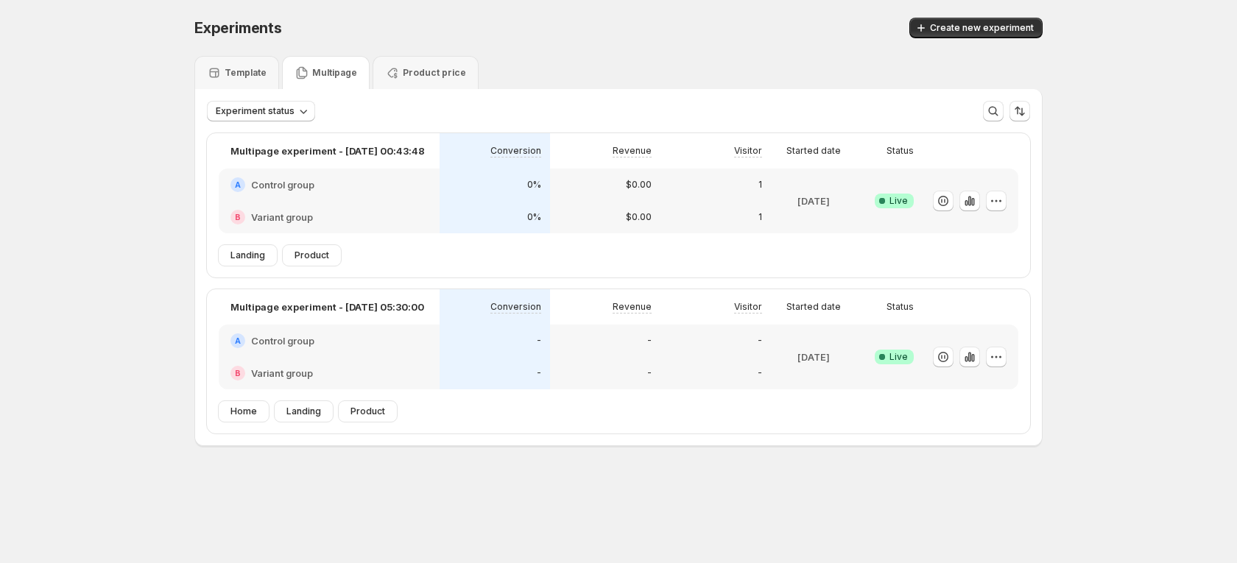
click at [351, 319] on div "Multipage experiment - [DATE] 05:30:00" at bounding box center [329, 306] width 221 height 35
click at [559, 316] on div "Revenue" at bounding box center [605, 306] width 110 height 35
click at [379, 303] on p "Multipage experiment - [DATE] 05:30:00" at bounding box center [327, 307] width 194 height 15
click at [970, 351] on icon "button" at bounding box center [969, 357] width 15 height 15
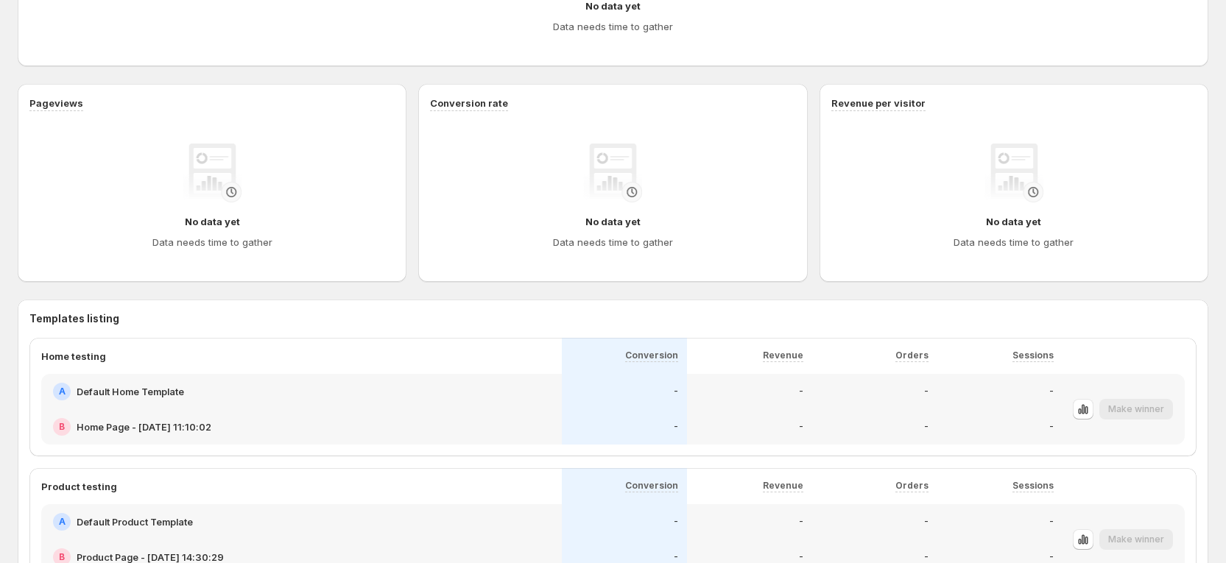
scroll to position [331, 0]
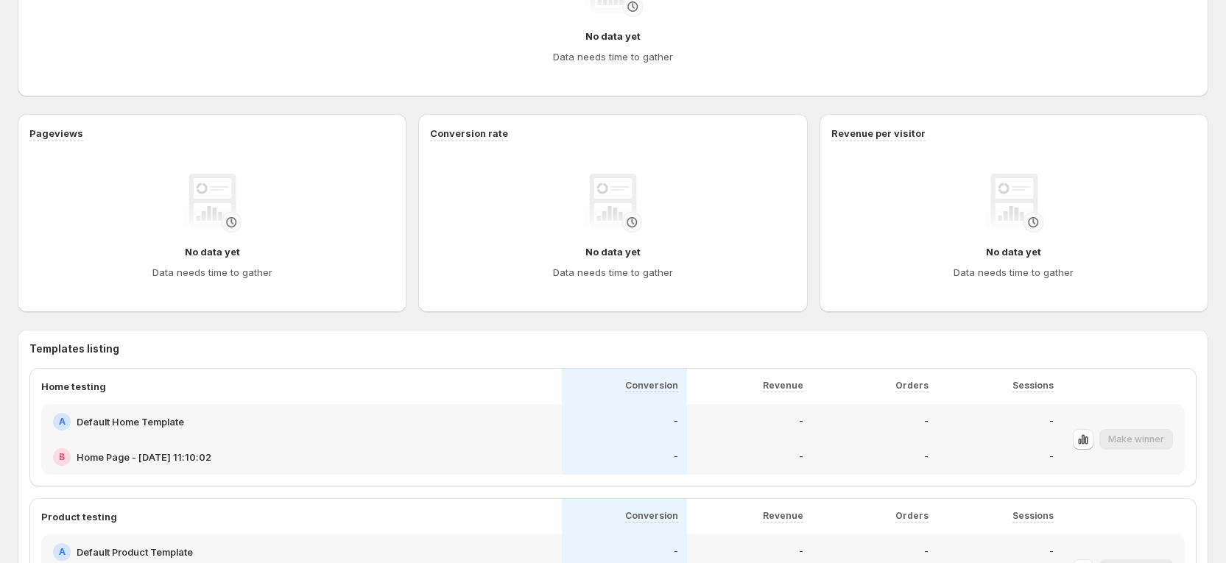
drag, startPoint x: 182, startPoint y: 473, endPoint x: 211, endPoint y: 468, distance: 29.0
click at [211, 468] on div "Templates listing Home testing Conversion Revenue Orders Sessions A Default Hom…" at bounding box center [613, 544] width 1190 height 429
click at [53, 459] on div "B" at bounding box center [62, 457] width 18 height 18
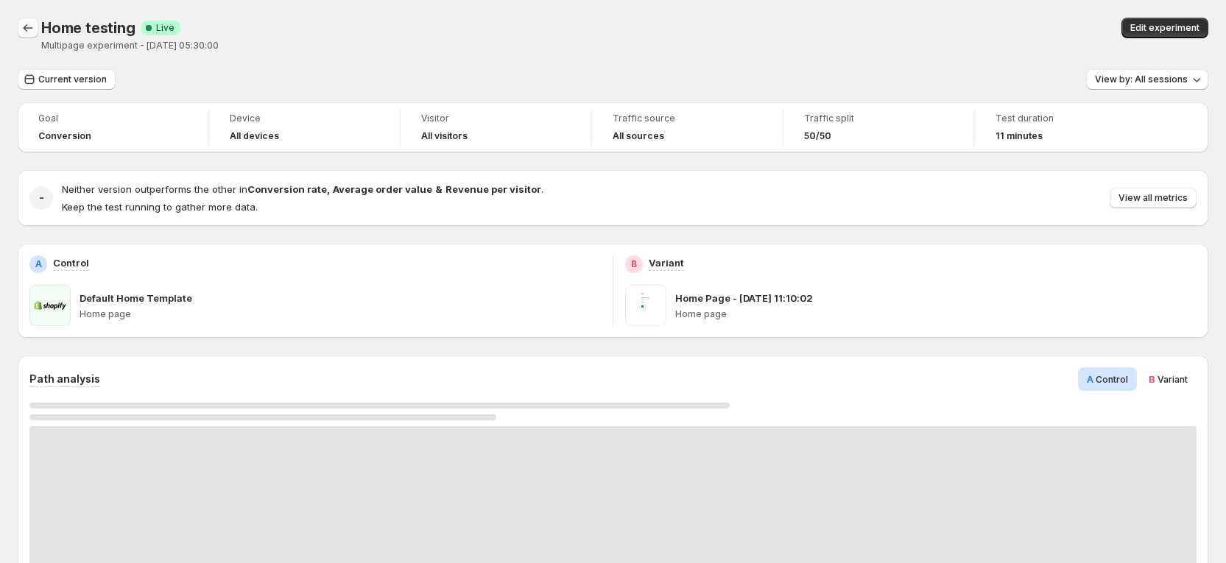
click at [29, 23] on icon "Back" at bounding box center [28, 28] width 15 height 15
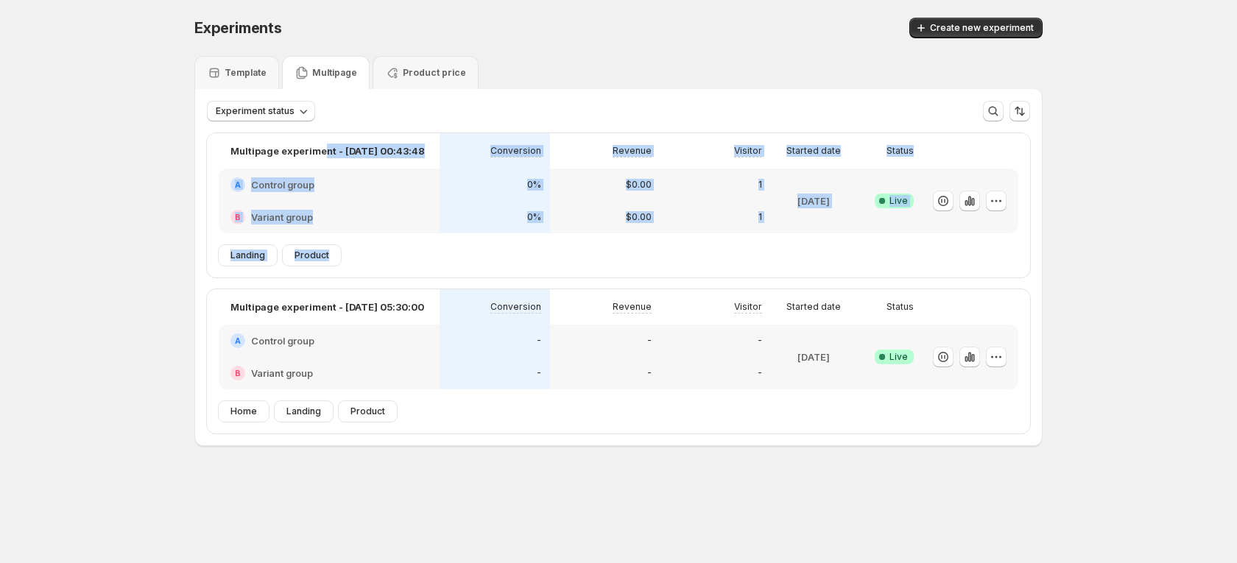
drag, startPoint x: 324, startPoint y: 155, endPoint x: 379, endPoint y: 282, distance: 138.8
click at [379, 282] on div "Multipage experiment - [DATE] 00:43:48 Conversion Revenue Visitor Started date …" at bounding box center [618, 283] width 823 height 300
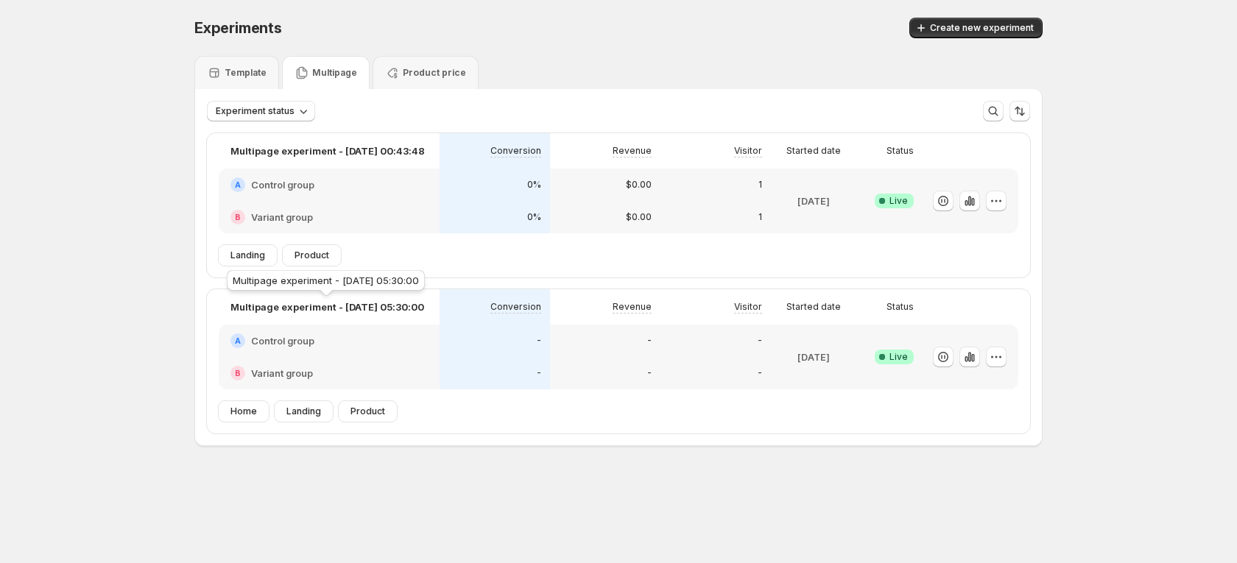
click at [346, 305] on p "Multipage experiment - [DATE] 05:30:00" at bounding box center [327, 307] width 194 height 15
click at [341, 352] on div "A Control group" at bounding box center [329, 341] width 221 height 32
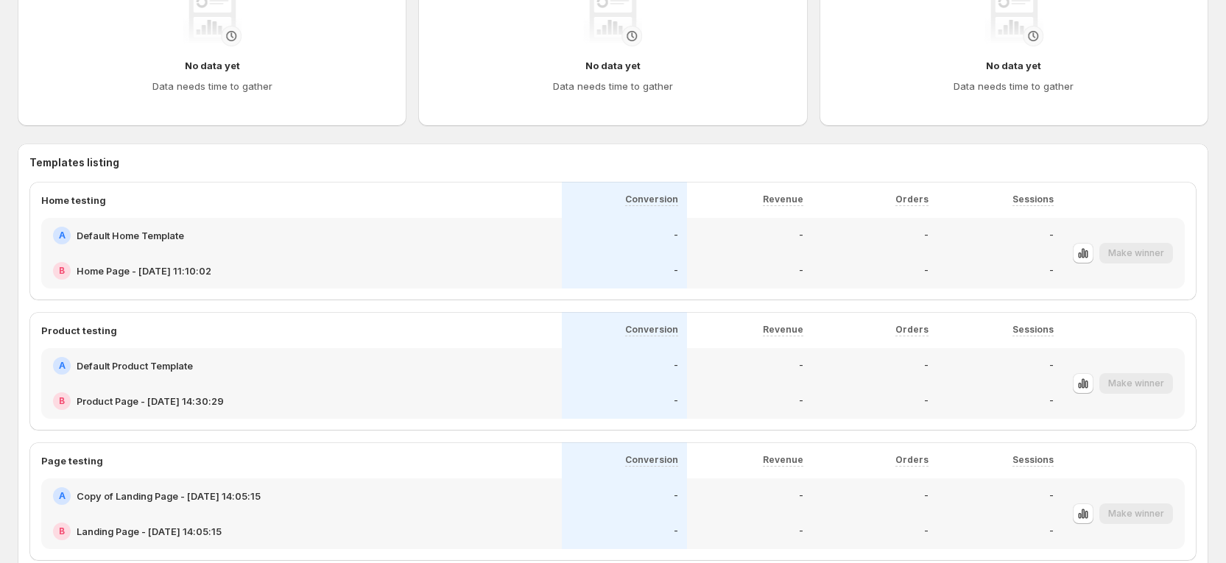
scroll to position [552, 0]
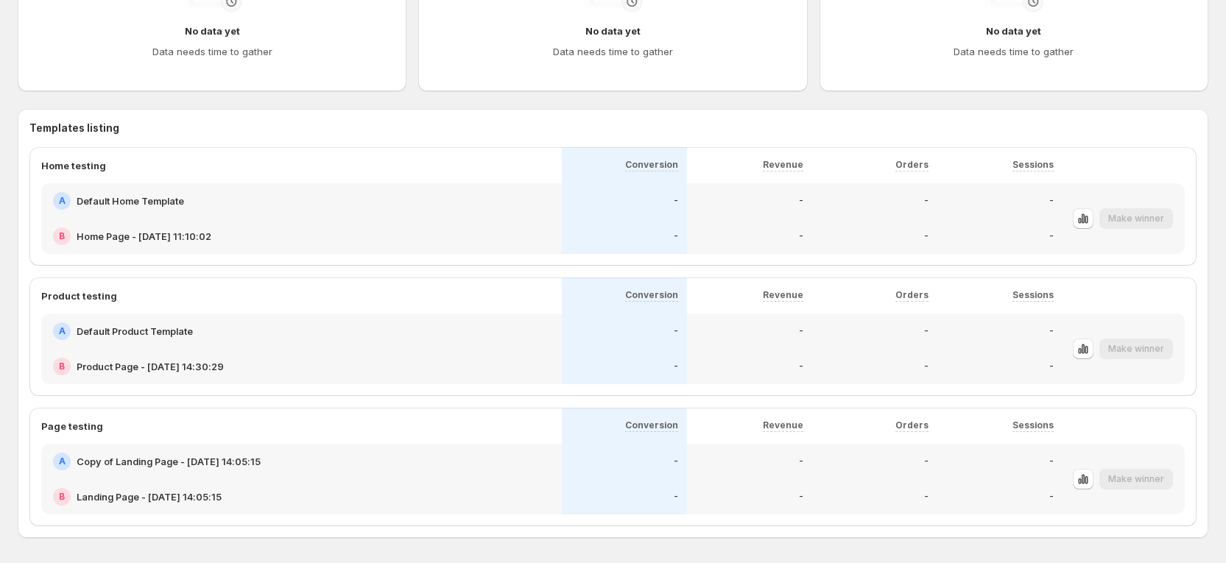
click at [1069, 355] on div "Make winner" at bounding box center [1136, 349] width 74 height 21
click at [1069, 351] on div "Make winner" at bounding box center [1136, 349] width 74 height 21
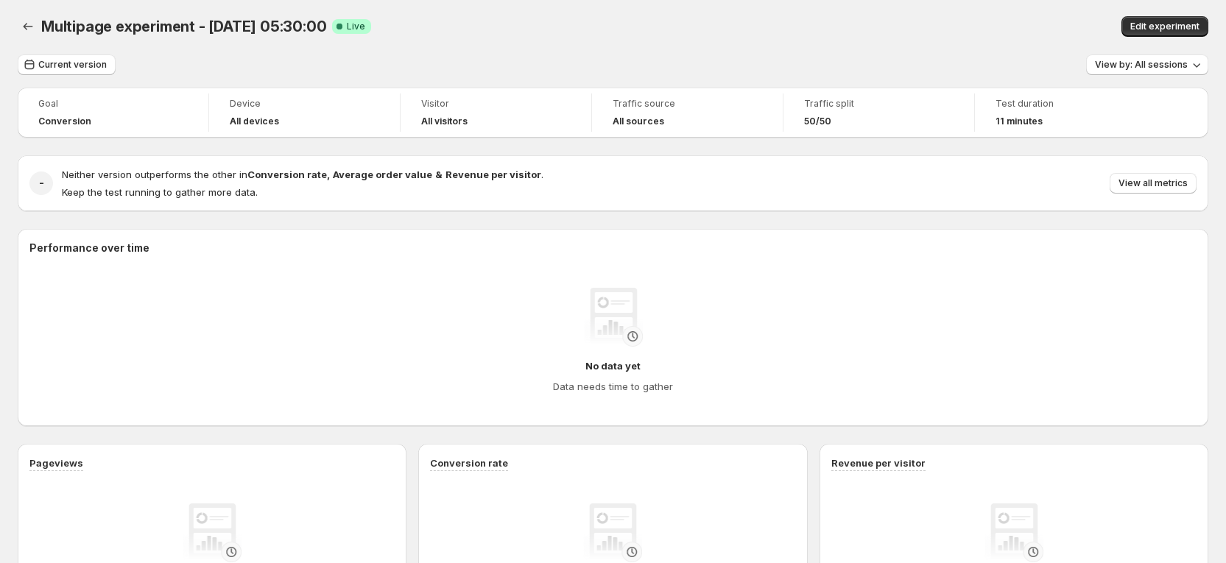
scroll to position [0, 0]
click at [662, 116] on div "All sources" at bounding box center [686, 123] width 149 height 15
click at [643, 123] on h4 "All sources" at bounding box center [638, 123] width 52 height 12
click at [1069, 21] on button "Edit experiment" at bounding box center [1164, 28] width 87 height 21
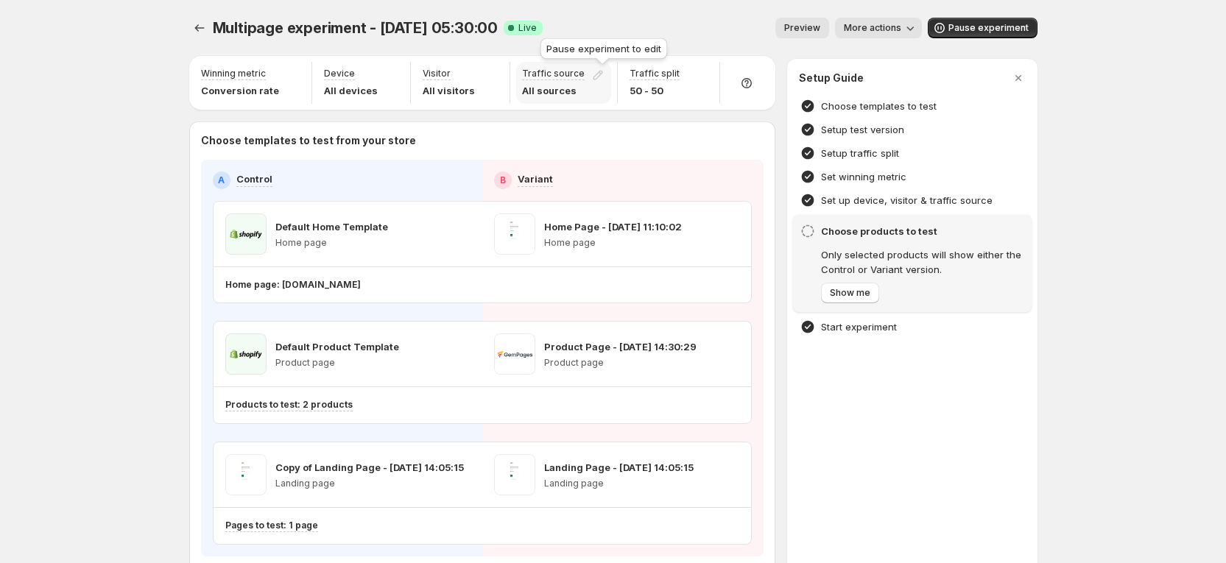
click at [595, 81] on div at bounding box center [600, 78] width 21 height 21
click at [975, 29] on span "Pause experiment" at bounding box center [988, 28] width 80 height 12
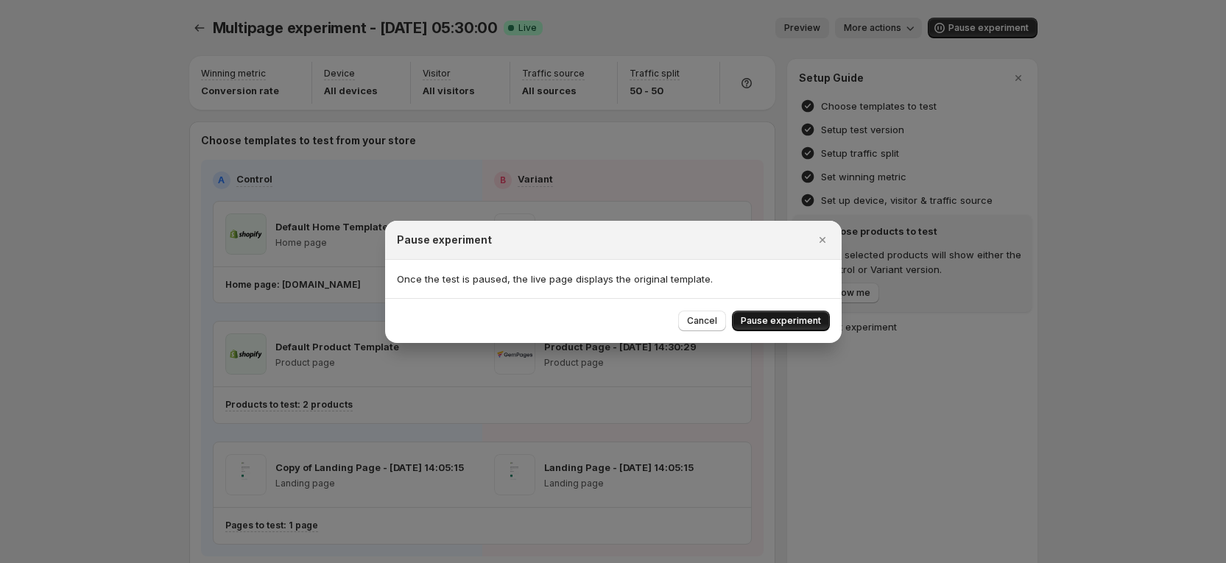
click at [764, 327] on button "Pause experiment" at bounding box center [781, 321] width 98 height 21
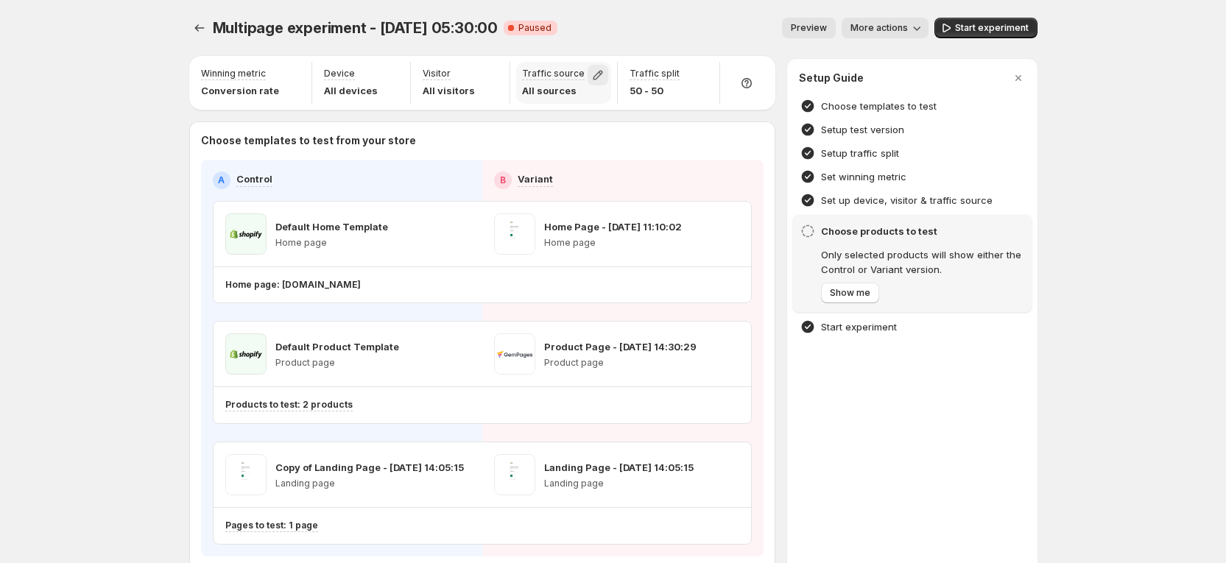
click at [598, 76] on icon "button" at bounding box center [597, 75] width 15 height 15
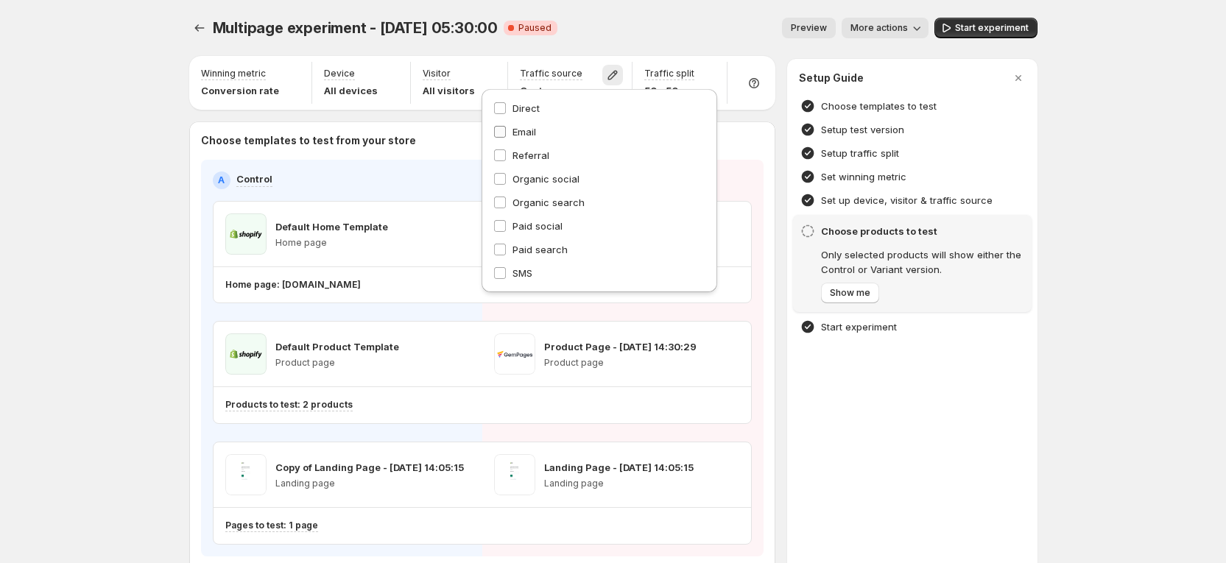
click at [523, 137] on span "Email" at bounding box center [524, 132] width 24 height 12
click at [526, 156] on span "Referral" at bounding box center [530, 155] width 37 height 12
click at [534, 174] on span "Organic social" at bounding box center [545, 179] width 67 height 12
click at [537, 197] on span "Organic search" at bounding box center [548, 203] width 72 height 12
click at [529, 270] on span "SMS" at bounding box center [522, 273] width 20 height 12
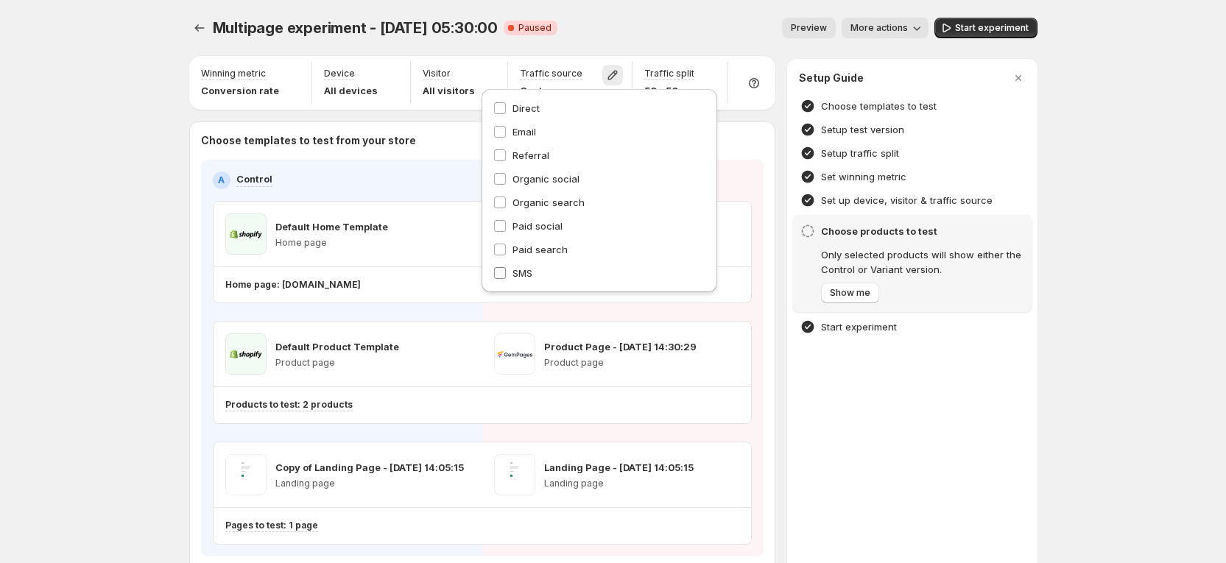
click at [527, 273] on span "SMS" at bounding box center [522, 273] width 20 height 12
click at [524, 252] on span "Paid search" at bounding box center [539, 250] width 55 height 12
click at [531, 226] on span "Paid social" at bounding box center [537, 226] width 50 height 12
click at [520, 126] on span "Email" at bounding box center [524, 132] width 24 height 12
click at [521, 279] on span "SMS" at bounding box center [527, 273] width 20 height 15
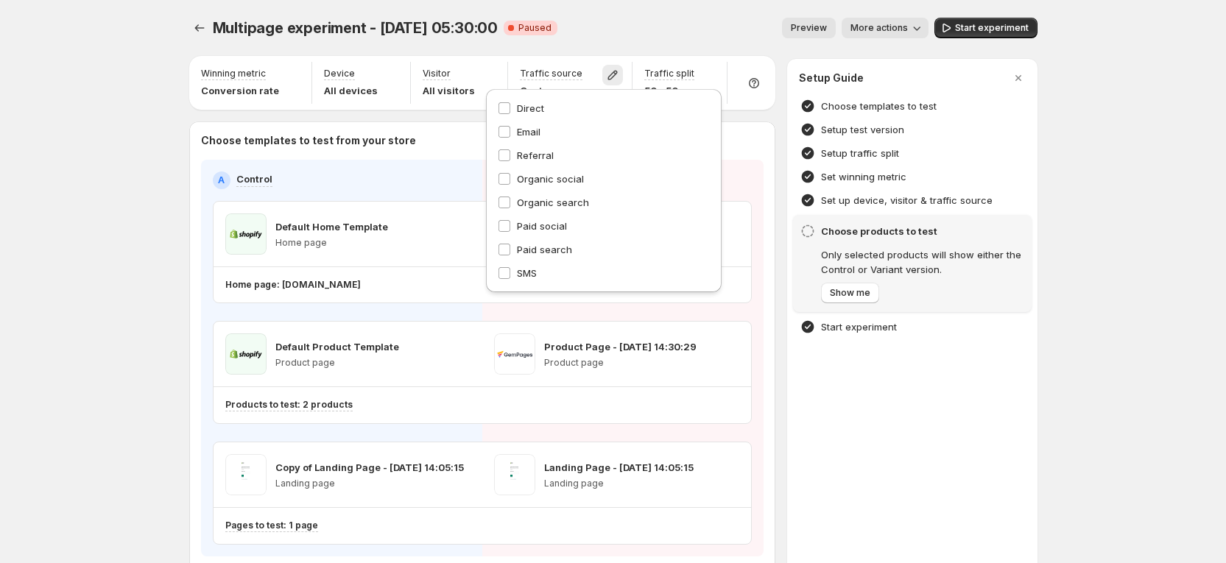
click at [517, 99] on div "Direct Email Referral Organic social Organic search Paid social Paid search SMS" at bounding box center [604, 190] width 236 height 203
click at [517, 104] on span "Direct" at bounding box center [530, 108] width 27 height 12
click at [522, 152] on span "Referral" at bounding box center [535, 155] width 37 height 12
click at [523, 177] on span "Organic social" at bounding box center [550, 179] width 67 height 12
drag, startPoint x: 523, startPoint y: 194, endPoint x: 519, endPoint y: 208, distance: 15.2
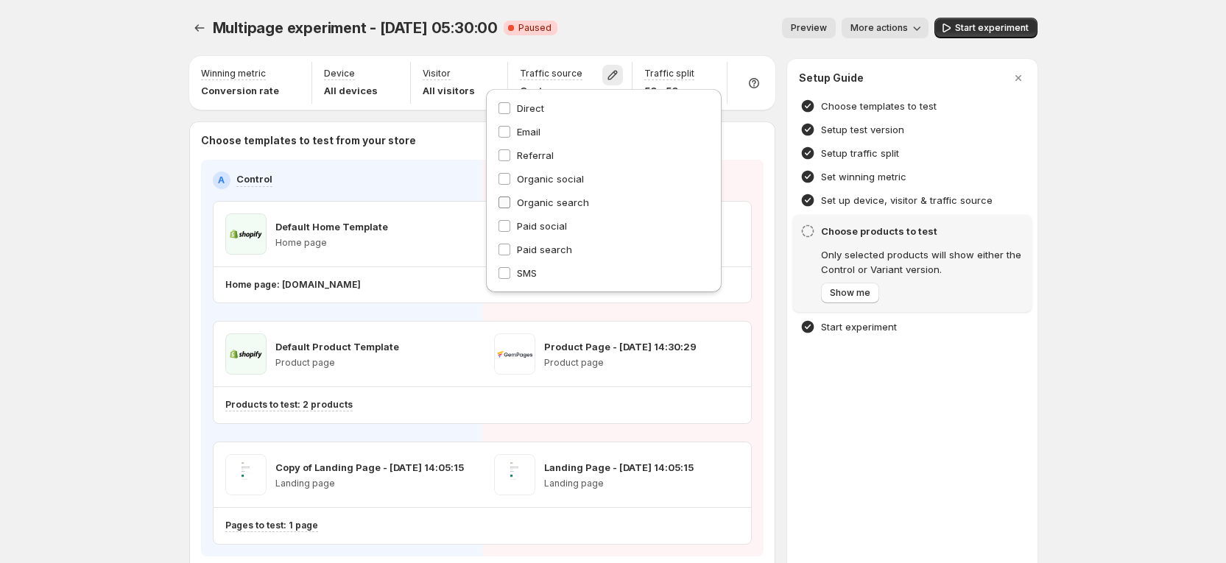
click at [522, 195] on span "Organic search" at bounding box center [553, 202] width 72 height 15
click at [518, 219] on span "Paid social" at bounding box center [542, 226] width 50 height 15
drag, startPoint x: 518, startPoint y: 251, endPoint x: 520, endPoint y: 241, distance: 9.7
click at [517, 252] on span "Paid search" at bounding box center [544, 250] width 55 height 12
click at [624, 11] on div "Multipage experiment - [DATE] 05:30:00. This page is ready Multipage experiment…" at bounding box center [613, 28] width 848 height 56
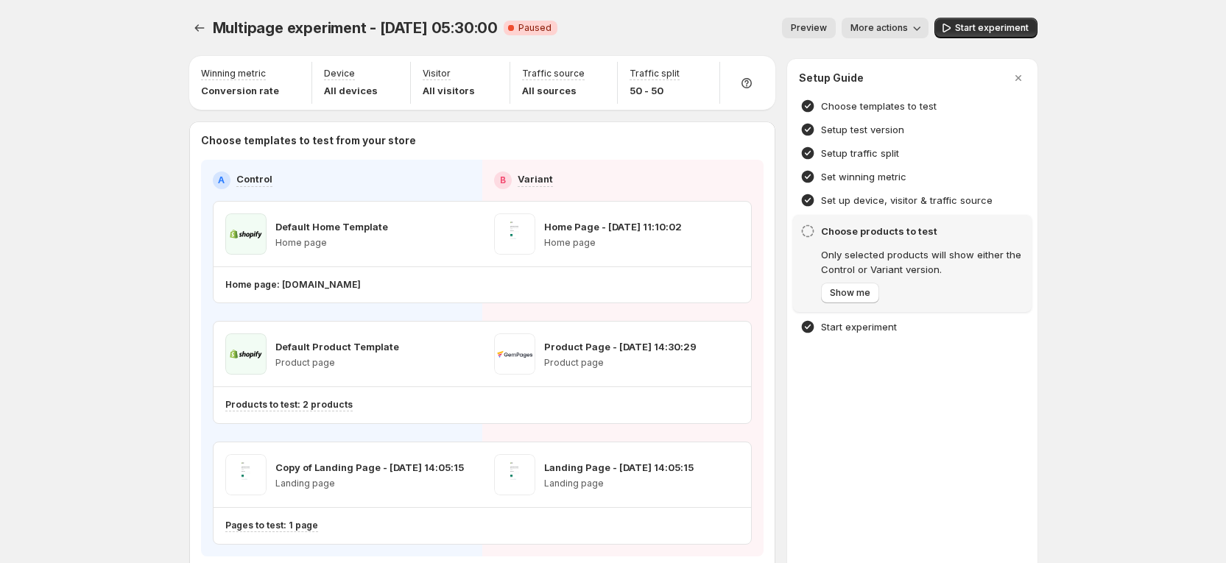
click at [720, 119] on div "Winning metric Conversion rate Device All devices Visitor All visitors Traffic …" at bounding box center [482, 328] width 586 height 545
click at [210, 21] on button "Experiments" at bounding box center [199, 28] width 21 height 21
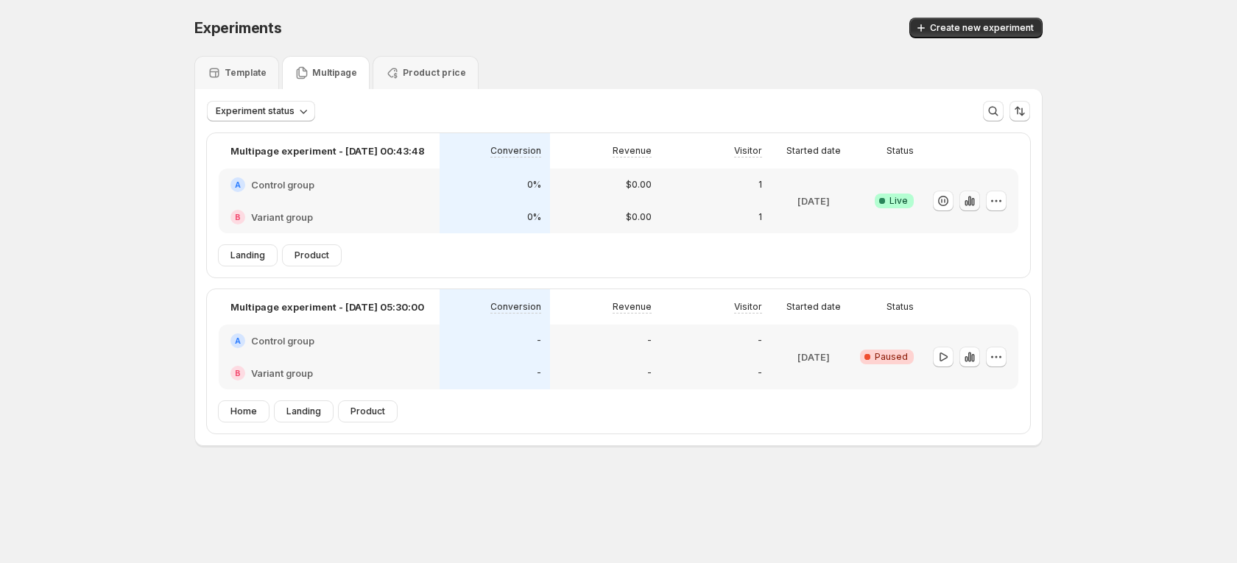
click at [964, 204] on icon "button" at bounding box center [969, 201] width 15 height 15
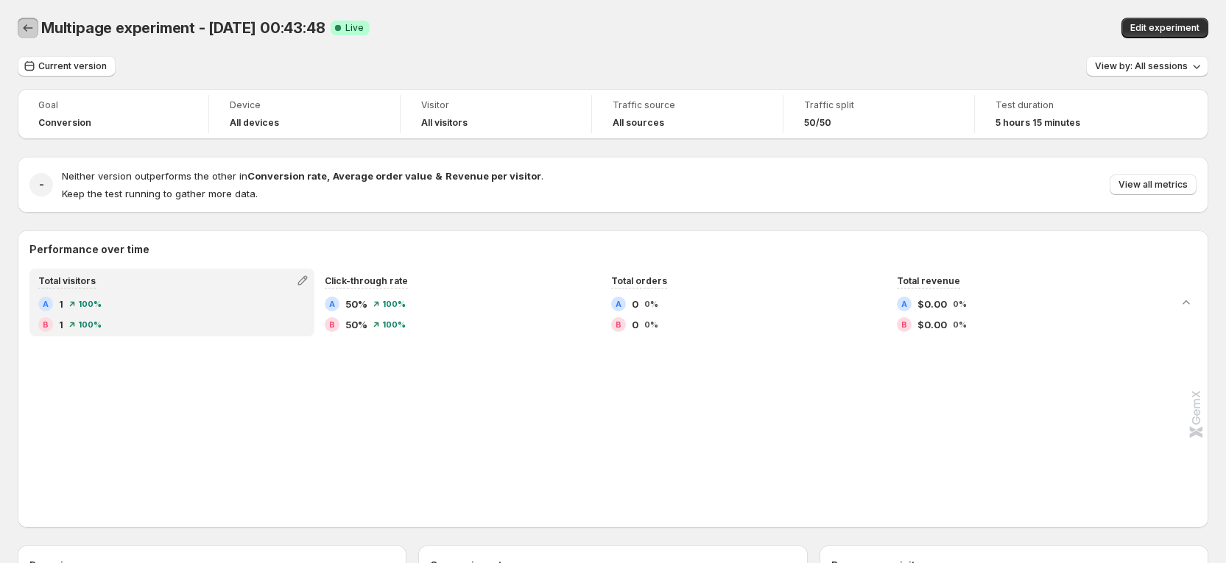
click at [27, 22] on icon "Back" at bounding box center [28, 28] width 15 height 15
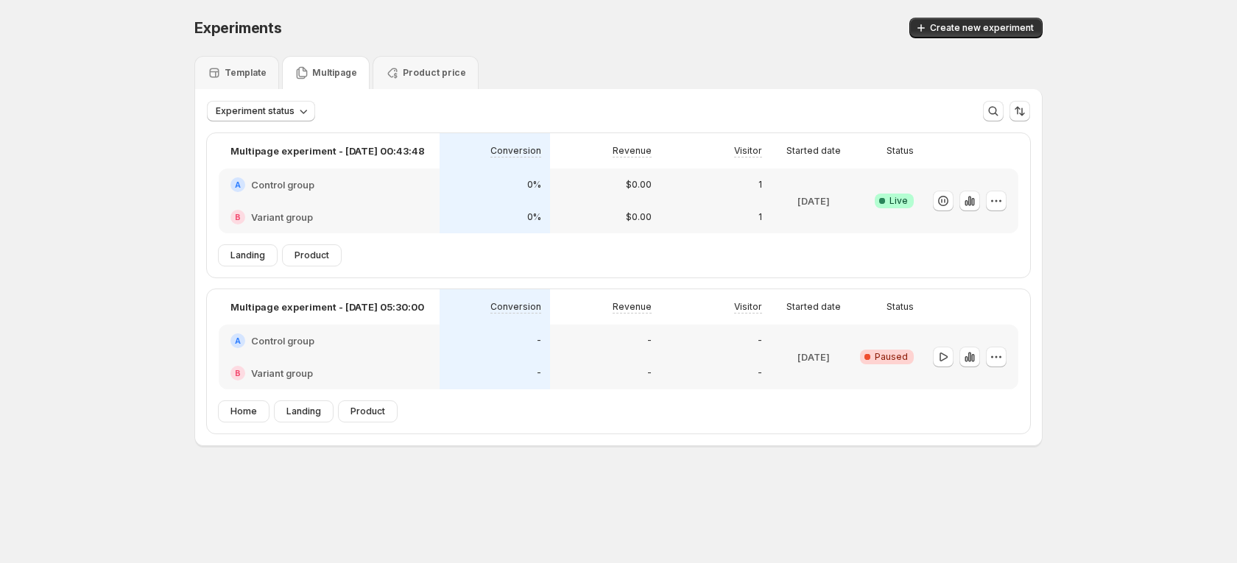
click at [349, 316] on div "Multipage experiment - [DATE] 05:30:00" at bounding box center [329, 306] width 221 height 35
click at [351, 307] on p "Multipage experiment - [DATE] 05:30:00" at bounding box center [327, 307] width 194 height 15
click at [317, 337] on div "A Control group" at bounding box center [328, 340] width 197 height 15
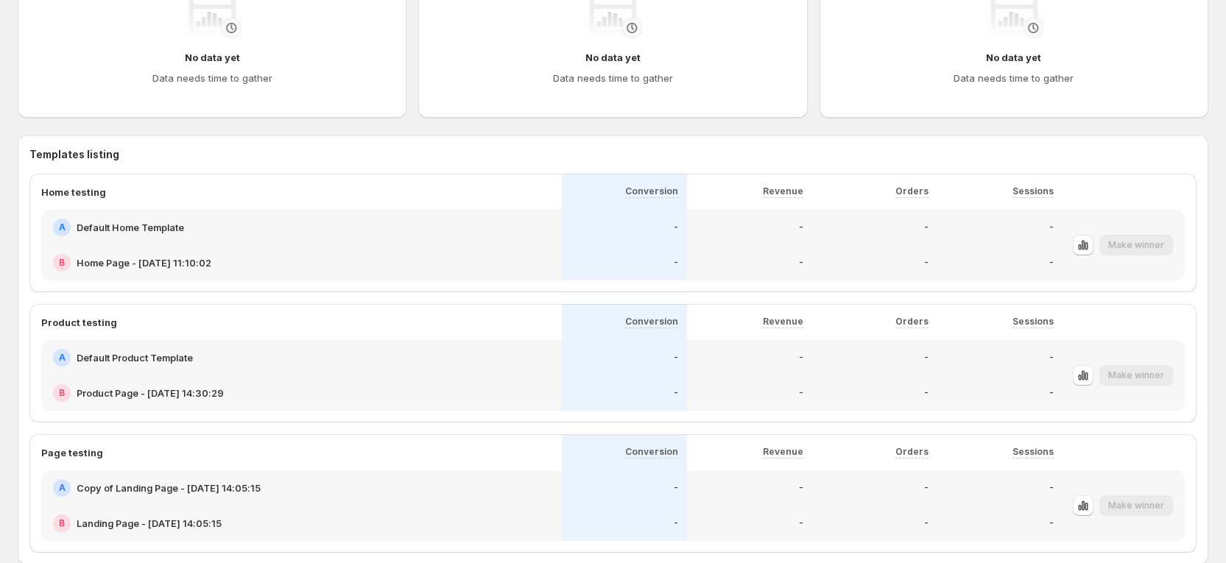
scroll to position [607, 0]
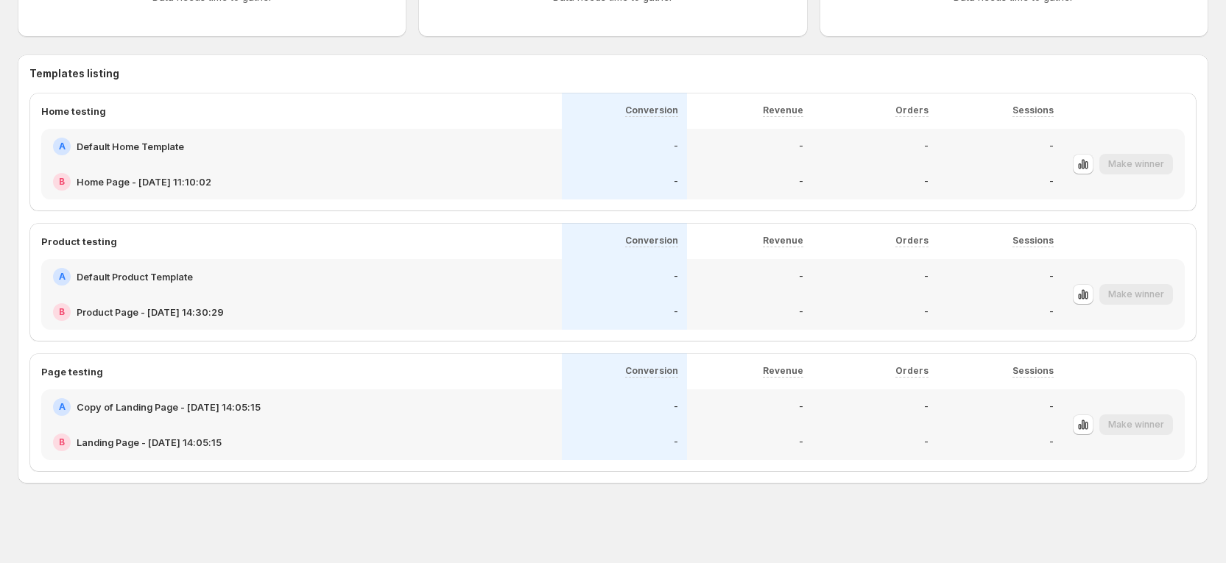
drag, startPoint x: 1140, startPoint y: 298, endPoint x: 1134, endPoint y: 303, distance: 7.8
click at [1069, 303] on div "Make winner" at bounding box center [1136, 294] width 74 height 21
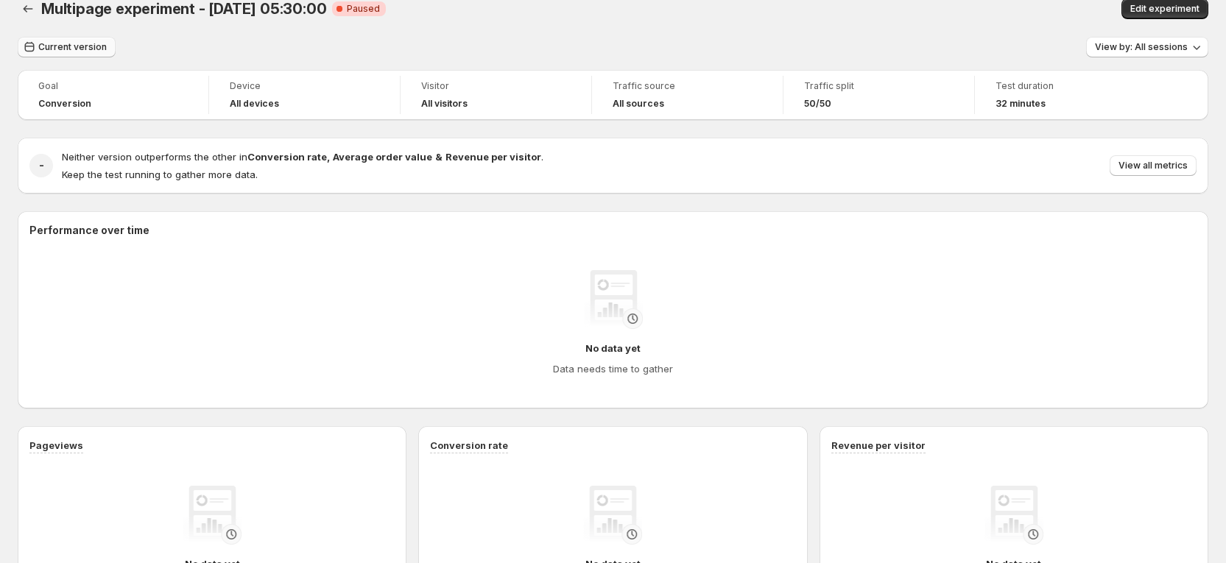
scroll to position [0, 0]
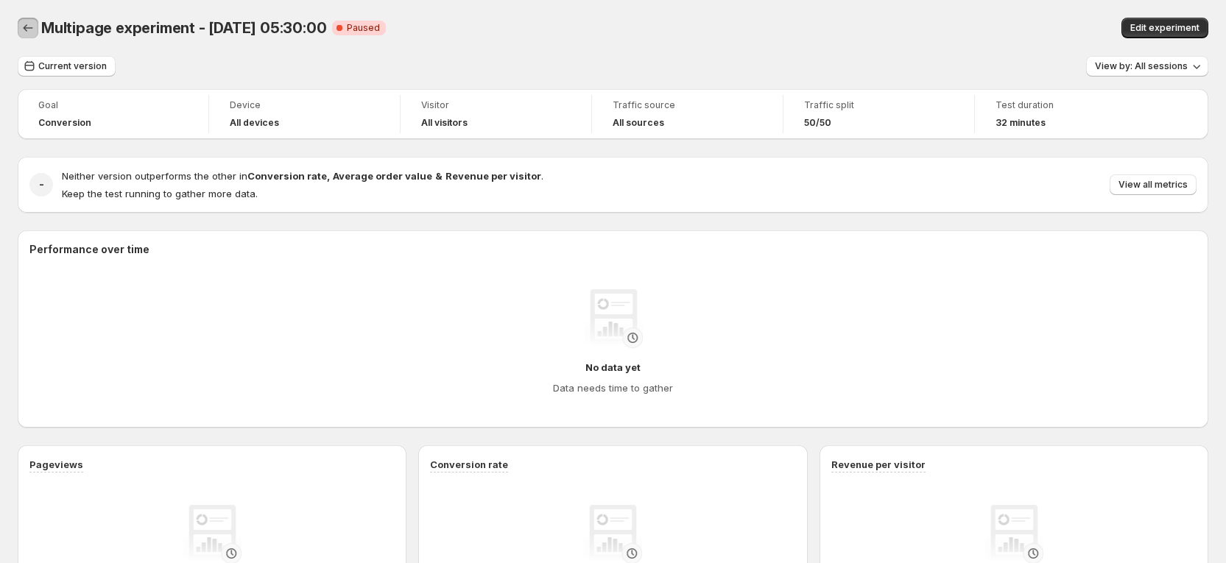
click at [36, 24] on button "Back" at bounding box center [28, 28] width 21 height 21
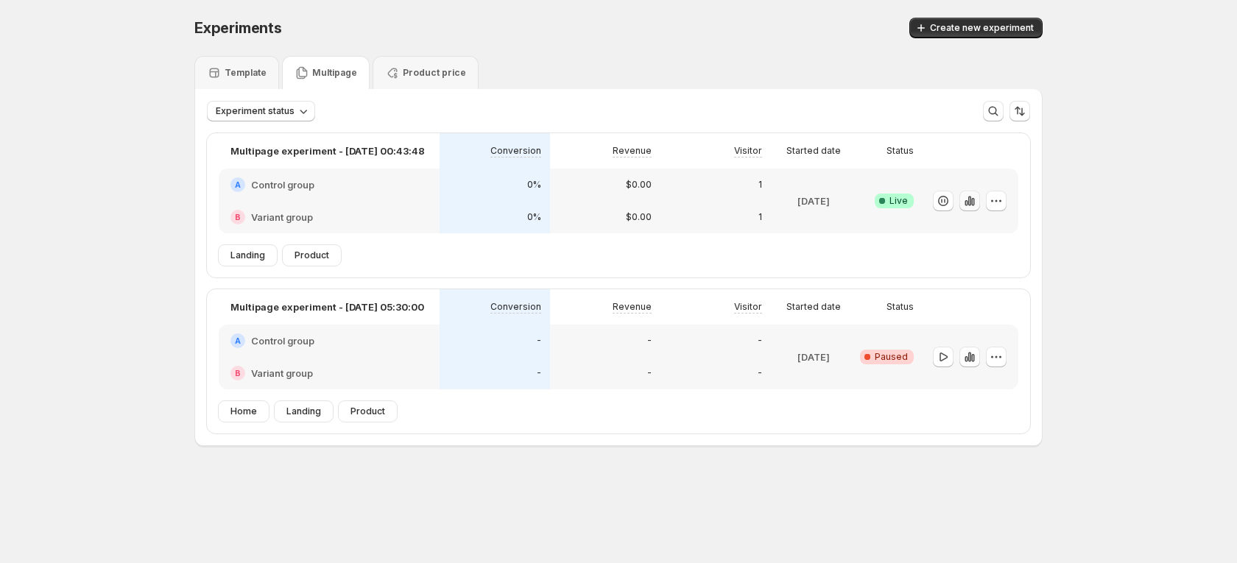
click at [964, 200] on icon "button" at bounding box center [969, 201] width 15 height 15
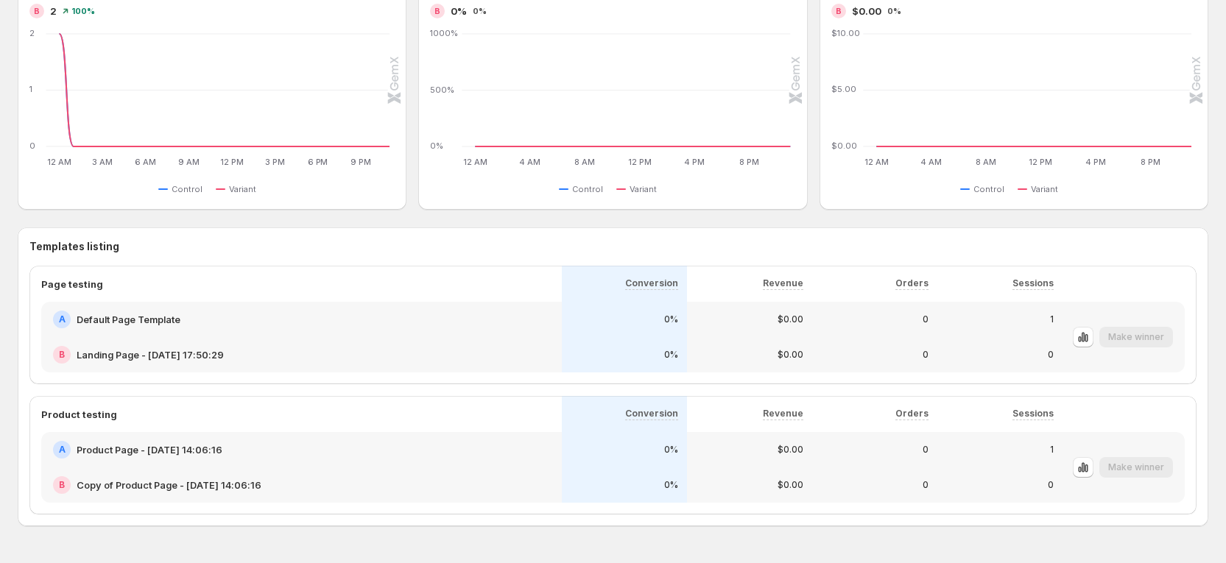
scroll to position [638, 0]
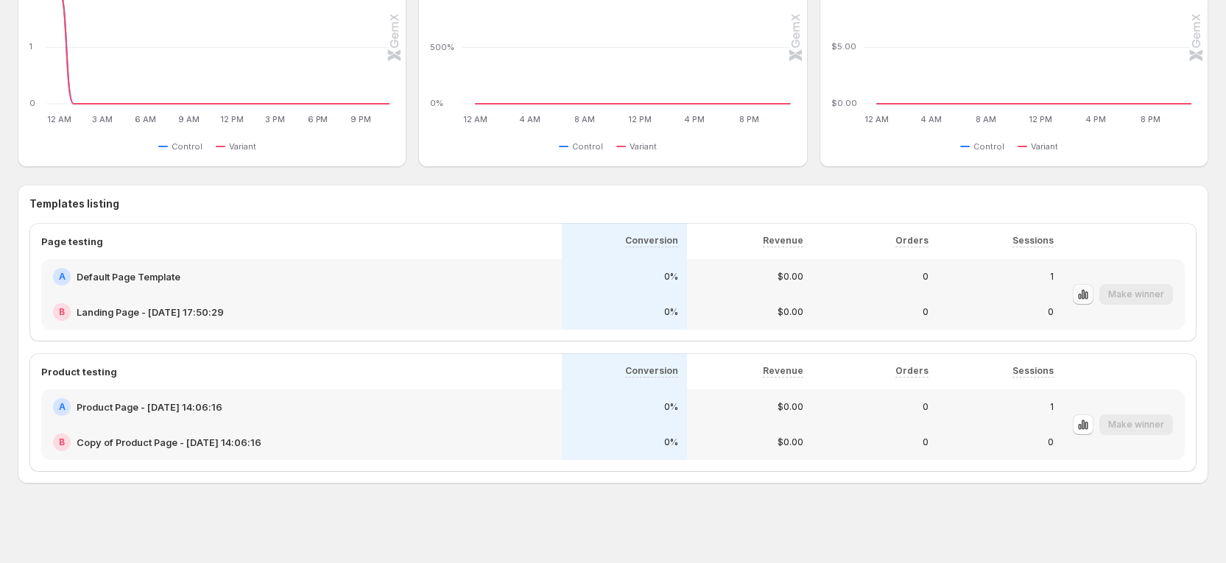
click at [1069, 298] on icon "button" at bounding box center [1085, 296] width 3 height 8
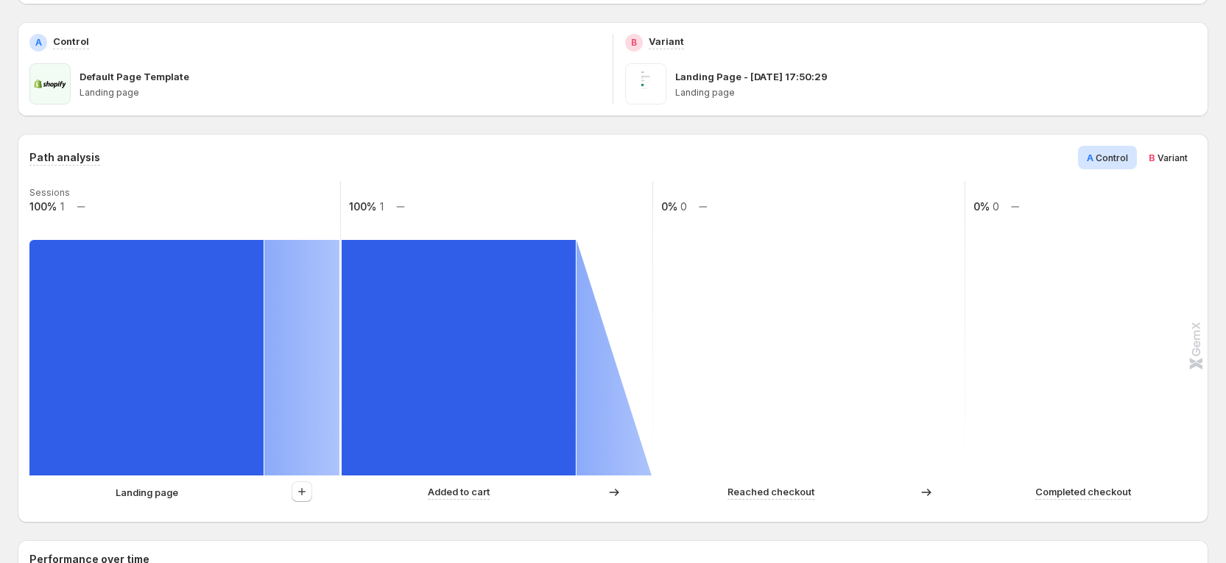
scroll to position [221, 0]
click at [1069, 149] on div "B Variant" at bounding box center [1168, 158] width 57 height 24
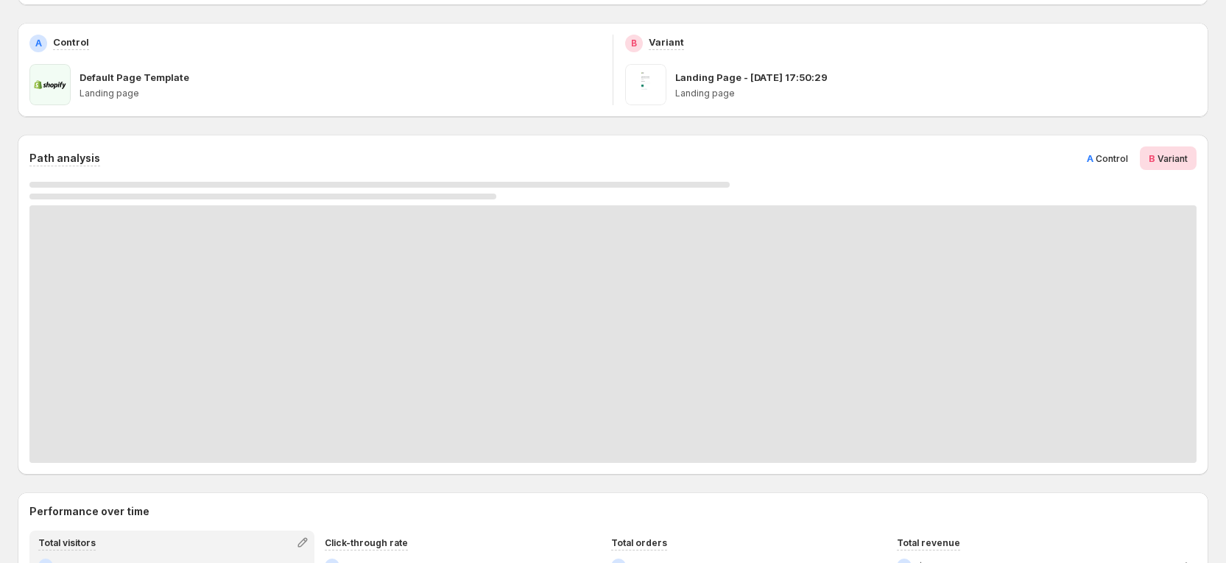
click at [1069, 160] on span "Control" at bounding box center [1111, 158] width 32 height 11
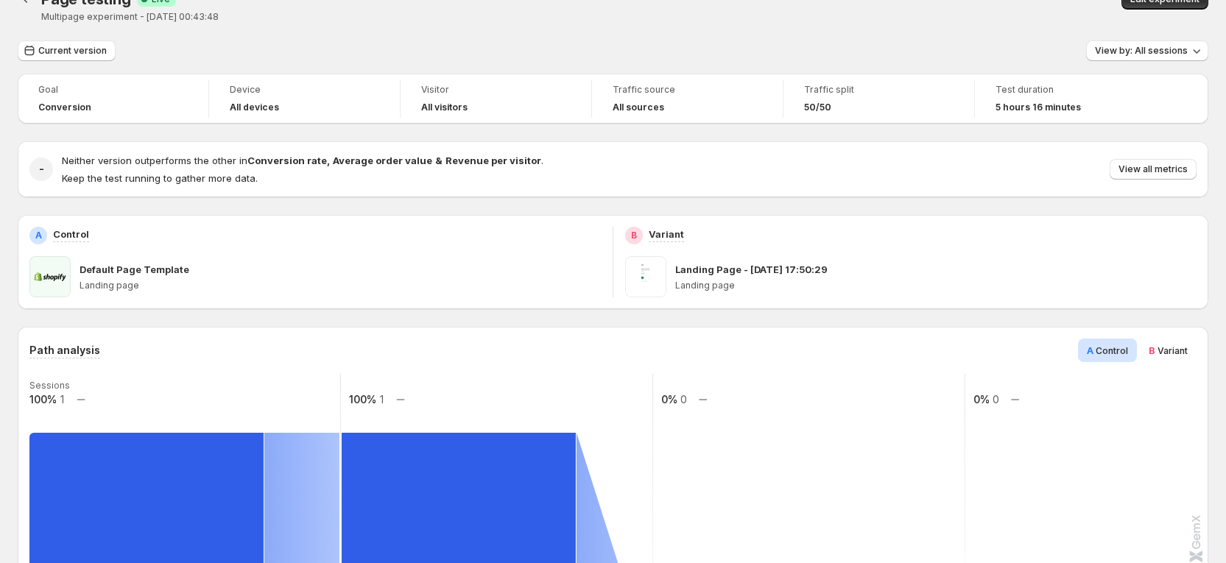
scroll to position [0, 0]
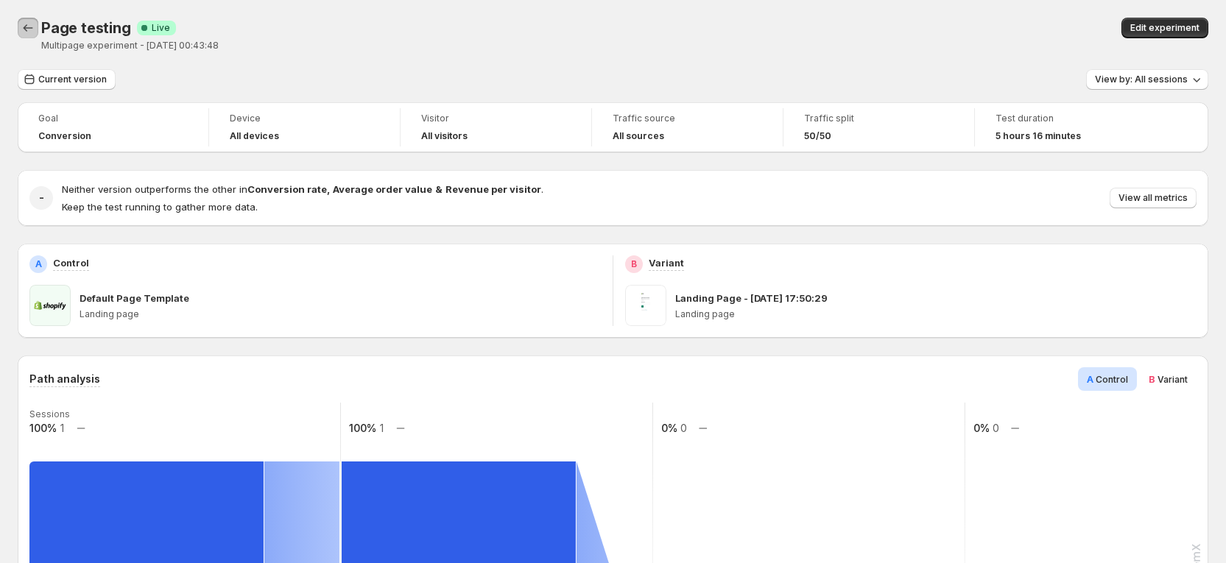
click at [29, 37] on button "Back" at bounding box center [28, 28] width 21 height 21
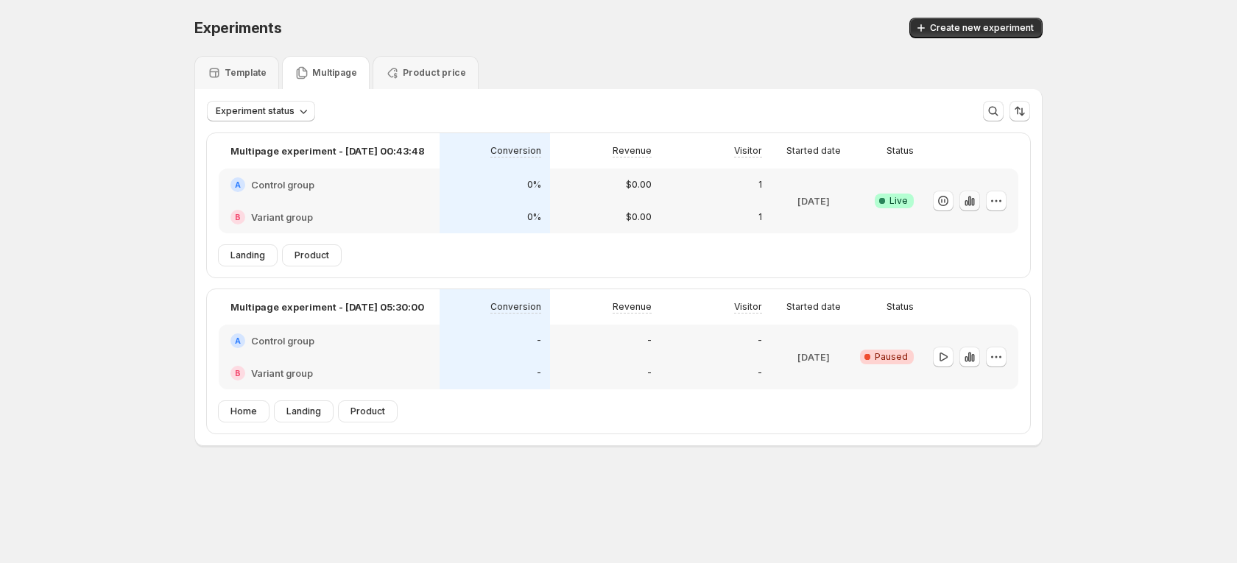
click at [970, 199] on icon "button" at bounding box center [969, 201] width 3 height 10
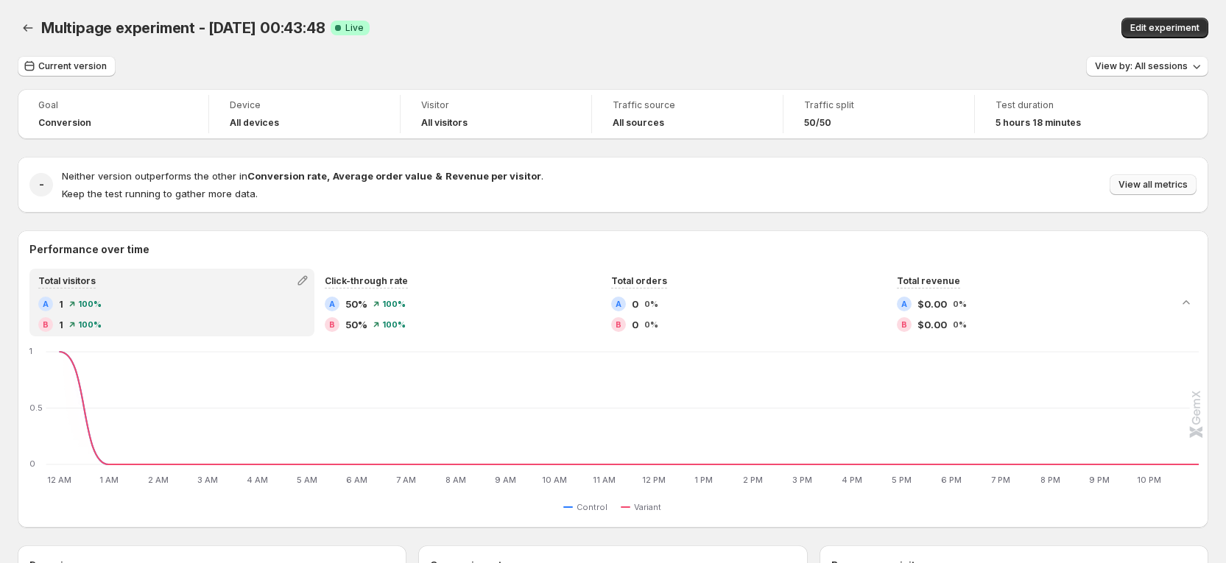
click at [1069, 181] on span "View all metrics" at bounding box center [1152, 185] width 69 height 12
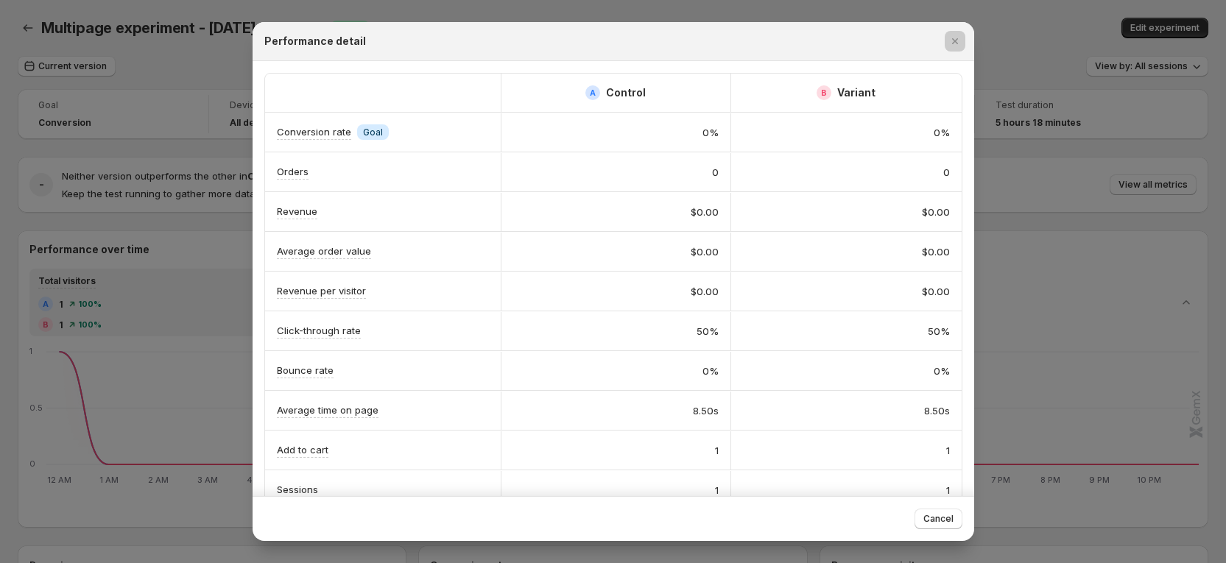
click at [1045, 173] on div at bounding box center [613, 281] width 1226 height 563
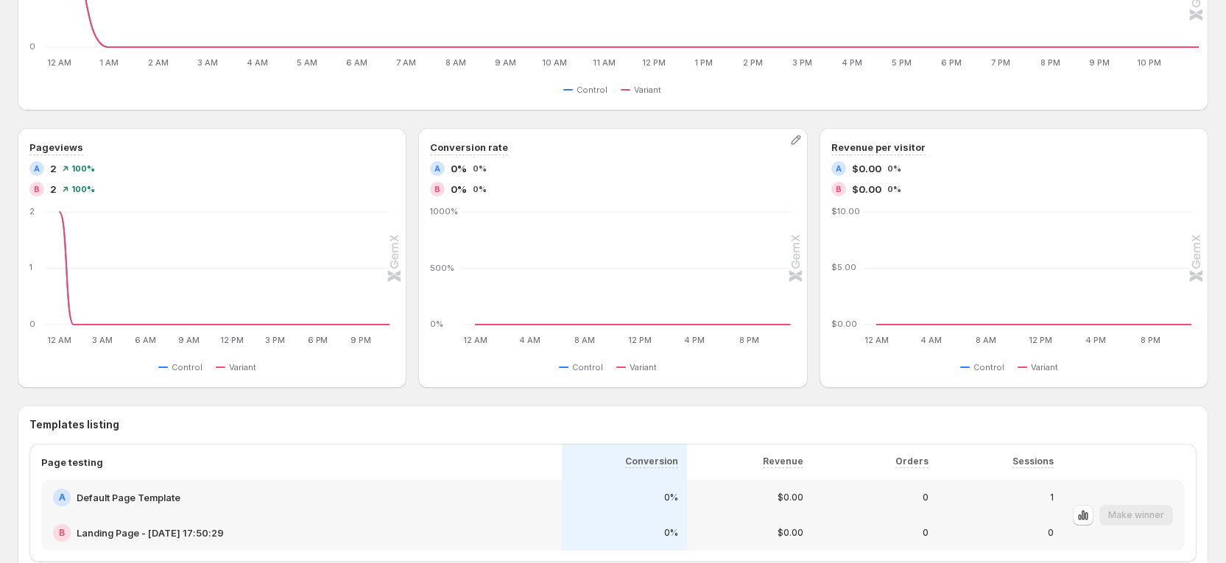
scroll to position [638, 0]
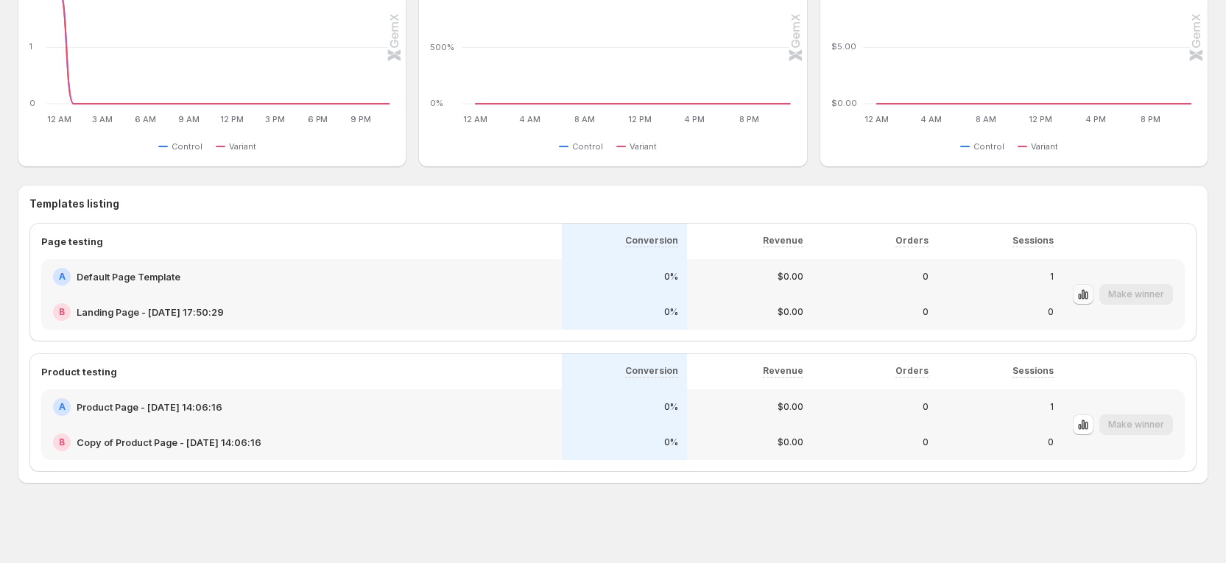
click at [1069, 292] on icon "button" at bounding box center [1082, 294] width 15 height 15
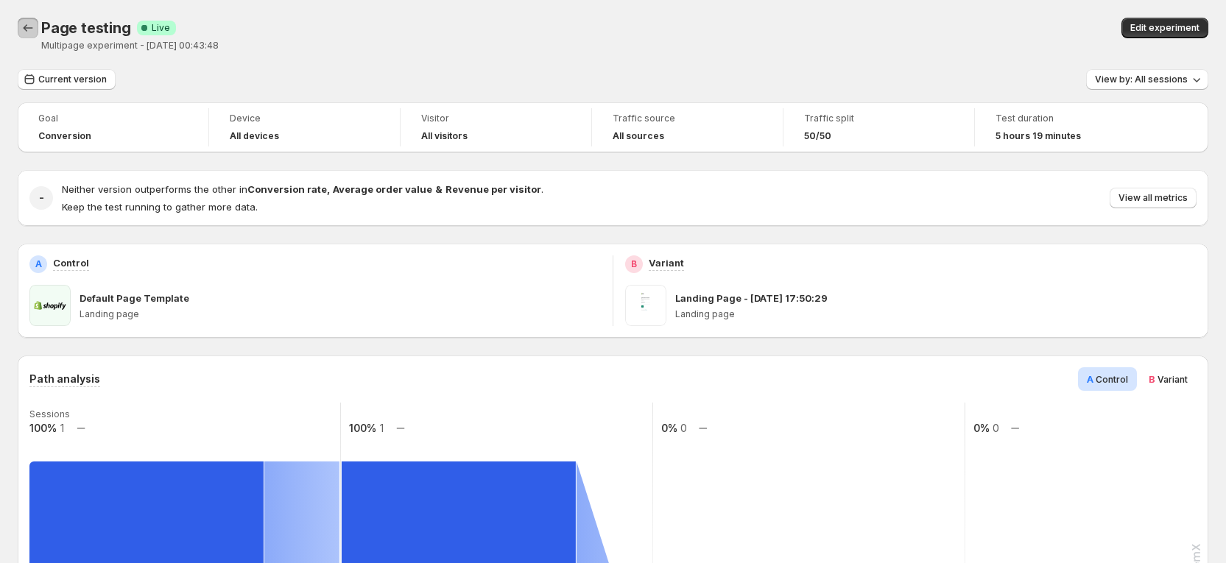
click at [27, 29] on icon "Back" at bounding box center [28, 28] width 15 height 15
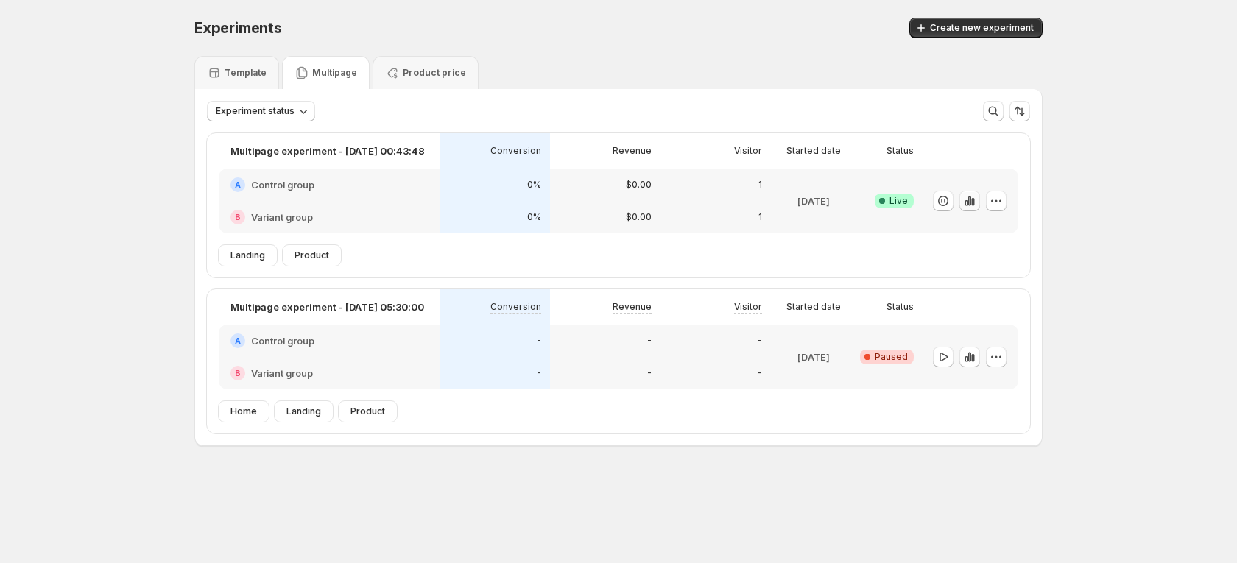
click at [975, 208] on button "button" at bounding box center [969, 201] width 21 height 21
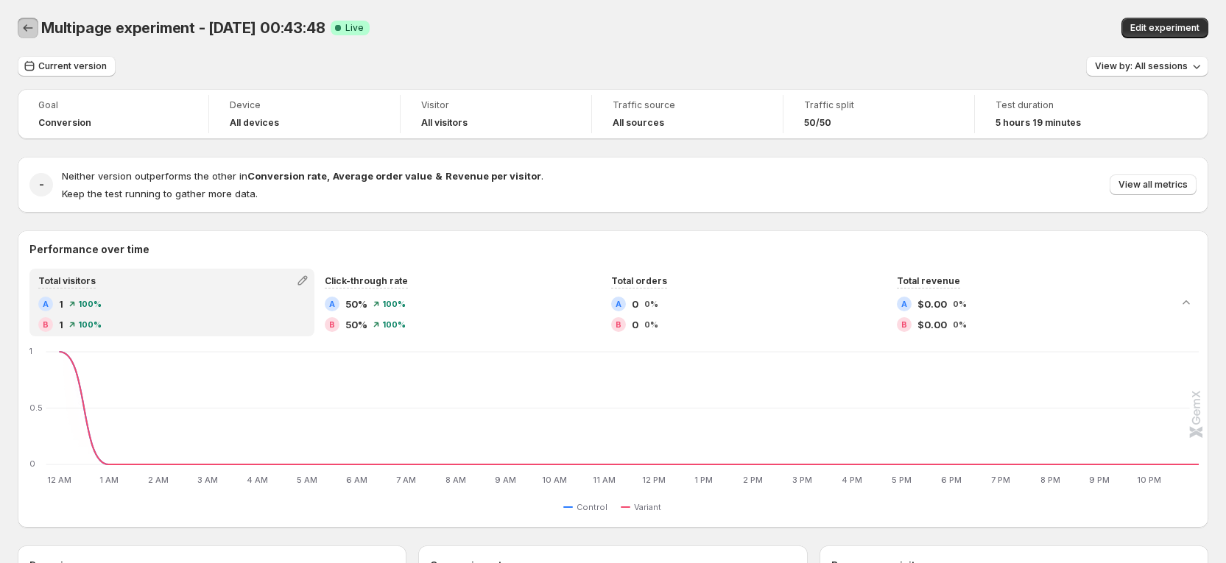
click at [24, 21] on icon "Back" at bounding box center [28, 28] width 15 height 15
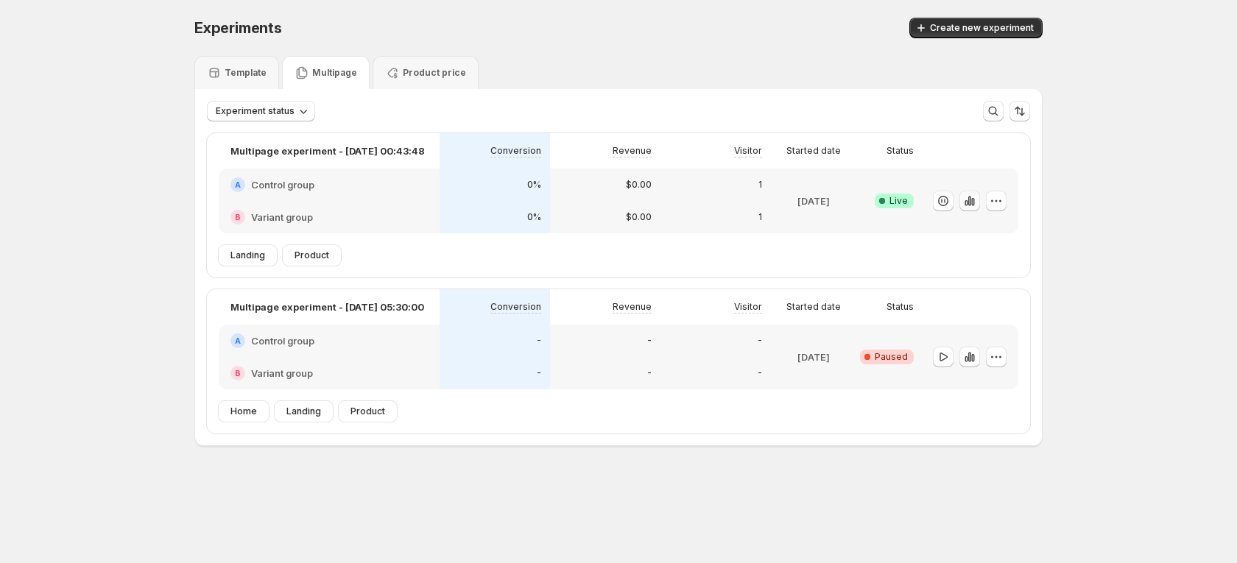
click at [976, 205] on icon "button" at bounding box center [969, 201] width 15 height 15
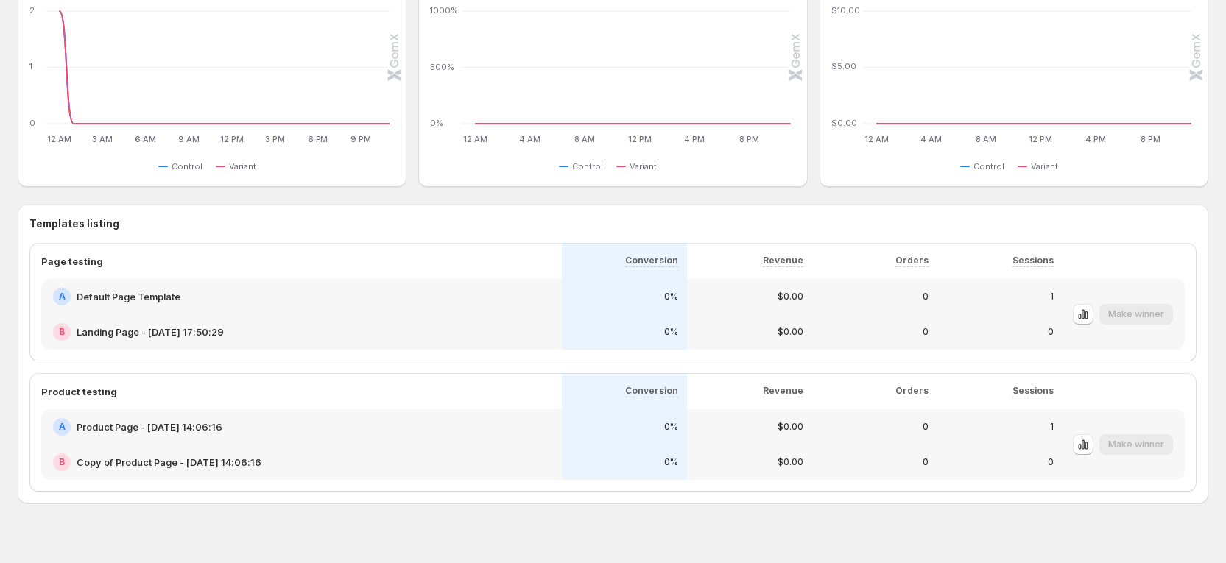
scroll to position [638, 0]
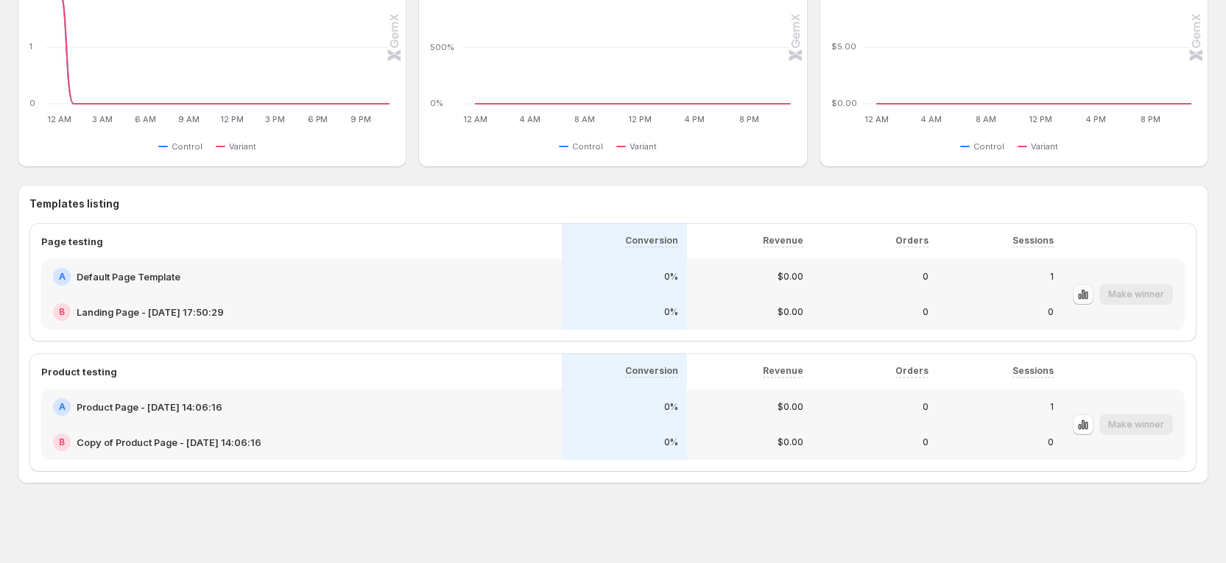
click at [1069, 292] on icon "button" at bounding box center [1082, 294] width 15 height 15
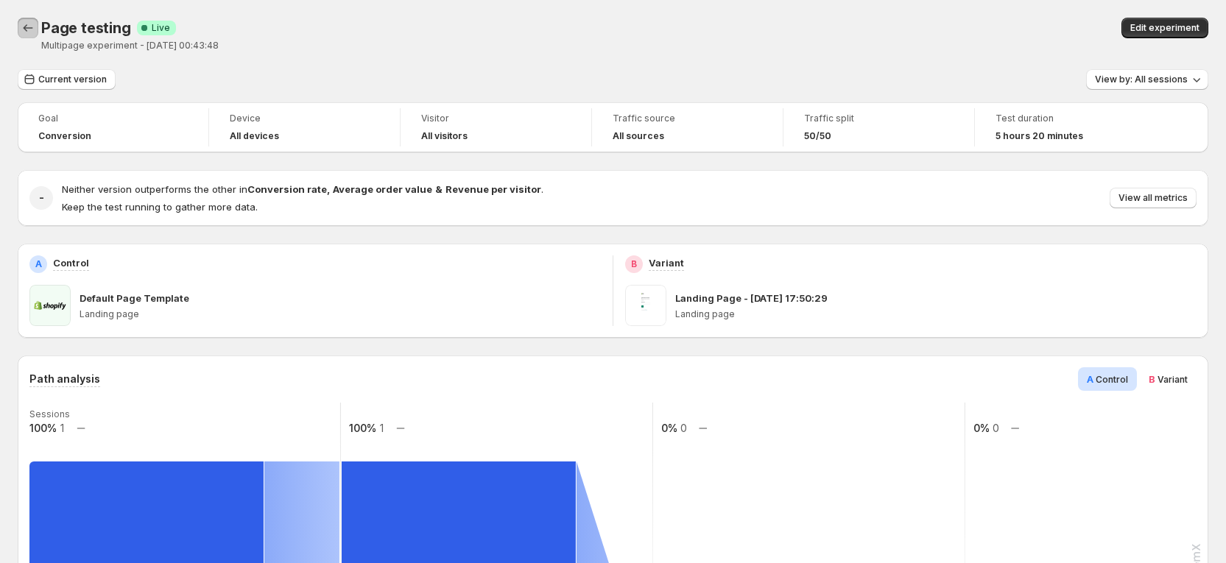
click at [37, 32] on button "Back" at bounding box center [28, 28] width 21 height 21
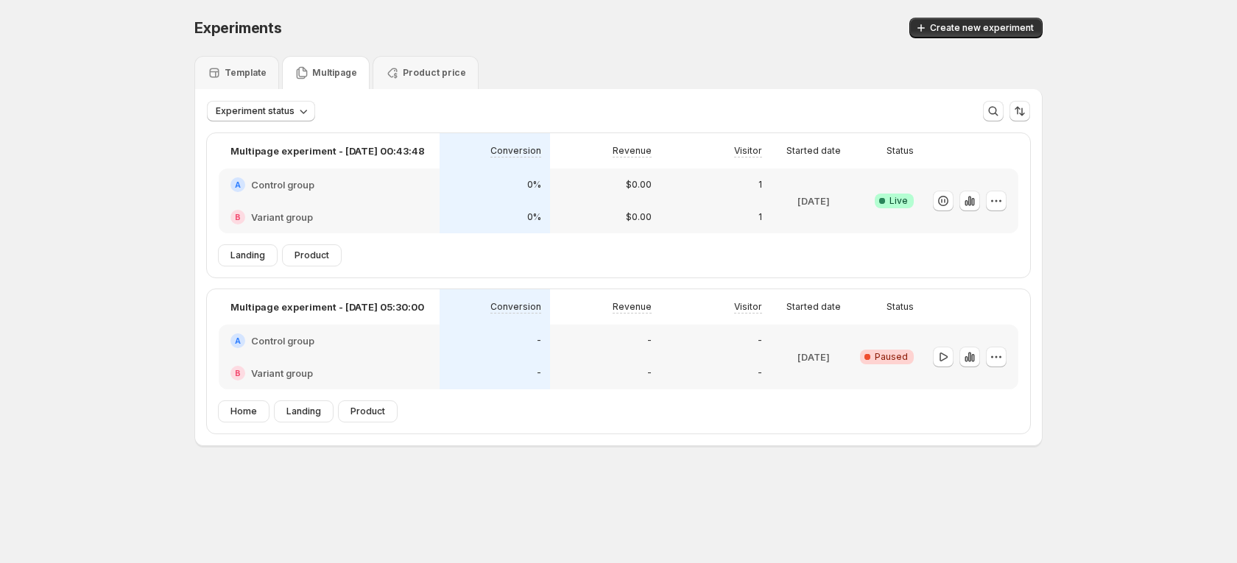
click at [1069, 271] on div "Experiments. This page is ready Experiments Create new experiment Template Mult…" at bounding box center [618, 263] width 1237 height 526
click at [971, 202] on icon "button" at bounding box center [969, 201] width 3 height 10
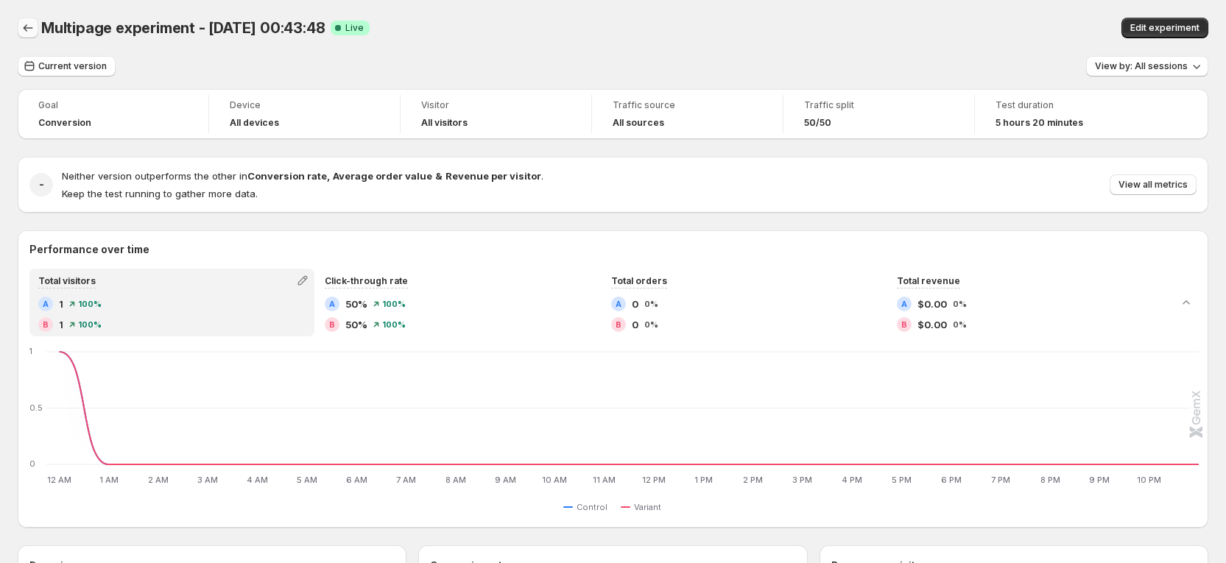
click at [32, 29] on icon "Back" at bounding box center [28, 28] width 15 height 15
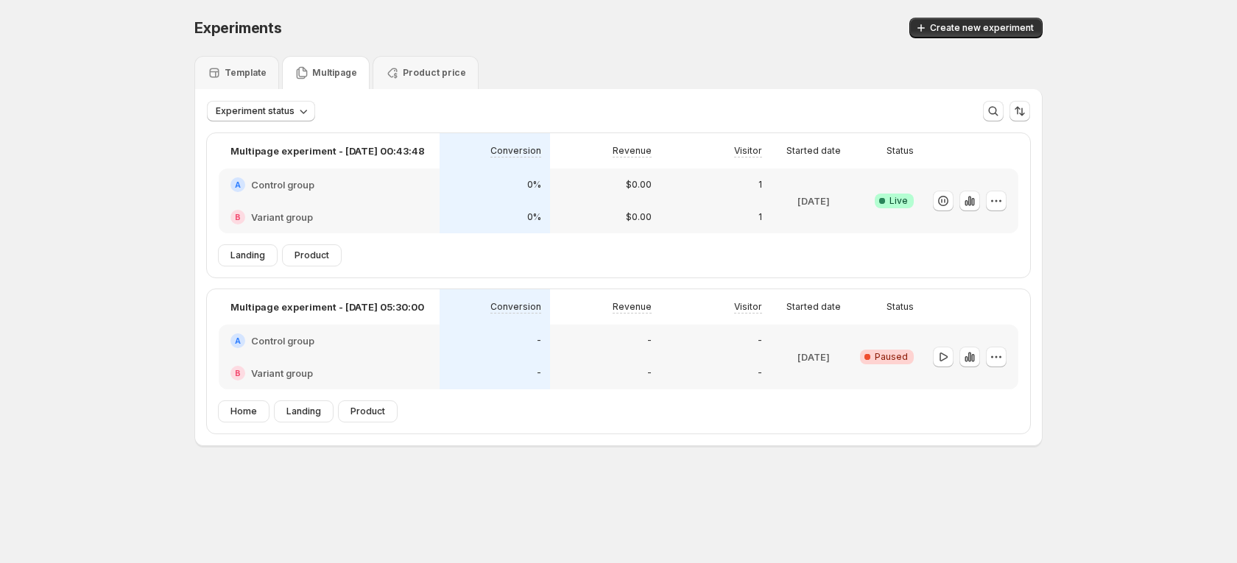
click at [689, 194] on div "1" at bounding box center [715, 185] width 110 height 32
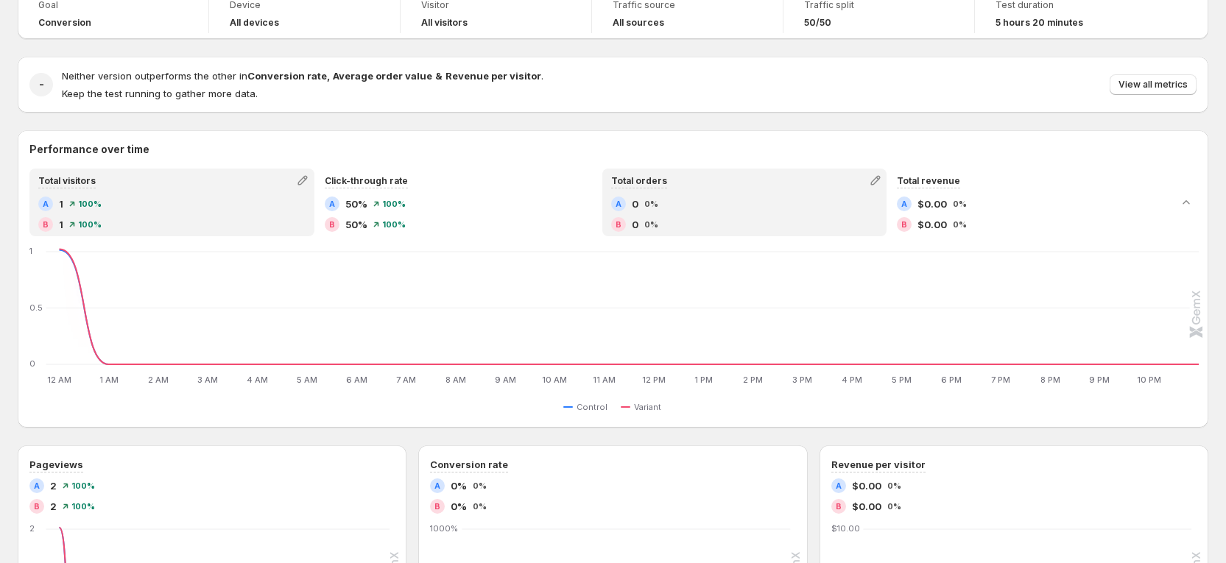
scroll to position [110, 0]
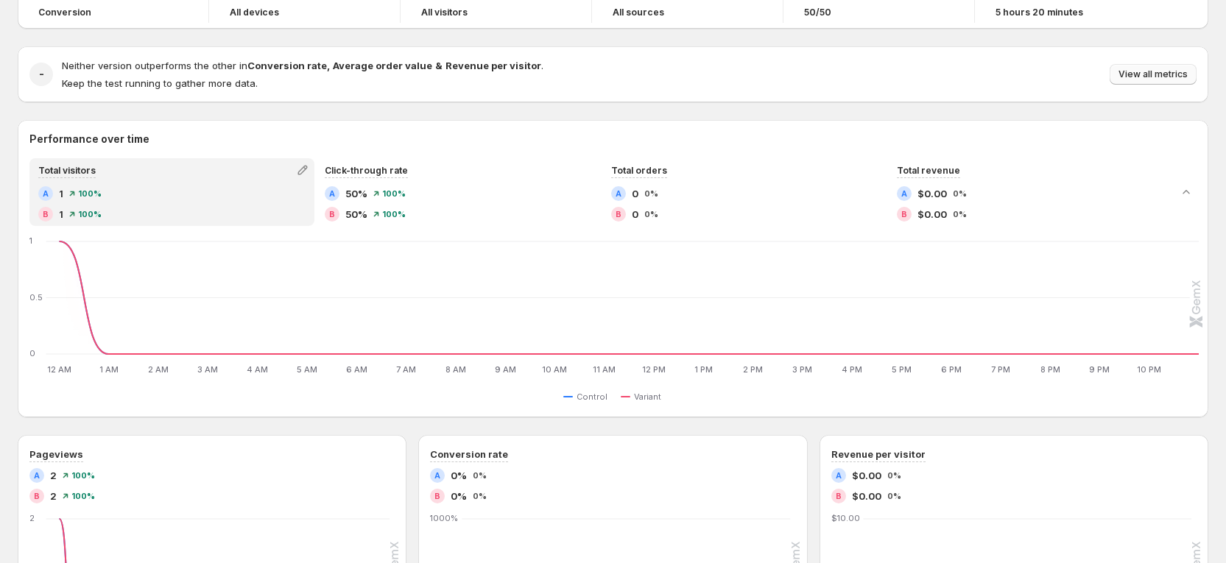
click at [1069, 73] on span "View all metrics" at bounding box center [1152, 74] width 69 height 12
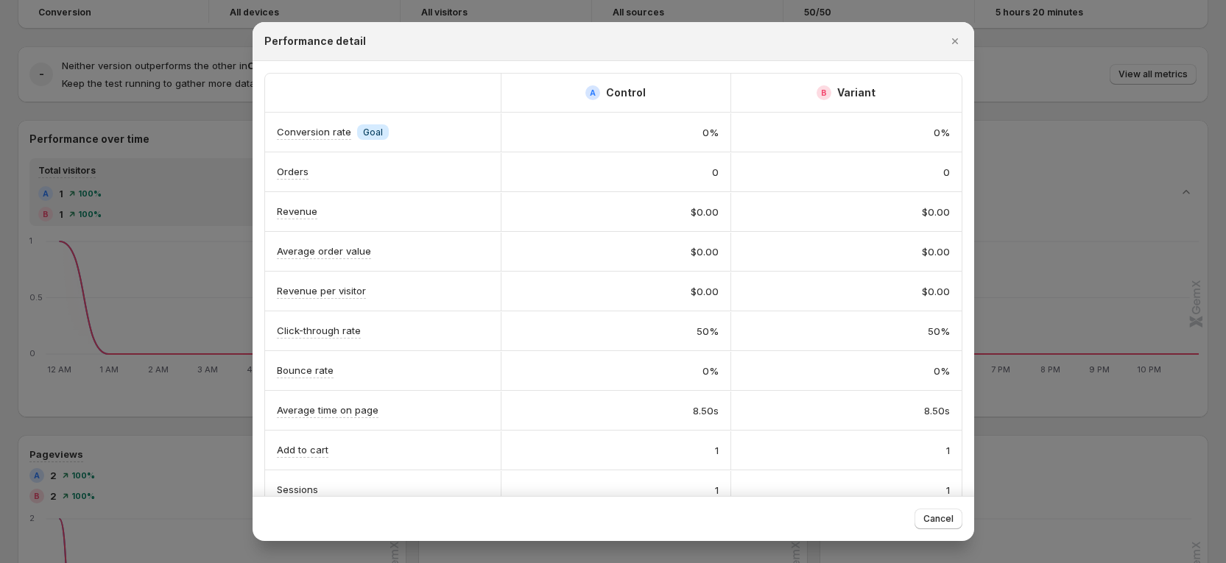
click at [1006, 76] on div at bounding box center [613, 281] width 1226 height 563
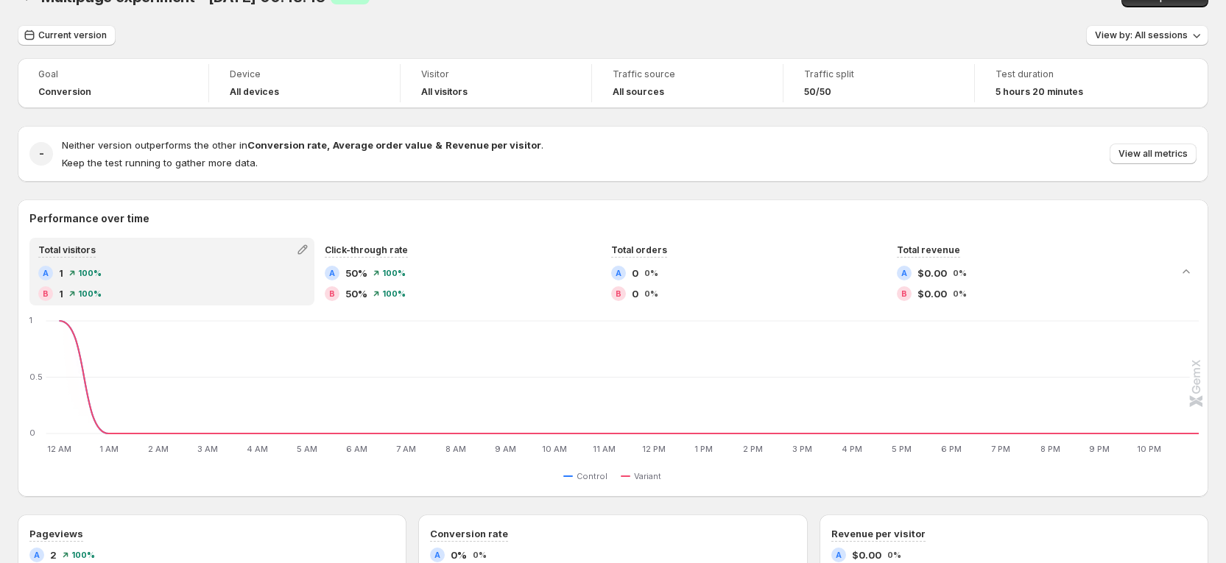
scroll to position [0, 0]
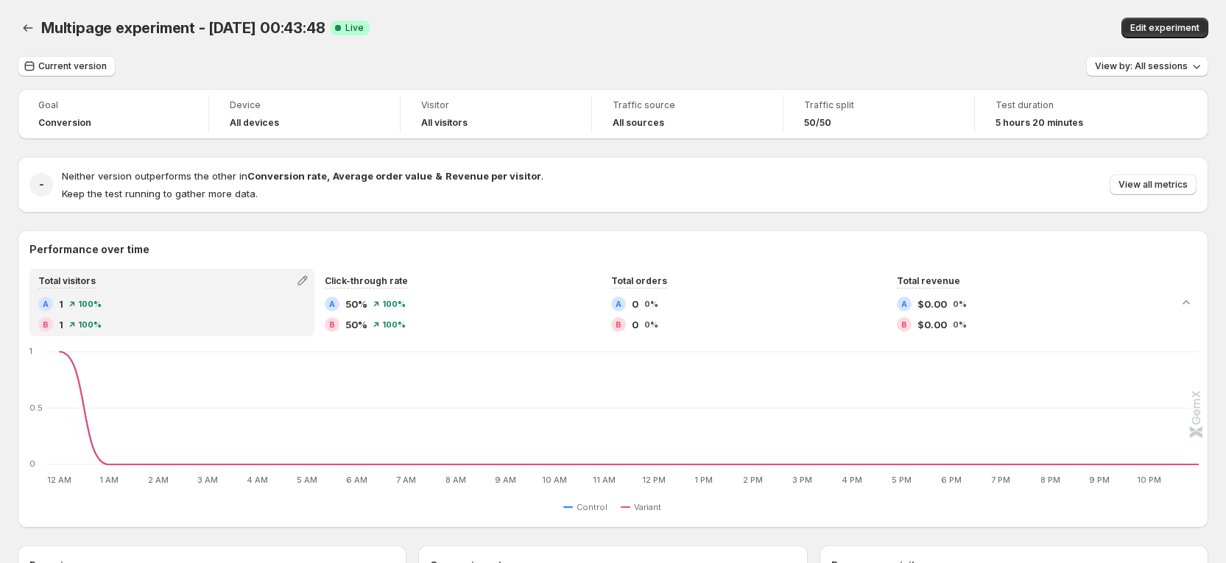
click at [1000, 211] on div "- Neither version outperforms the other in Conversion rate , Average order valu…" at bounding box center [613, 185] width 1190 height 56
drag, startPoint x: 1008, startPoint y: 214, endPoint x: 1011, endPoint y: 232, distance: 18.0
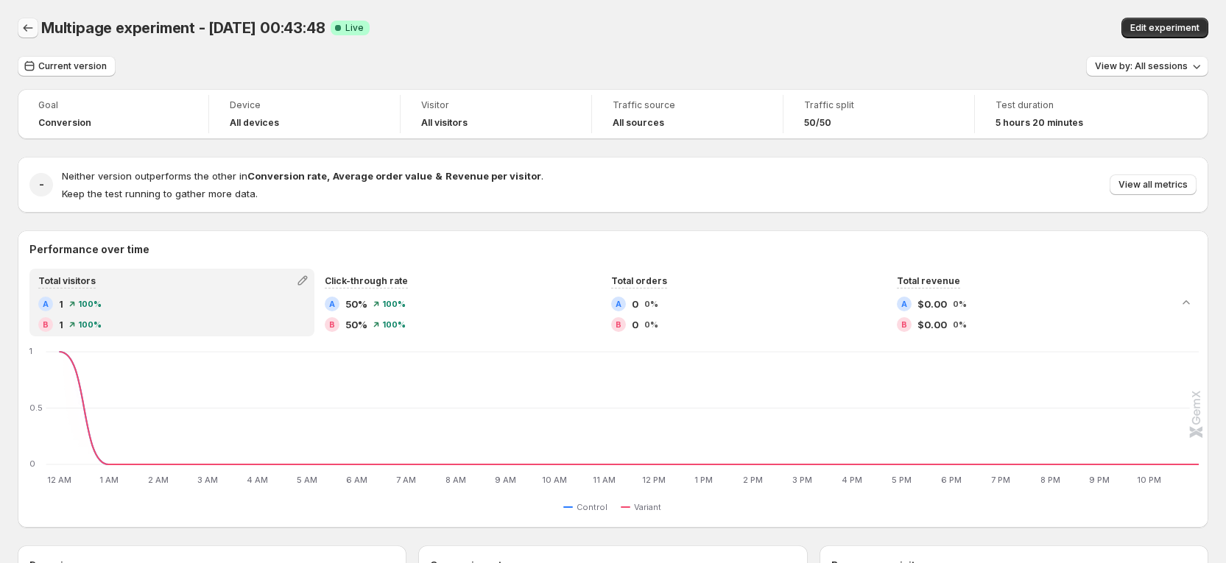
click at [32, 29] on icon "Back" at bounding box center [28, 28] width 15 height 15
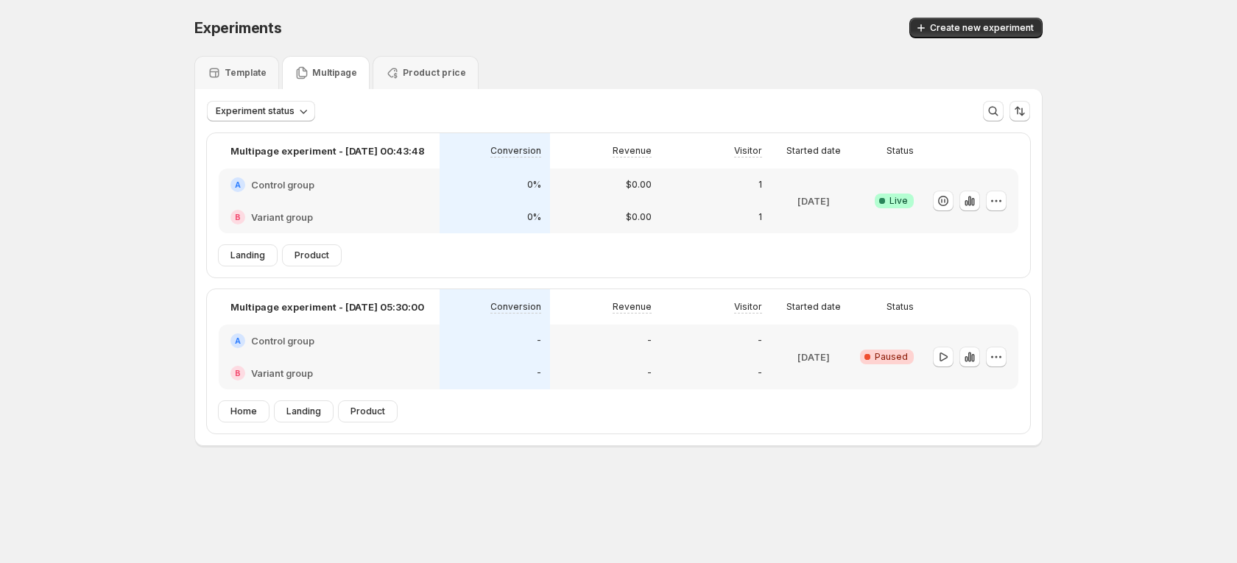
click at [1064, 166] on div "Experiments. This page is ready Experiments Create new experiment Template Mult…" at bounding box center [618, 263] width 1237 height 526
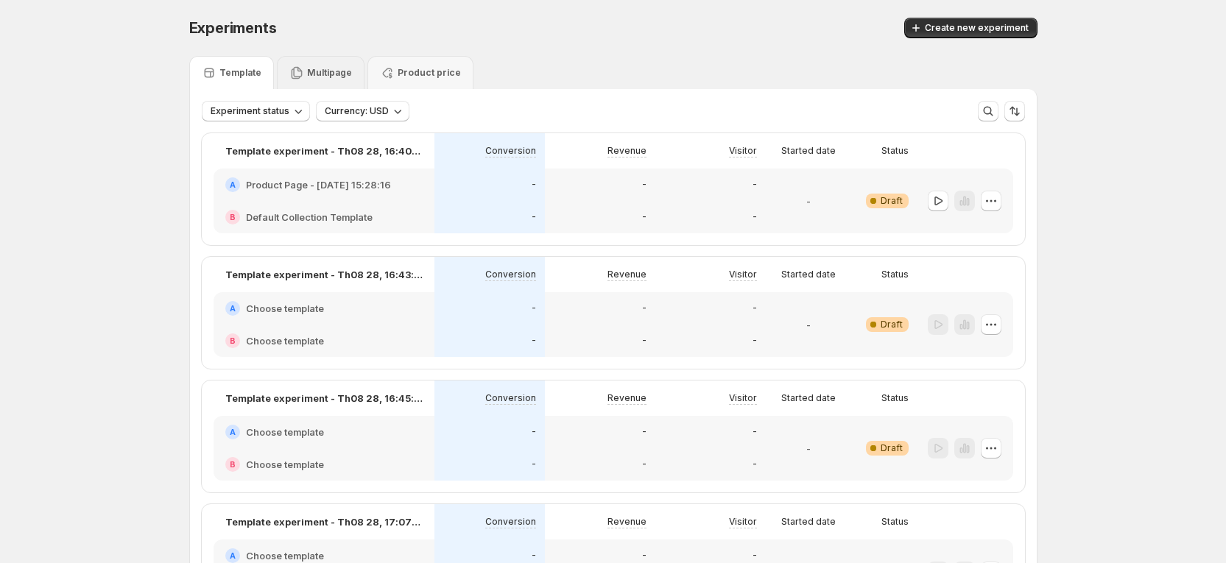
click at [321, 66] on div "Multipage" at bounding box center [320, 73] width 63 height 15
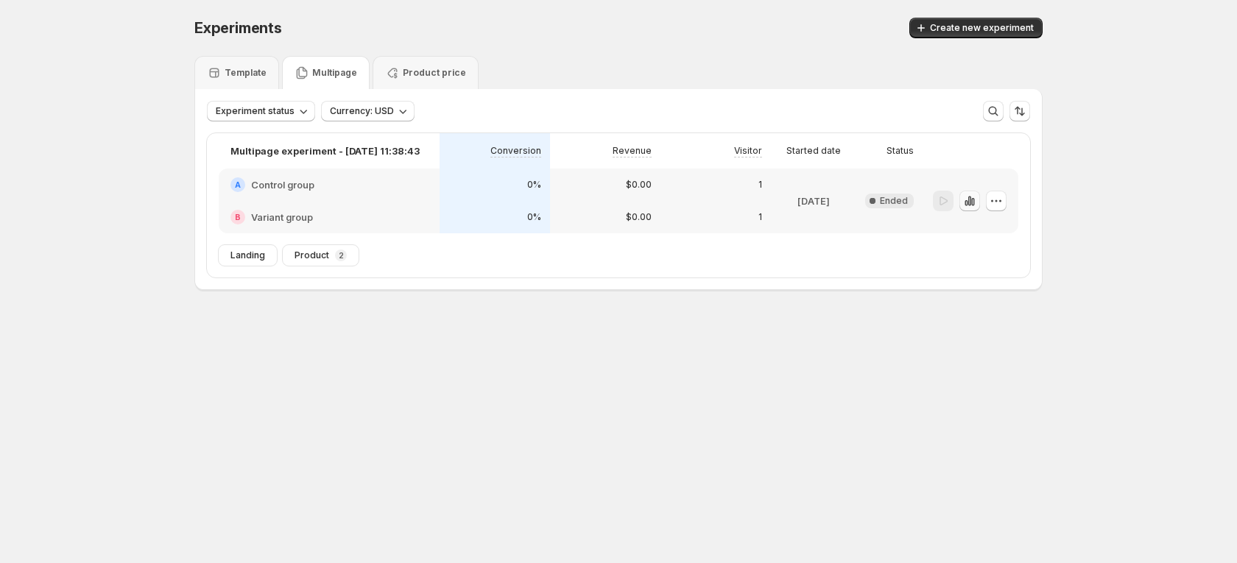
click at [970, 203] on icon "button" at bounding box center [969, 201] width 3 height 10
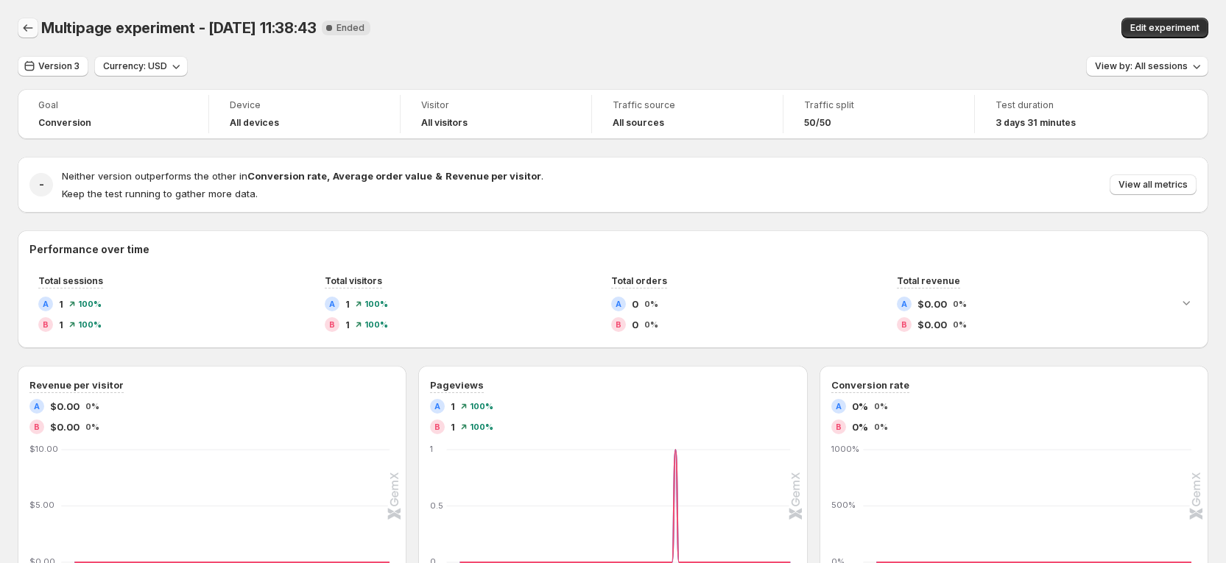
click at [35, 32] on icon "Back" at bounding box center [28, 28] width 15 height 15
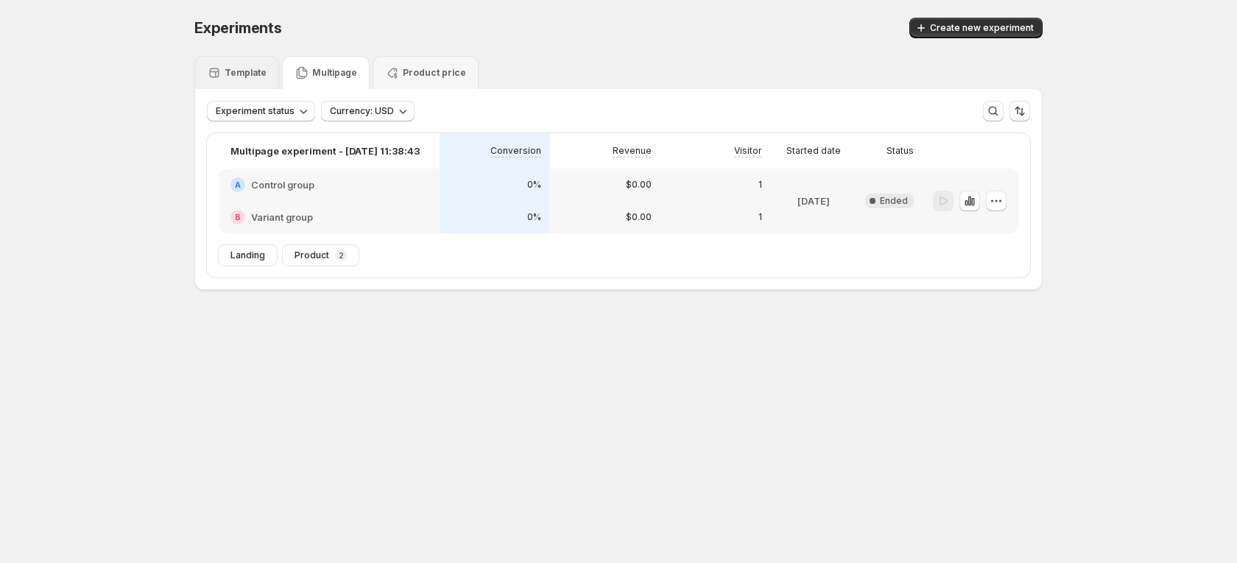
click at [256, 80] on div "Template" at bounding box center [237, 73] width 60 height 15
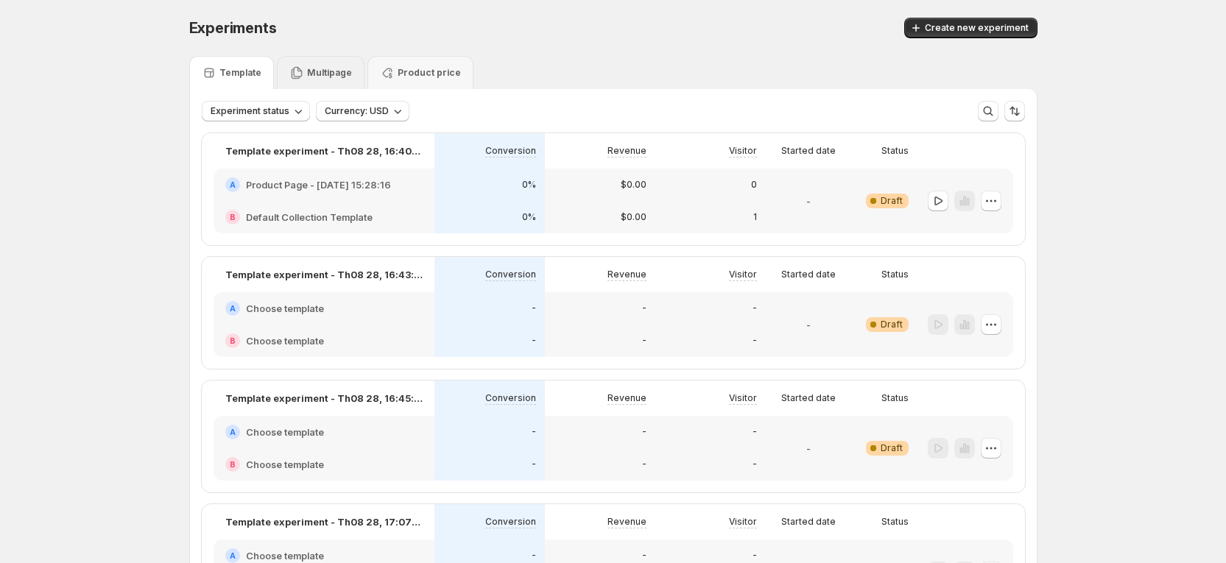
click at [352, 79] on div "Multipage" at bounding box center [320, 73] width 63 height 15
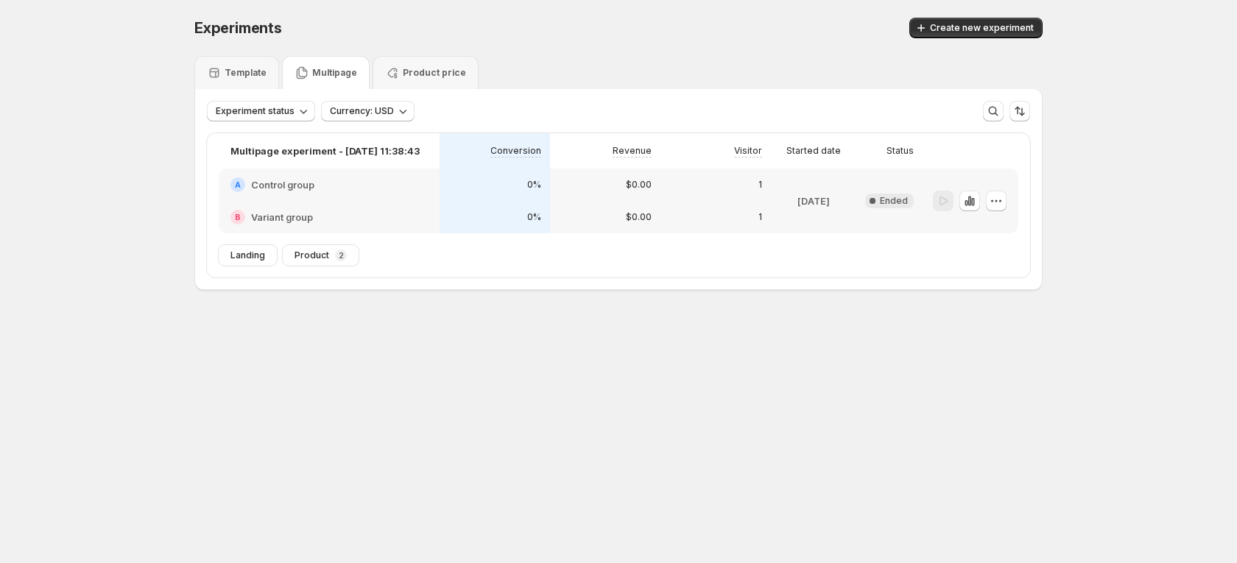
click at [265, 68] on div "Template" at bounding box center [236, 72] width 85 height 33
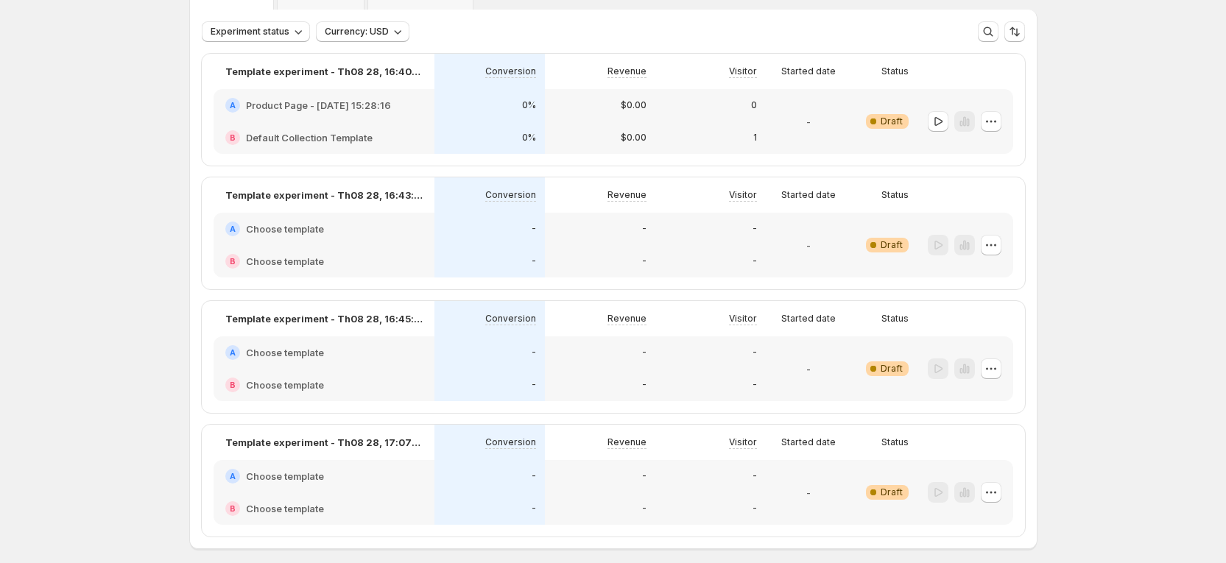
scroll to position [145, 0]
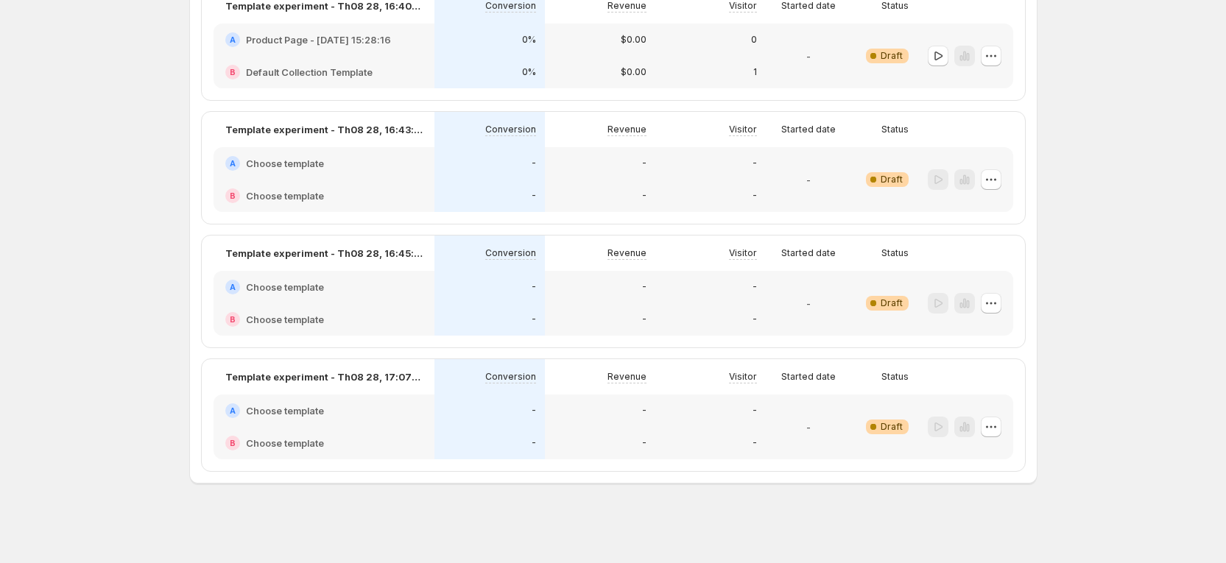
click at [105, 280] on div "Experiments. This page is ready Experiments Create new experiment Template Mult…" at bounding box center [613, 209] width 1226 height 708
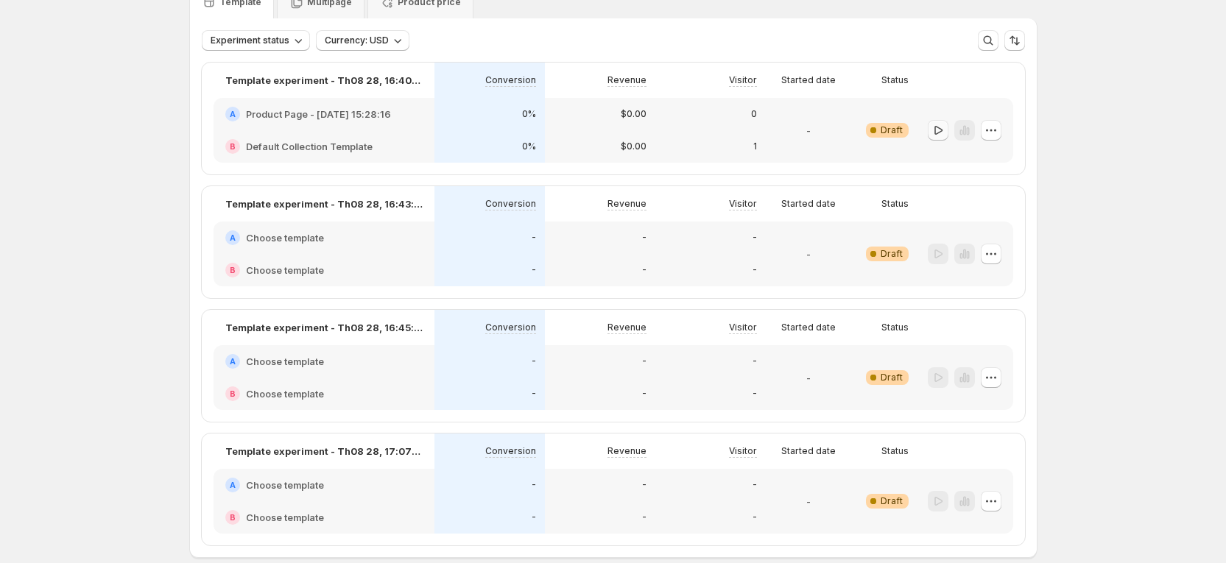
scroll to position [0, 0]
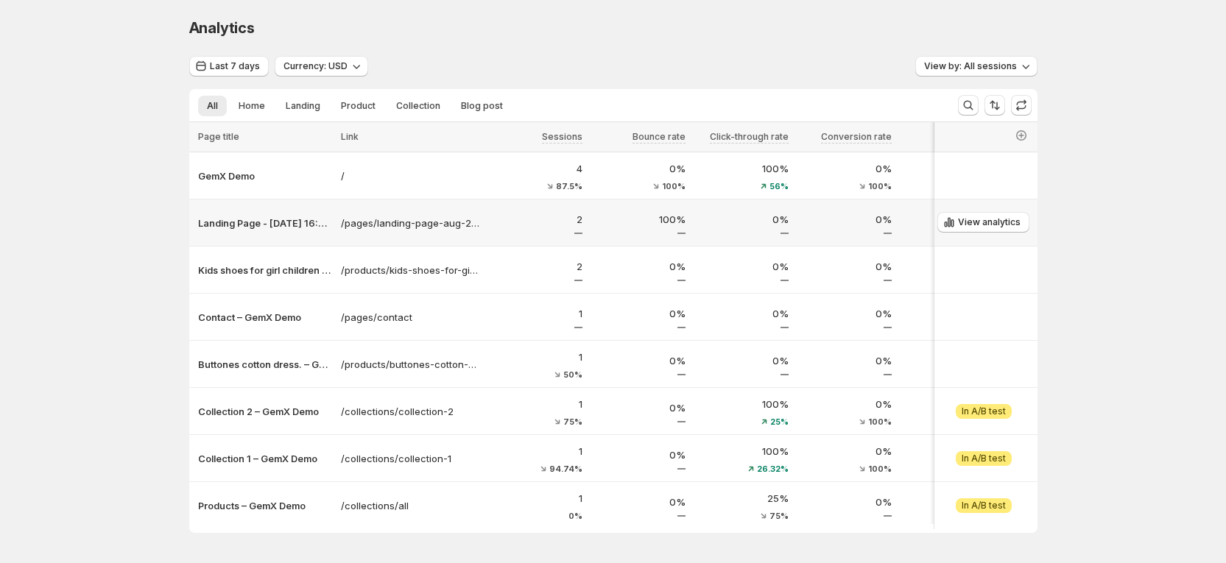
scroll to position [55, 0]
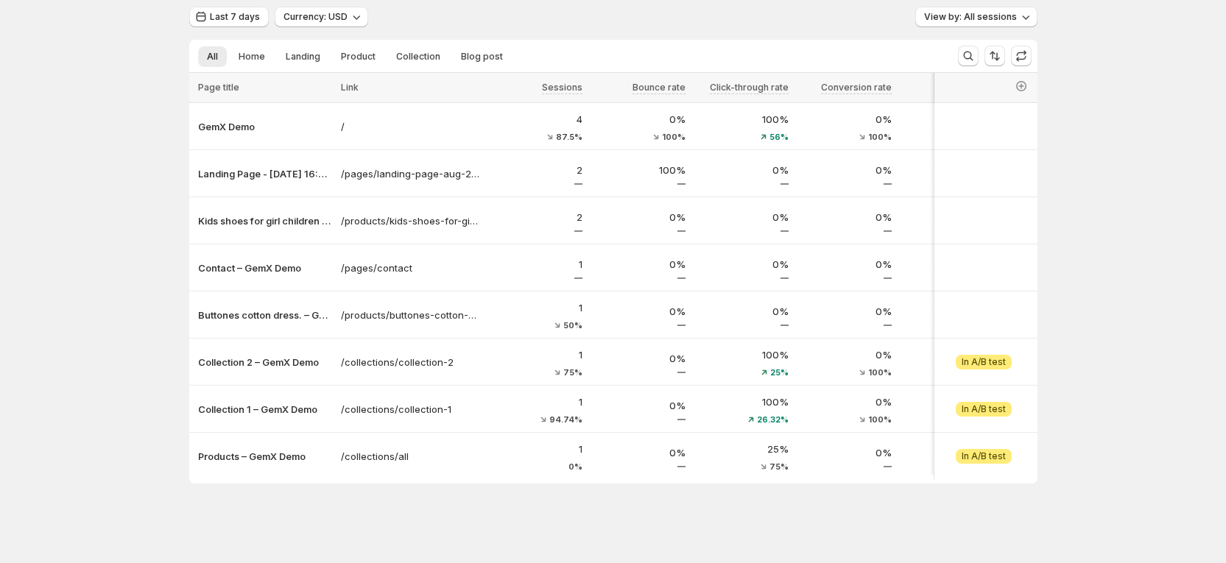
click at [1107, 207] on div "Analytics. This page is ready Analytics Last 7 days Currency: USD View by: All …" at bounding box center [613, 257] width 1226 height 612
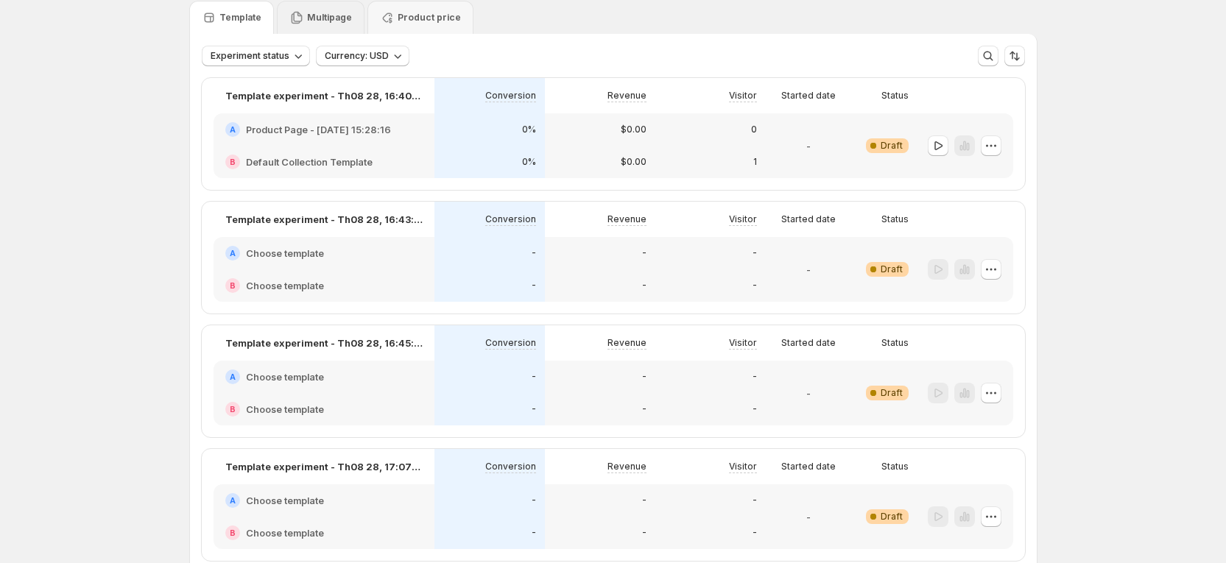
click at [335, 8] on div "Multipage" at bounding box center [321, 17] width 88 height 33
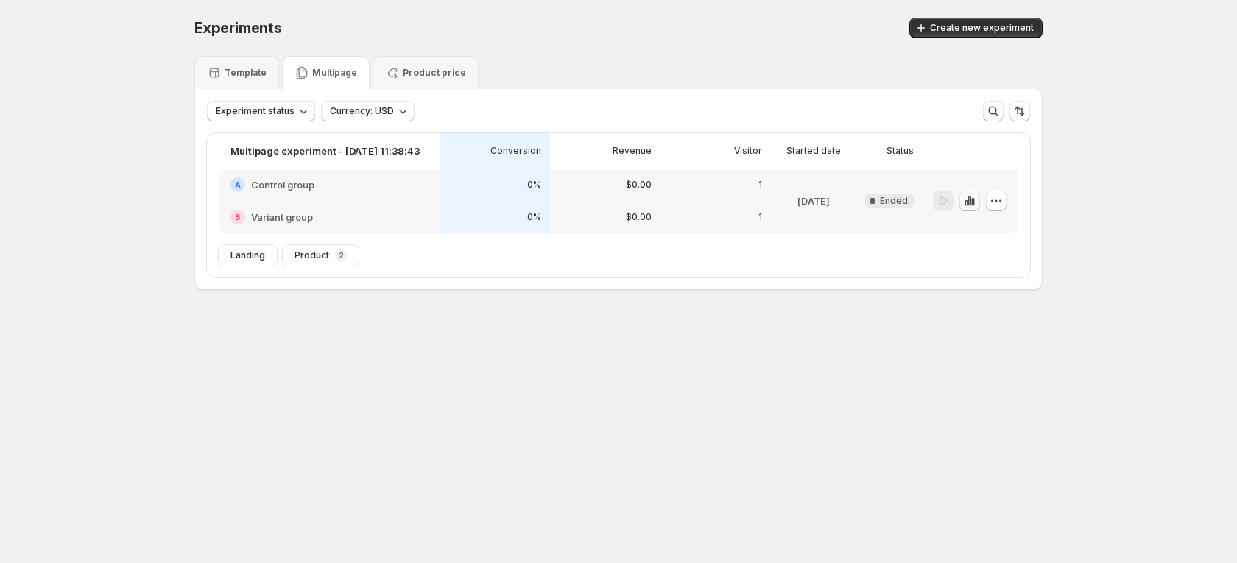
click at [967, 200] on icon "button" at bounding box center [969, 201] width 15 height 15
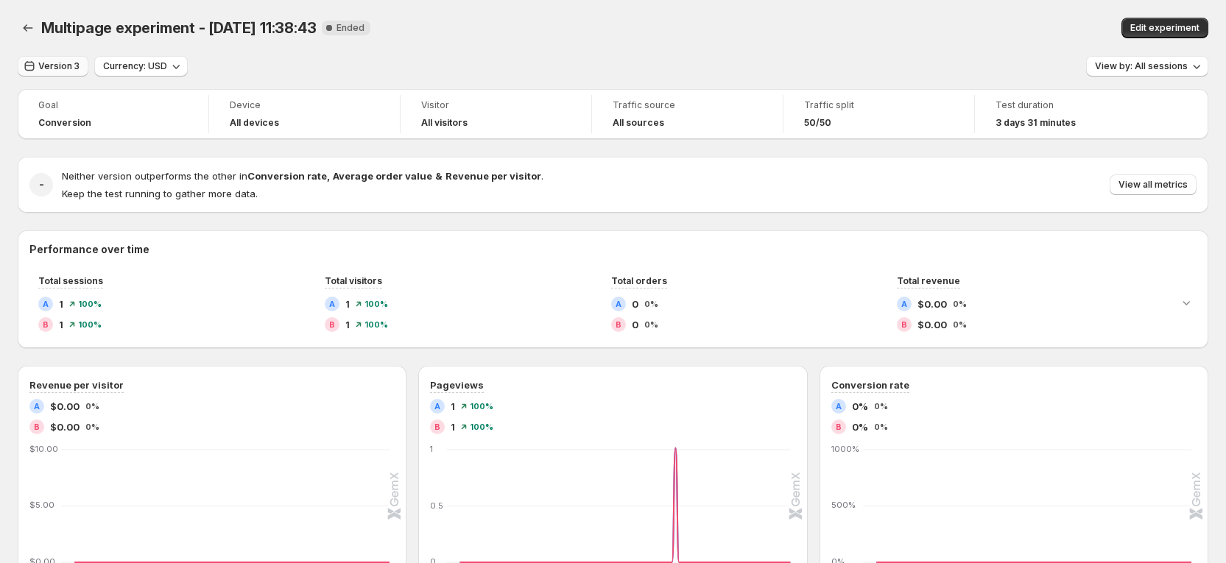
click at [62, 69] on span "Version 3" at bounding box center [58, 66] width 41 height 12
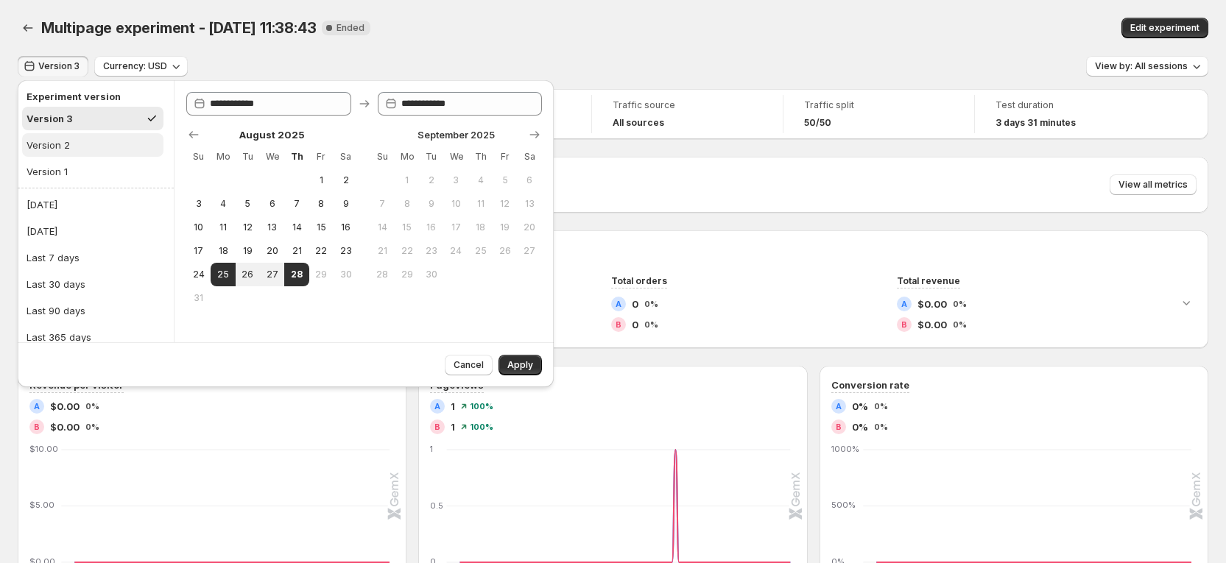
click at [71, 139] on button "Version 2" at bounding box center [92, 145] width 141 height 24
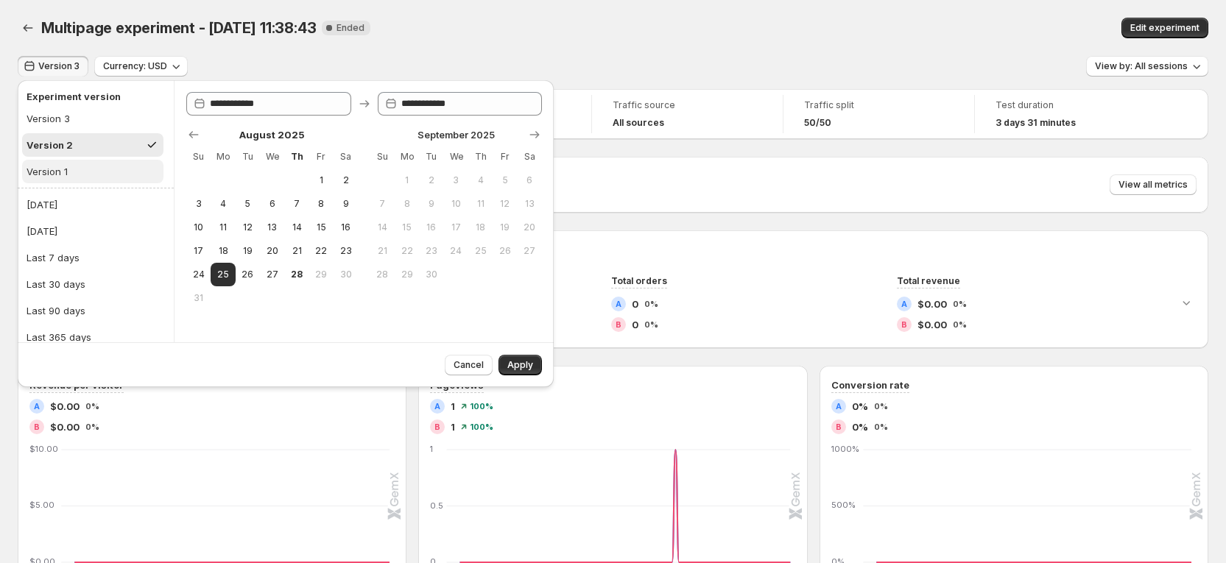
click at [71, 172] on button "Version 1" at bounding box center [92, 172] width 141 height 24
click at [107, 149] on button "Version 2" at bounding box center [92, 145] width 141 height 24
click at [106, 115] on button "Version 3" at bounding box center [92, 119] width 141 height 24
type input "**********"
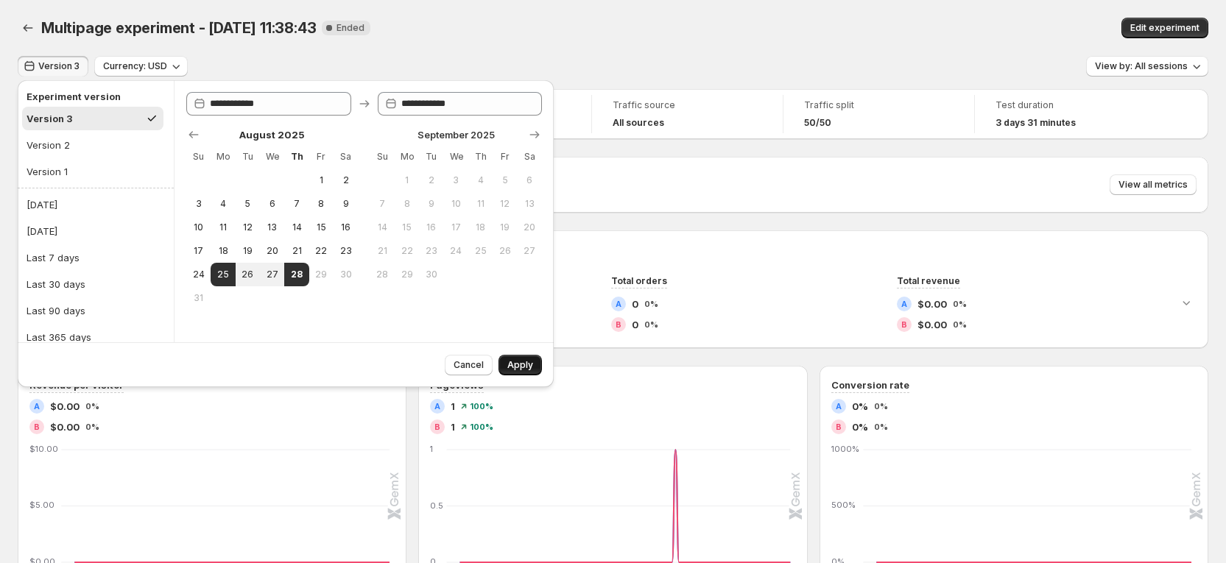
click at [530, 364] on span "Apply" at bounding box center [520, 365] width 26 height 12
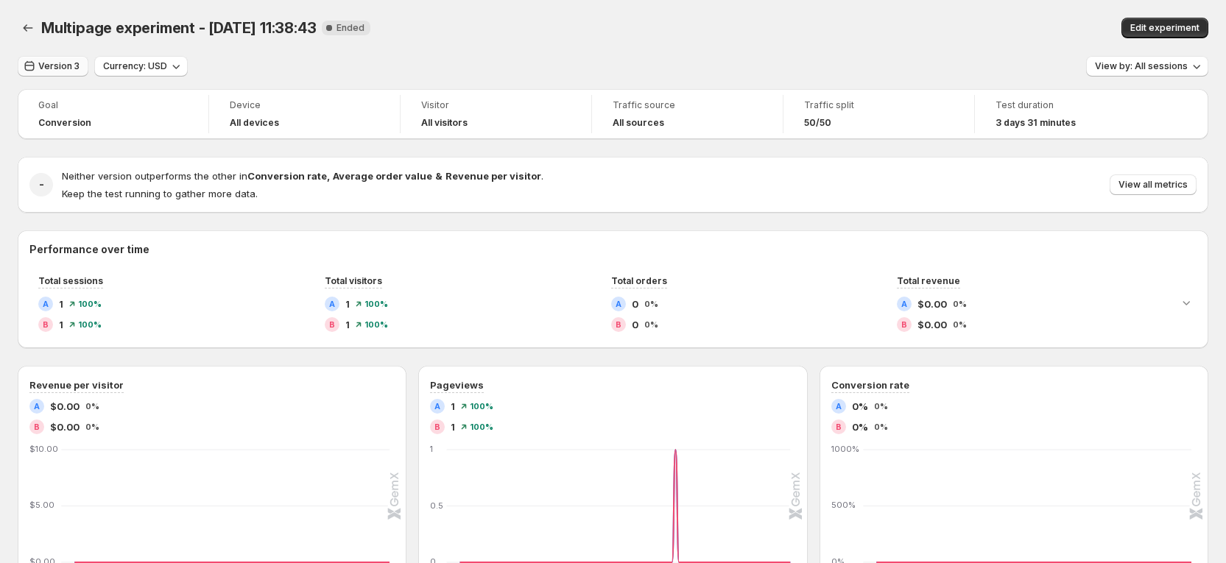
click at [54, 68] on span "Version 3" at bounding box center [58, 66] width 41 height 12
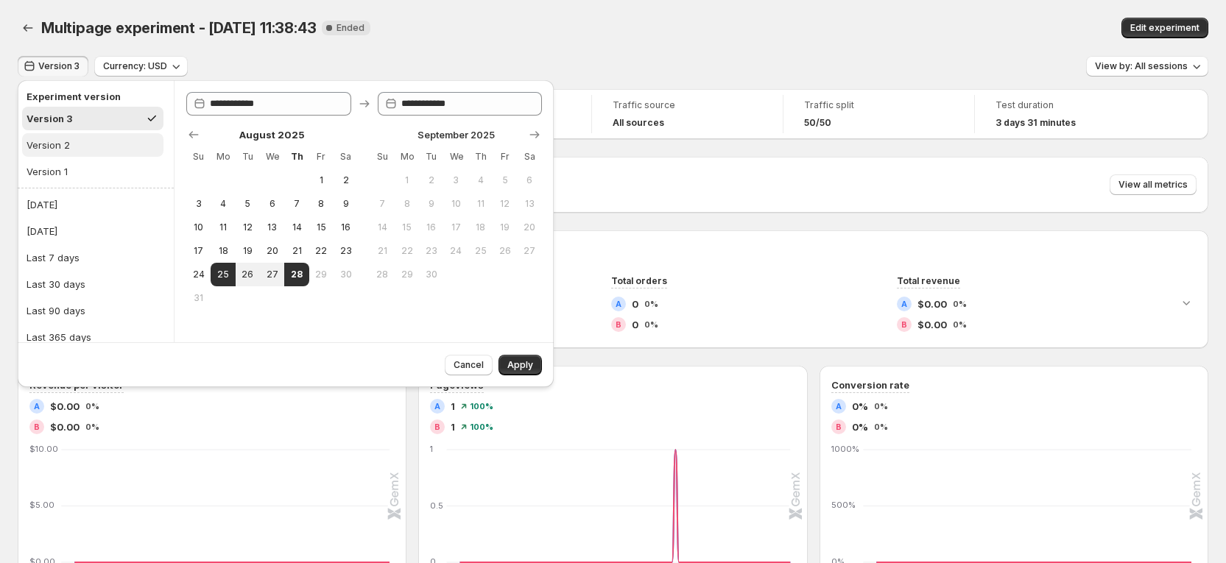
click at [58, 139] on div "Version 2" at bounding box center [48, 145] width 43 height 15
type input "**********"
click at [531, 365] on span "Apply" at bounding box center [520, 365] width 26 height 12
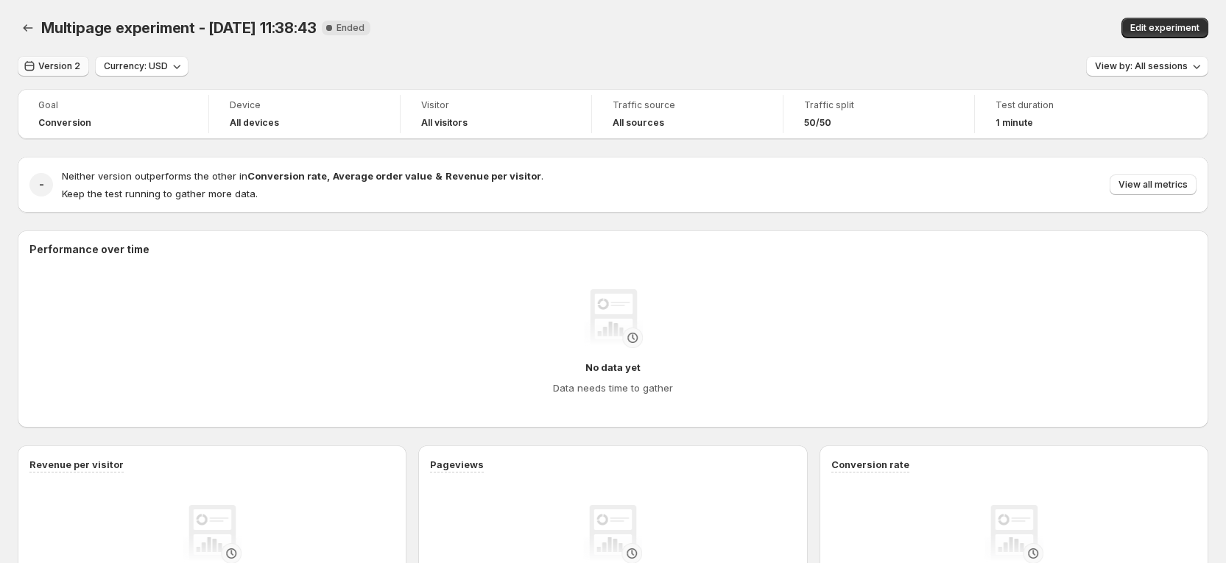
click at [63, 72] on button "Version 2" at bounding box center [53, 66] width 71 height 21
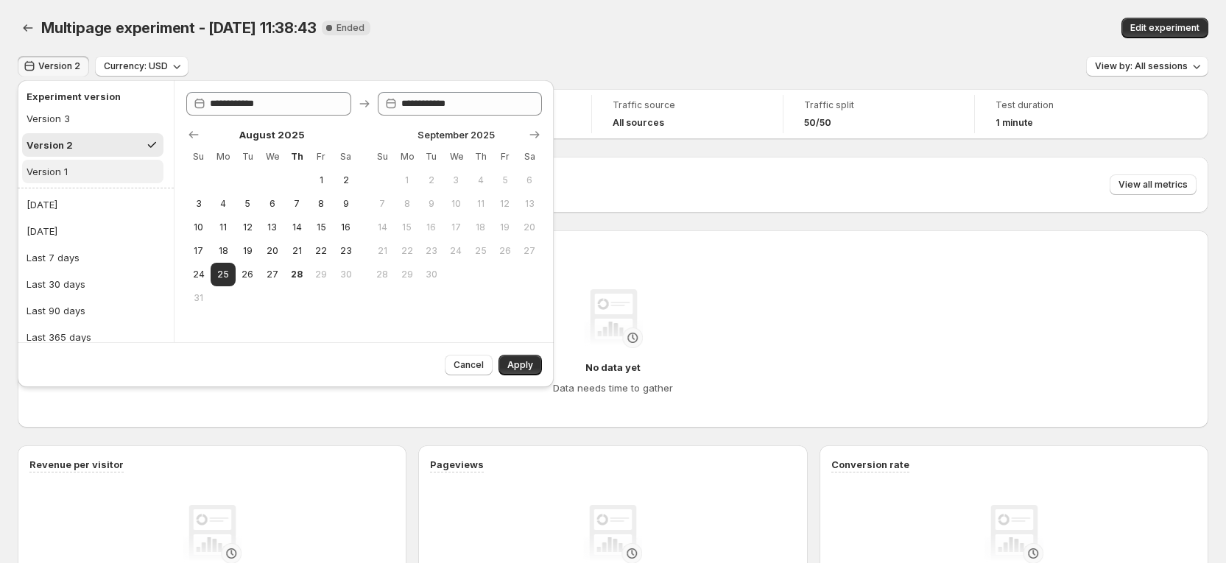
click at [68, 167] on button "Version 1" at bounding box center [92, 172] width 141 height 24
click at [72, 162] on button "Version 1" at bounding box center [92, 172] width 141 height 24
click at [76, 175] on button "Version 1" at bounding box center [92, 172] width 141 height 24
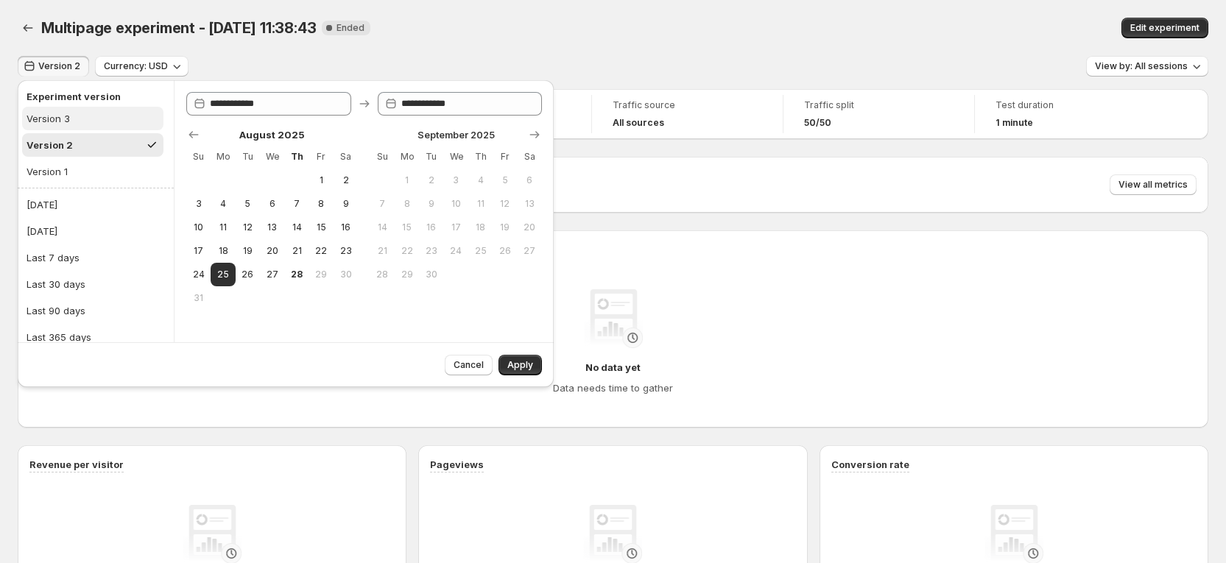
click at [76, 114] on button "Version 3" at bounding box center [92, 119] width 141 height 24
click at [73, 174] on button "Version 1" at bounding box center [92, 172] width 141 height 24
type input "**********"
click at [73, 174] on button "Version 1" at bounding box center [92, 172] width 141 height 24
click at [324, 172] on button "1" at bounding box center [321, 181] width 24 height 24
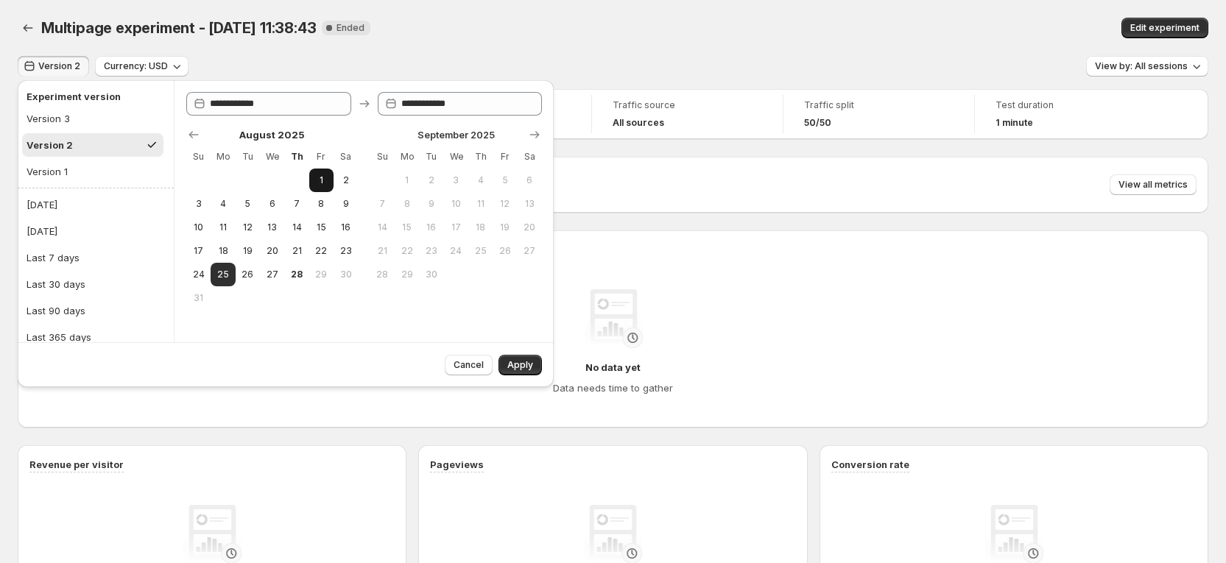
type input "**********"
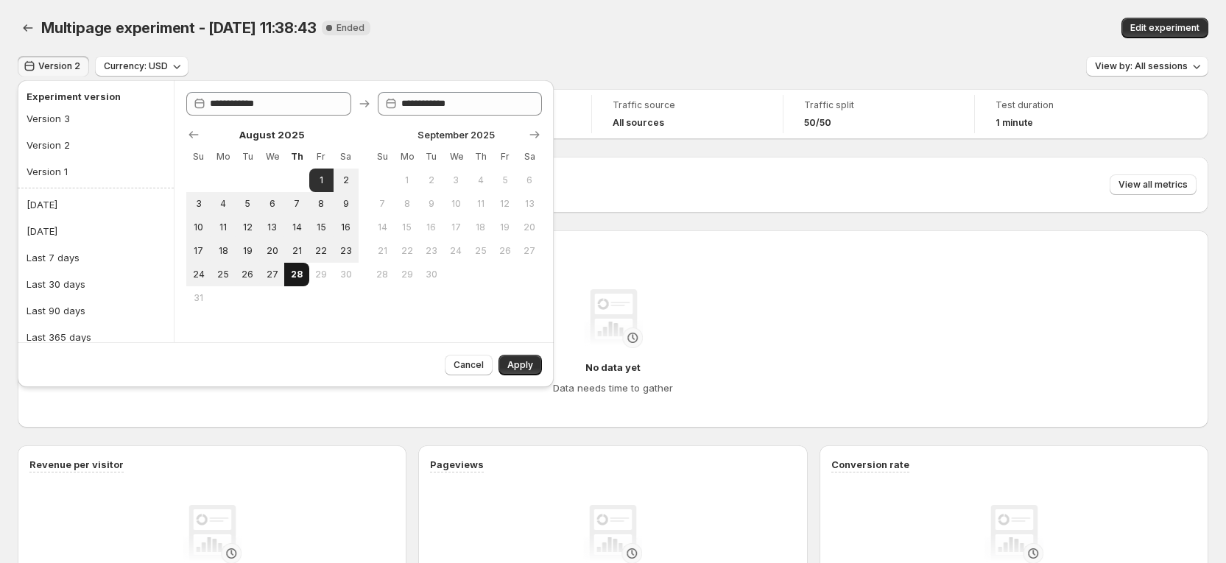
click at [294, 275] on span "28" at bounding box center [296, 275] width 13 height 12
type input "**********"
click at [518, 365] on span "Apply" at bounding box center [520, 365] width 26 height 12
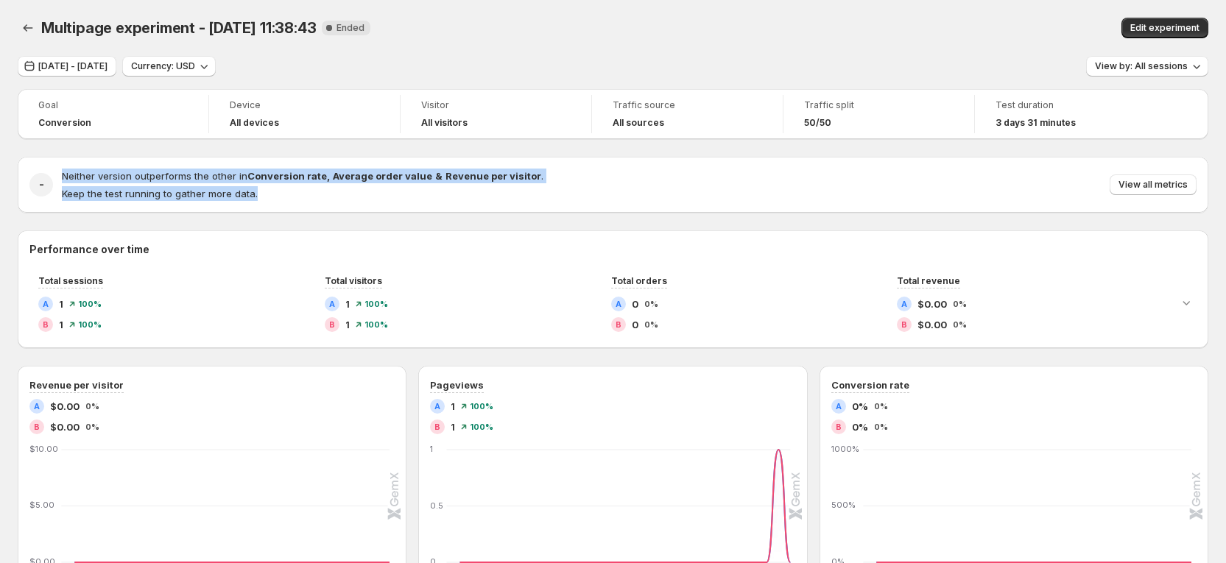
drag, startPoint x: 554, startPoint y: 188, endPoint x: 53, endPoint y: 177, distance: 501.4
click at [53, 177] on div "- Neither version outperforms the other in Conversion rate , Average order valu…" at bounding box center [612, 185] width 1167 height 32
click at [80, 177] on span "Neither version outperforms the other in Conversion rate , Average order value …" at bounding box center [302, 176] width 481 height 12
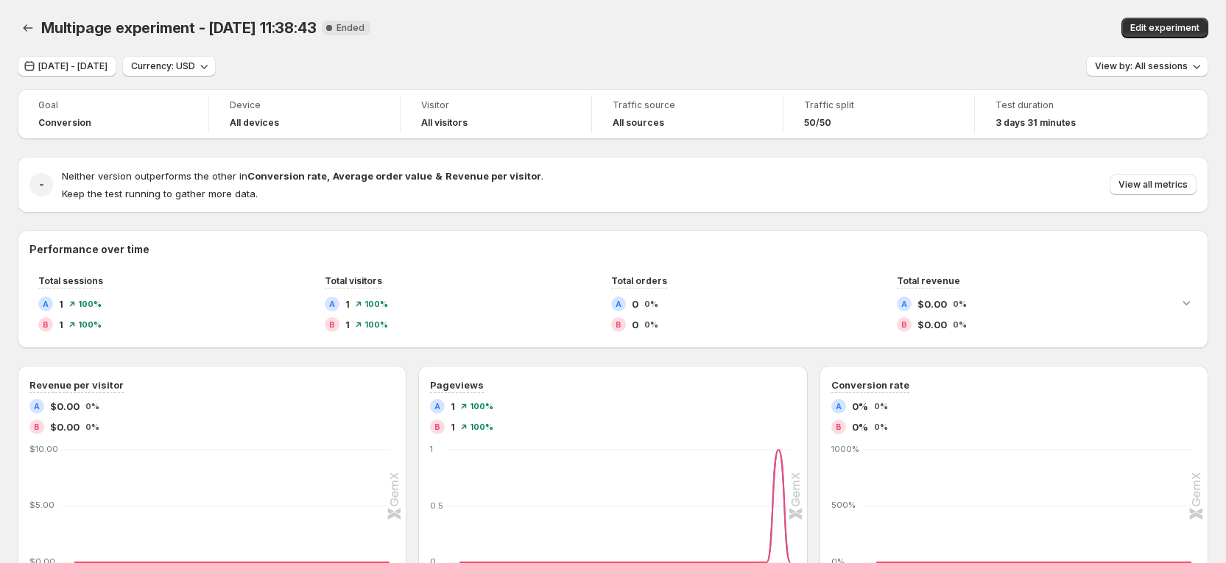
click at [246, 206] on div "- Neither version outperforms the other in Conversion rate , Average order valu…" at bounding box center [613, 185] width 1190 height 56
click at [35, 27] on button "Back" at bounding box center [28, 28] width 21 height 21
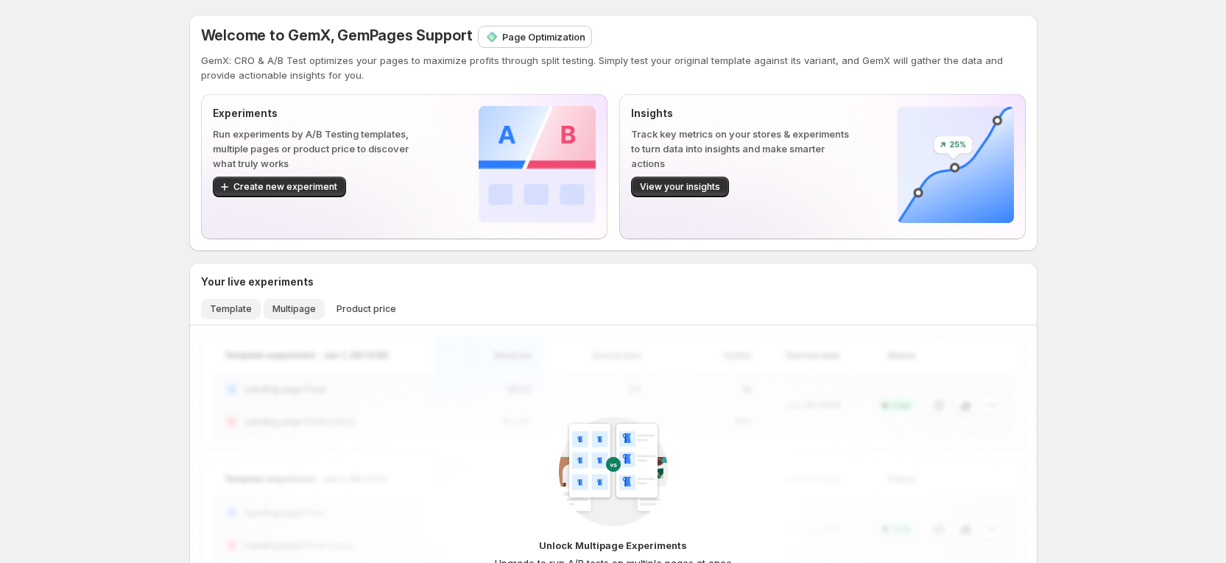
click at [252, 307] on span "Template" at bounding box center [231, 309] width 42 height 12
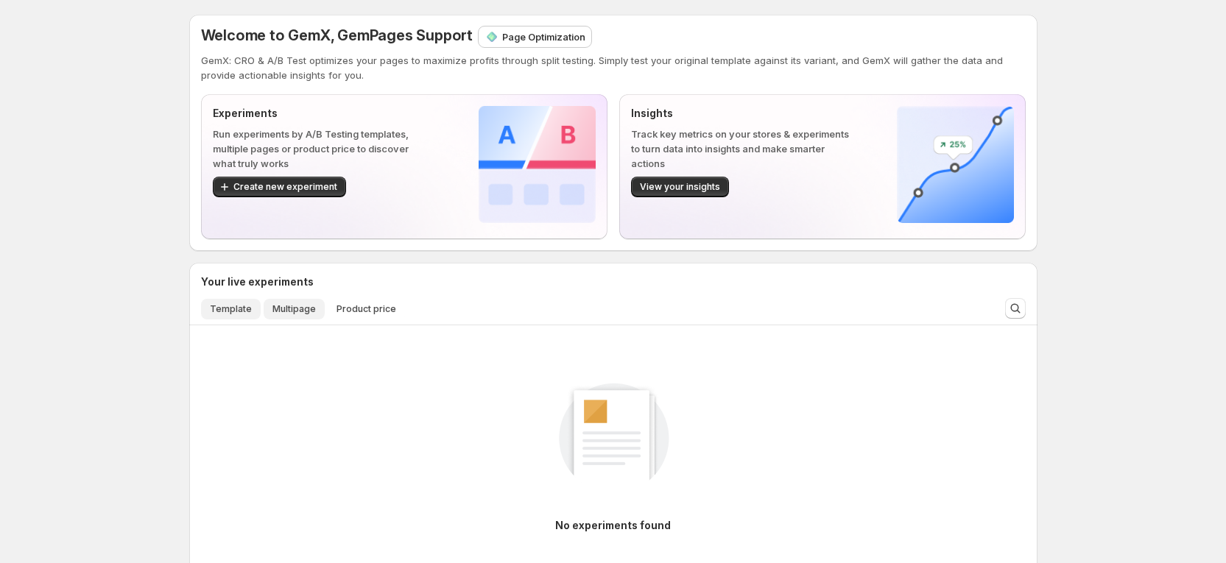
click at [274, 310] on button "Multipage" at bounding box center [294, 309] width 61 height 21
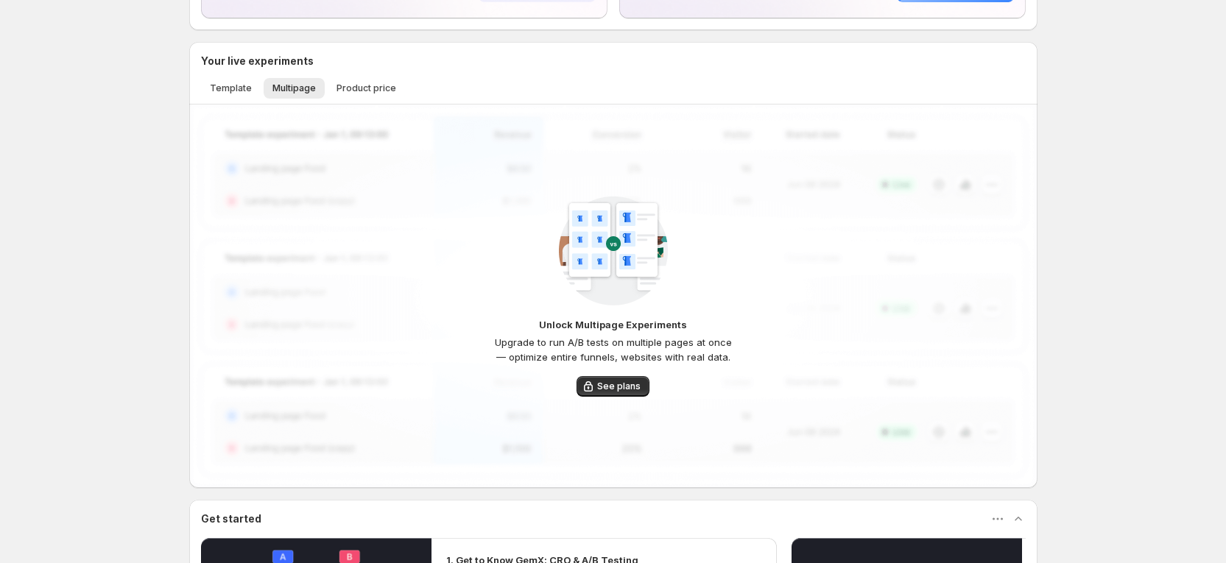
scroll to position [110, 0]
